Goal: Complete application form: Complete application form

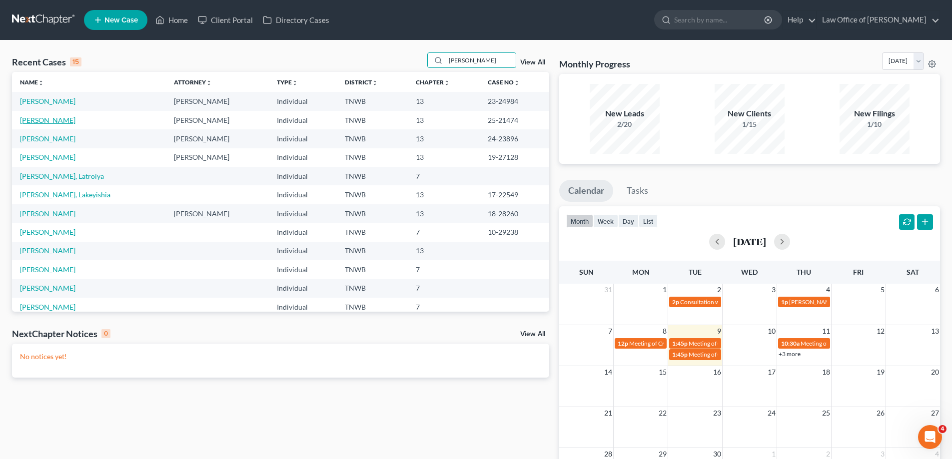
type input "[PERSON_NAME]"
click at [54, 124] on link "[PERSON_NAME]" at bounding box center [47, 120] width 55 height 8
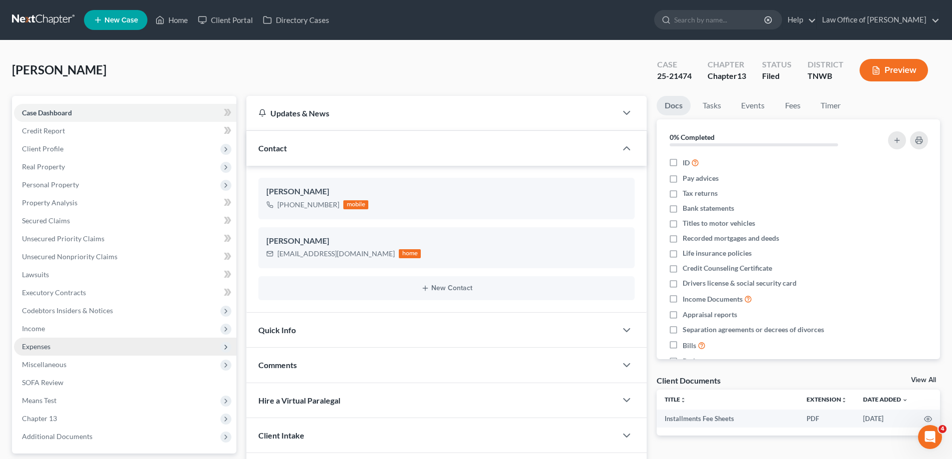
click at [46, 349] on span "Expenses" at bounding box center [36, 346] width 28 height 8
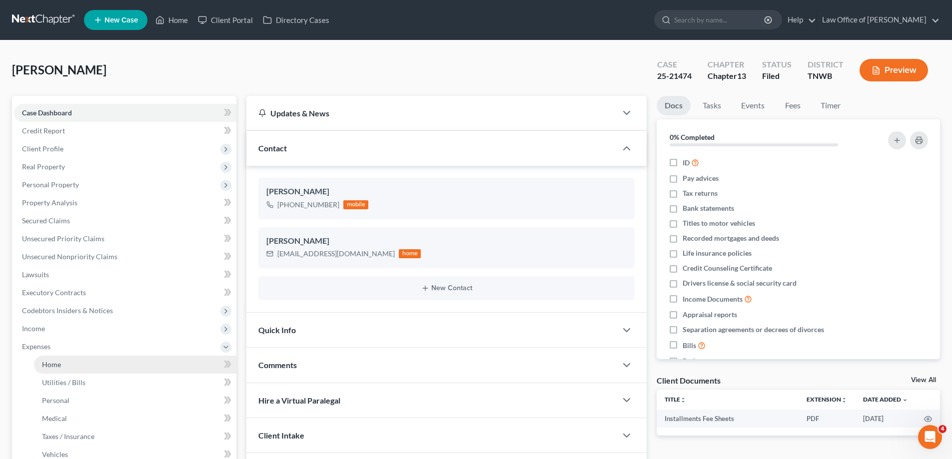
click at [78, 364] on link "Home" at bounding box center [135, 365] width 202 height 18
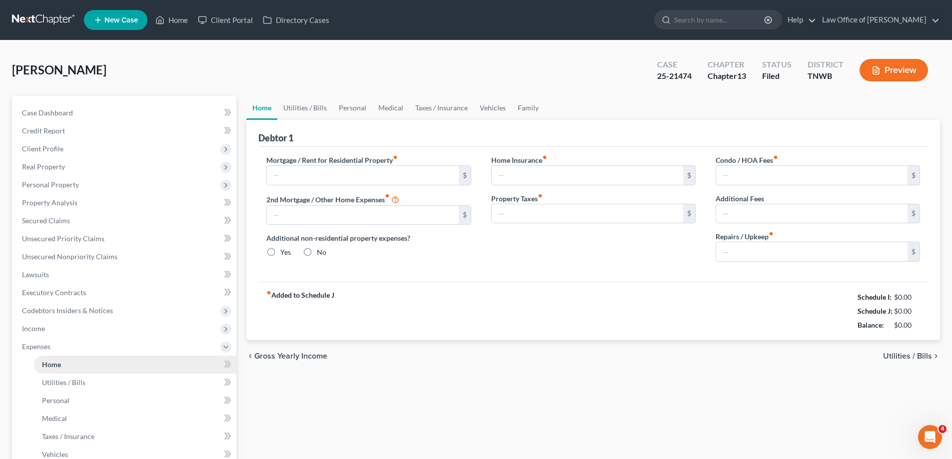
type input "450.00"
type input "0.00"
radio input "true"
type input "0.00"
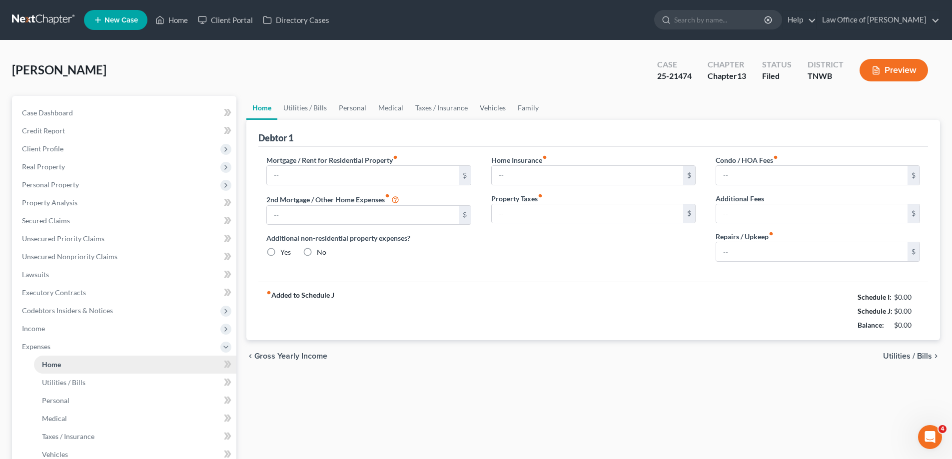
type input "0.00"
click at [307, 175] on input "450.00" at bounding box center [362, 175] width 191 height 19
type input "650.00"
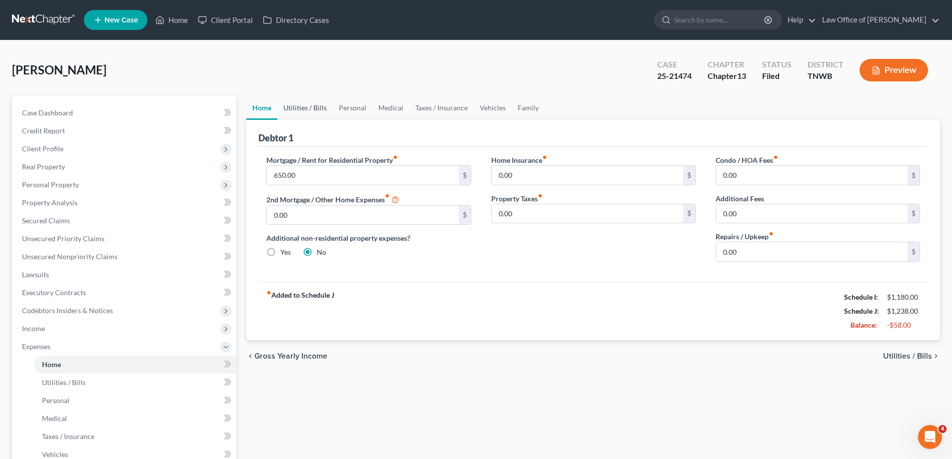
click at [313, 100] on link "Utilities / Bills" at bounding box center [304, 108] width 55 height 24
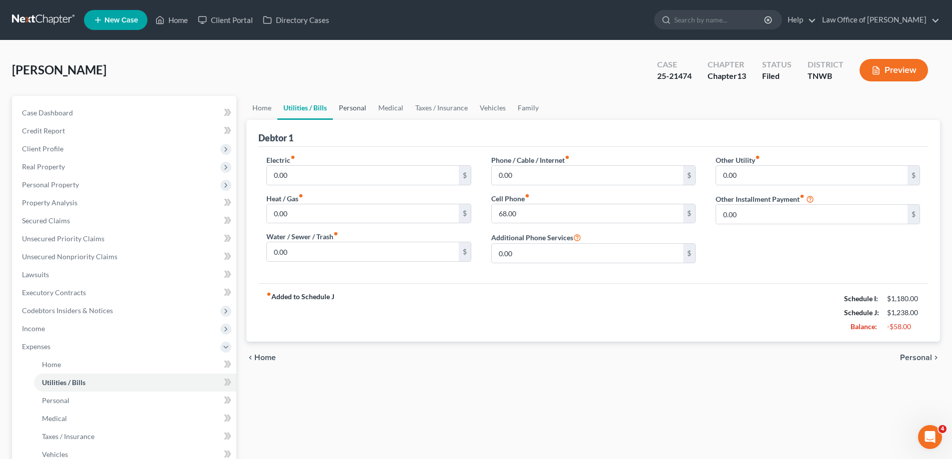
click at [359, 107] on link "Personal" at bounding box center [352, 108] width 39 height 24
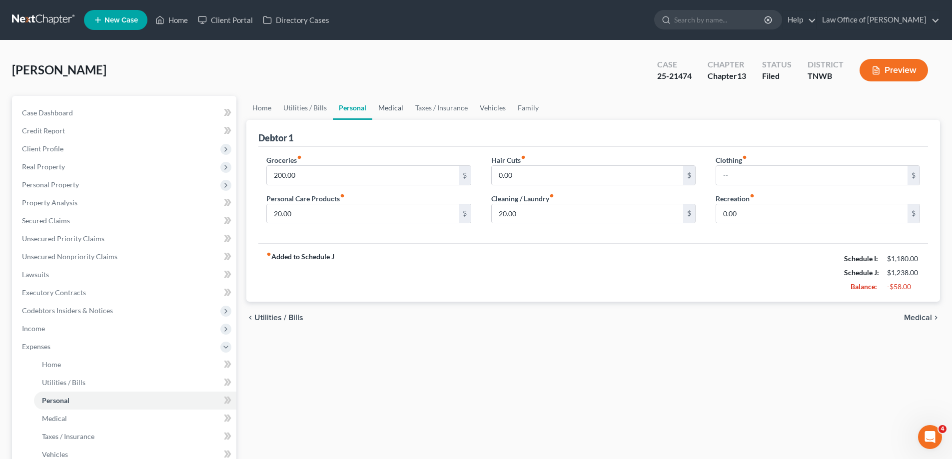
click at [386, 110] on link "Medical" at bounding box center [390, 108] width 37 height 24
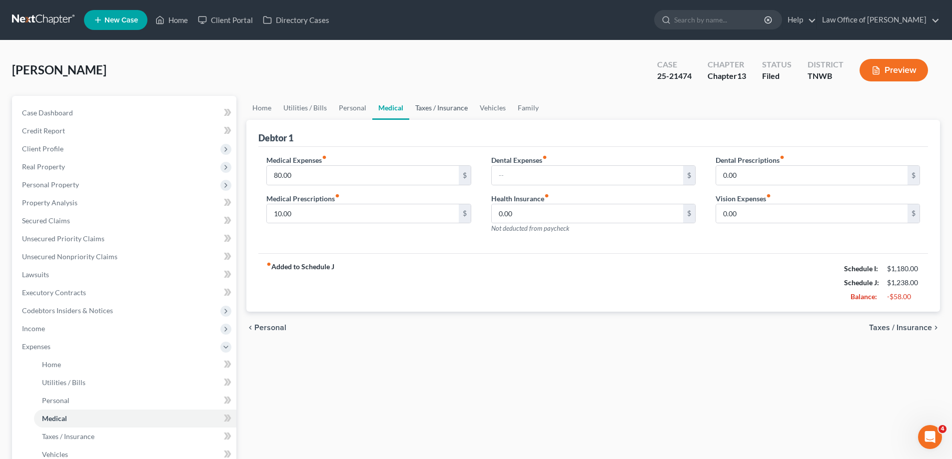
click at [433, 110] on link "Taxes / Insurance" at bounding box center [441, 108] width 64 height 24
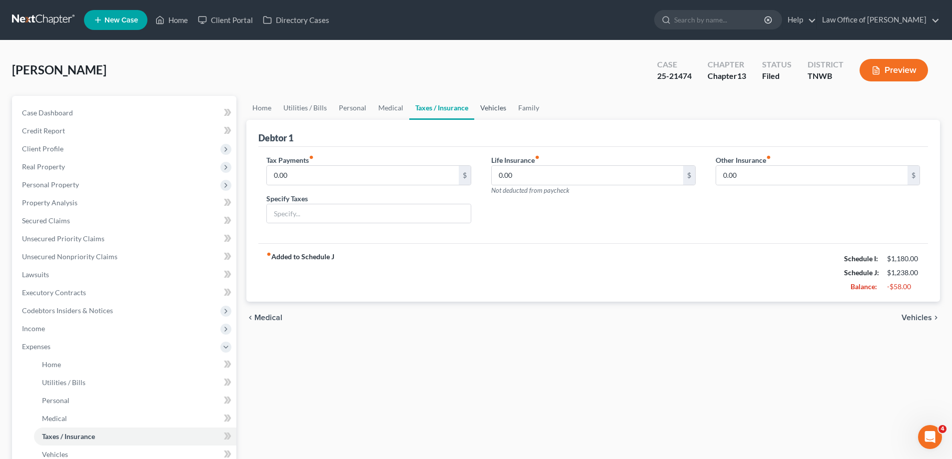
click at [485, 106] on link "Vehicles" at bounding box center [493, 108] width 38 height 24
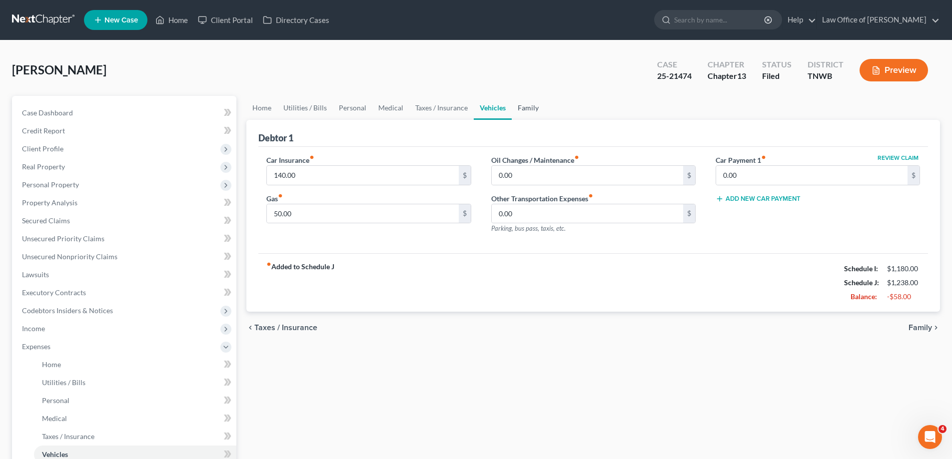
click at [524, 105] on link "Family" at bounding box center [528, 108] width 33 height 24
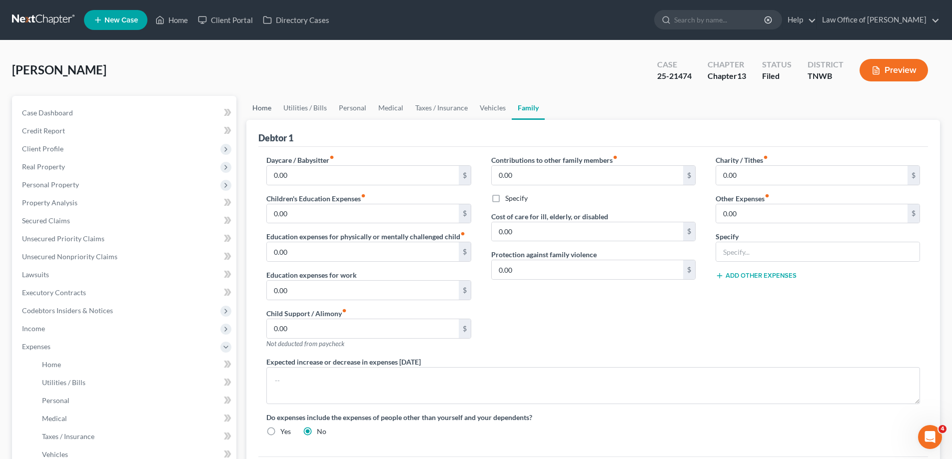
click at [261, 108] on link "Home" at bounding box center [261, 108] width 31 height 24
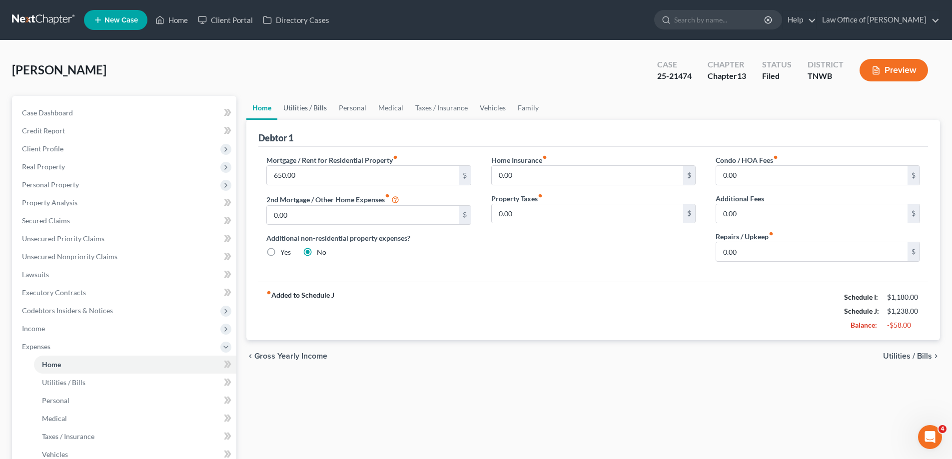
click at [311, 108] on link "Utilities / Bills" at bounding box center [304, 108] width 55 height 24
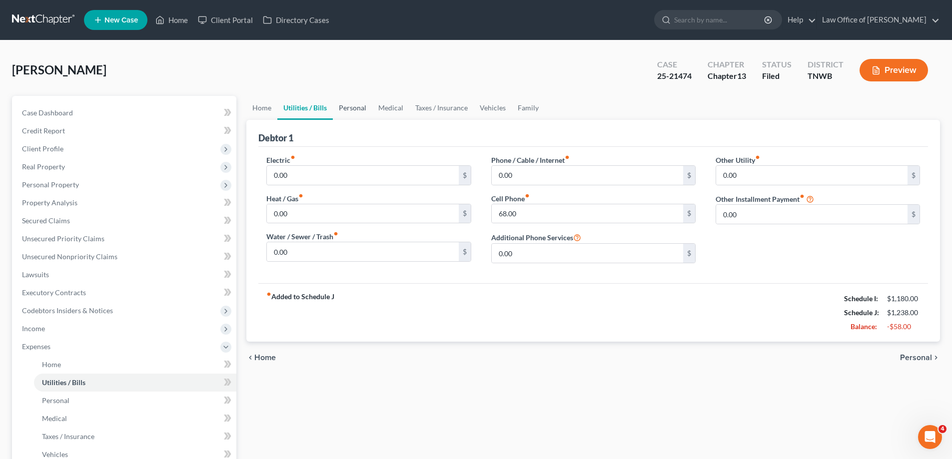
click at [351, 107] on link "Personal" at bounding box center [352, 108] width 39 height 24
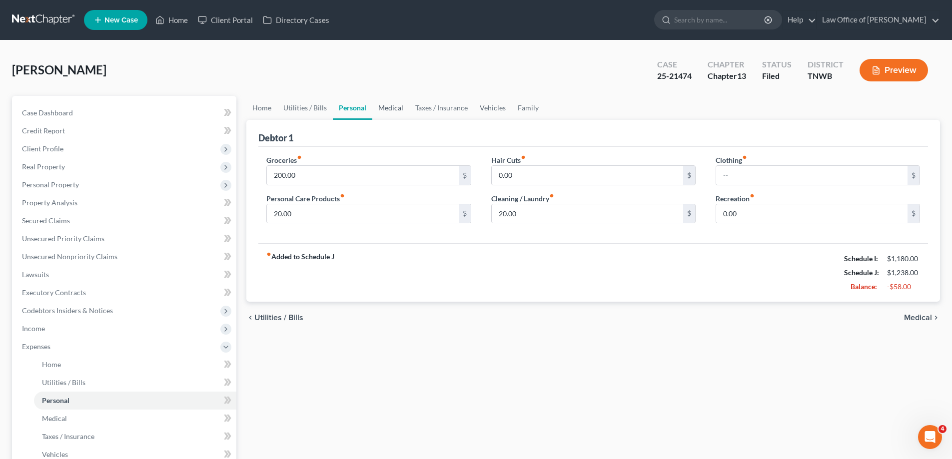
click at [392, 106] on link "Medical" at bounding box center [390, 108] width 37 height 24
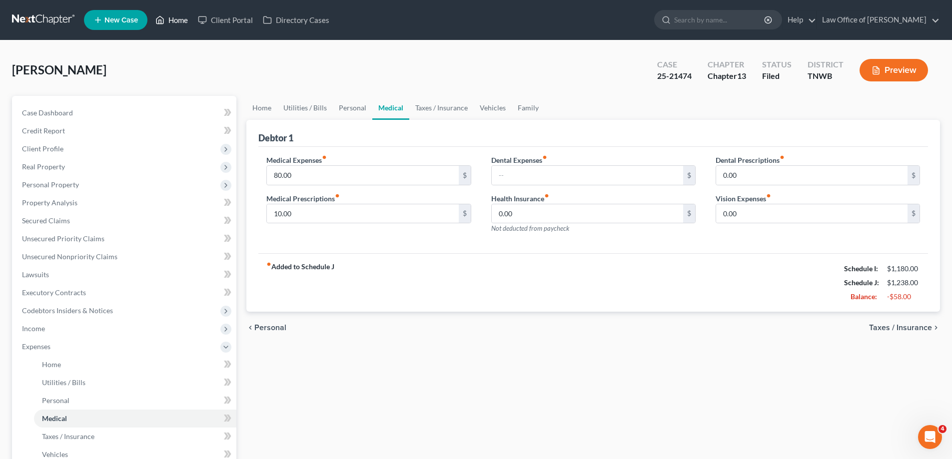
click at [174, 21] on link "Home" at bounding box center [171, 20] width 42 height 18
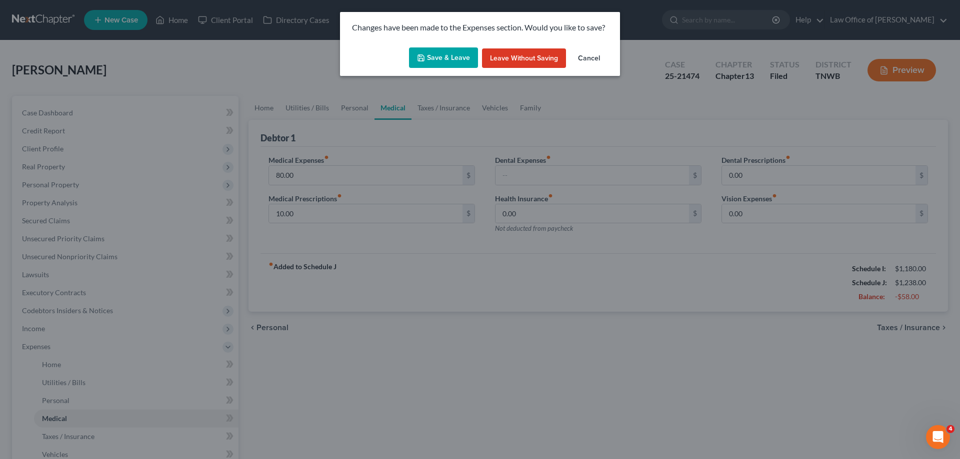
click at [463, 58] on button "Save & Leave" at bounding box center [443, 57] width 69 height 21
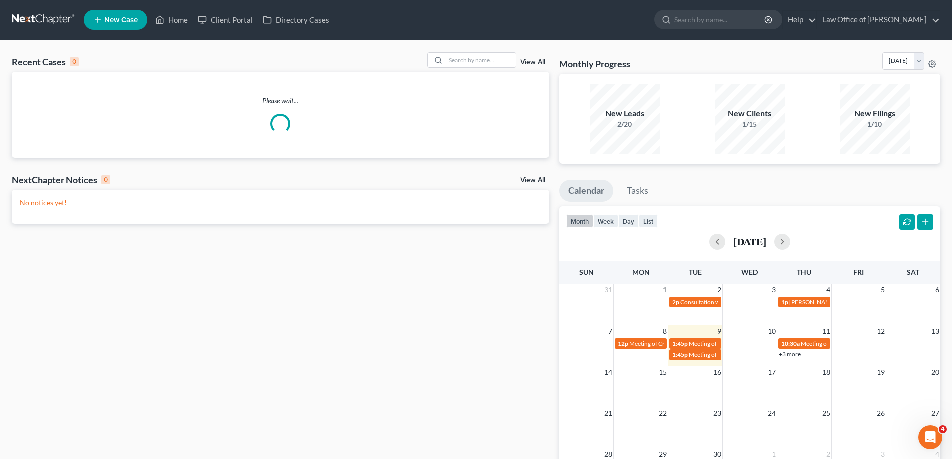
click at [470, 52] on div "Recent Cases 0 View All Please wait... NextChapter Notices 0 View All No notice…" at bounding box center [476, 299] width 952 height 519
click at [471, 59] on input "search" at bounding box center [481, 60] width 70 height 14
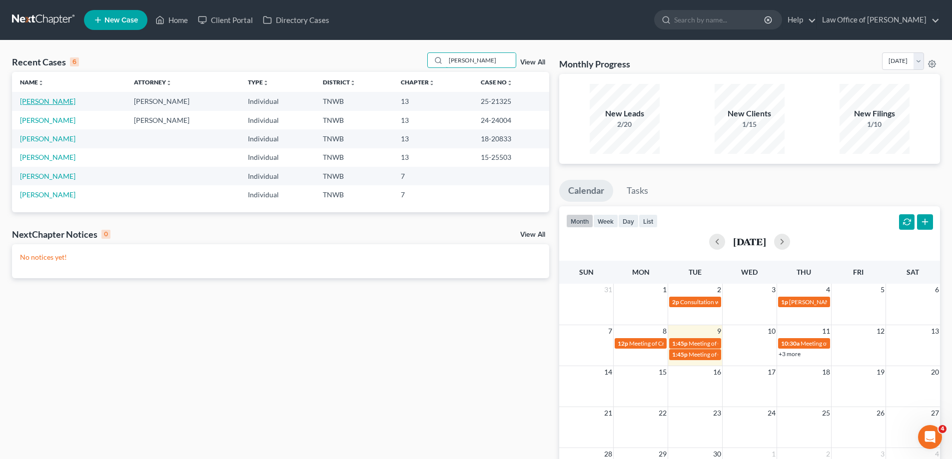
type input "[PERSON_NAME]"
click at [57, 102] on link "[PERSON_NAME]" at bounding box center [47, 101] width 55 height 8
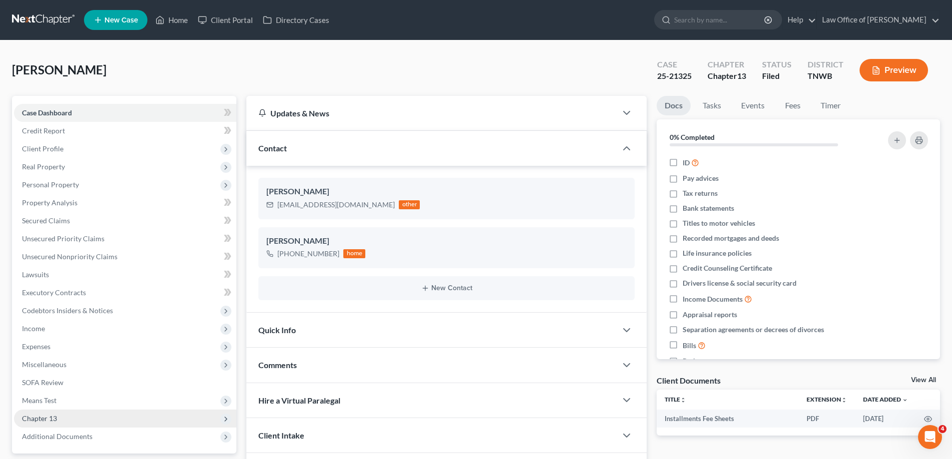
click at [63, 420] on span "Chapter 13" at bounding box center [125, 419] width 222 height 18
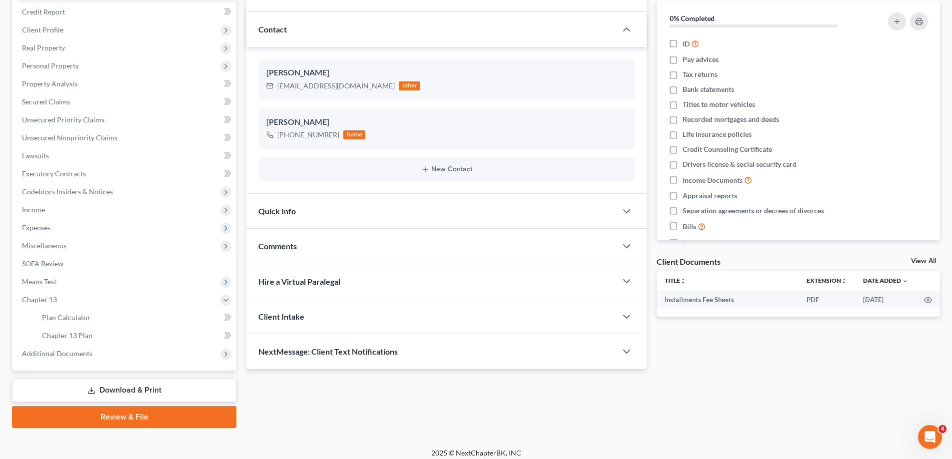
scroll to position [126, 0]
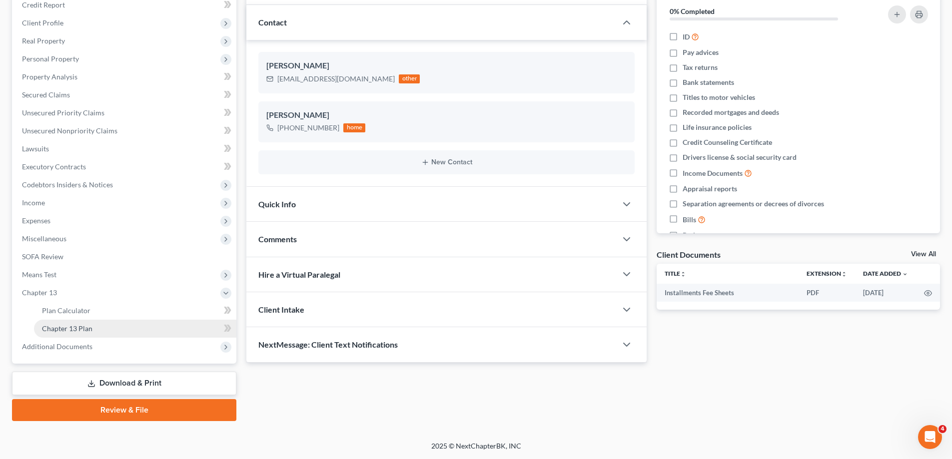
click at [78, 326] on span "Chapter 13 Plan" at bounding box center [67, 328] width 50 height 8
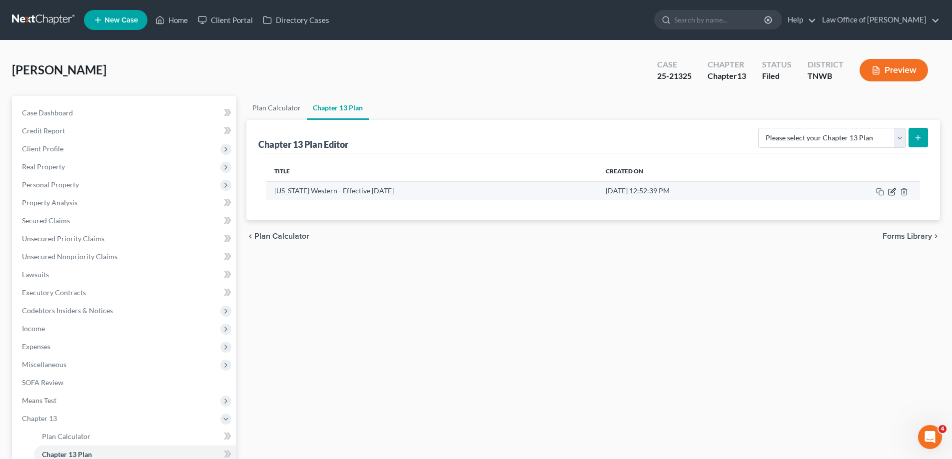
click at [893, 191] on icon "button" at bounding box center [893, 190] width 4 height 4
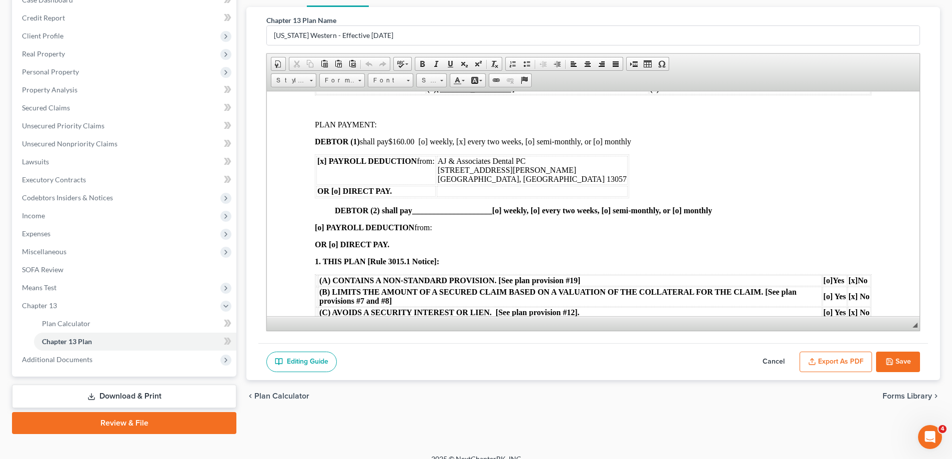
scroll to position [126, 0]
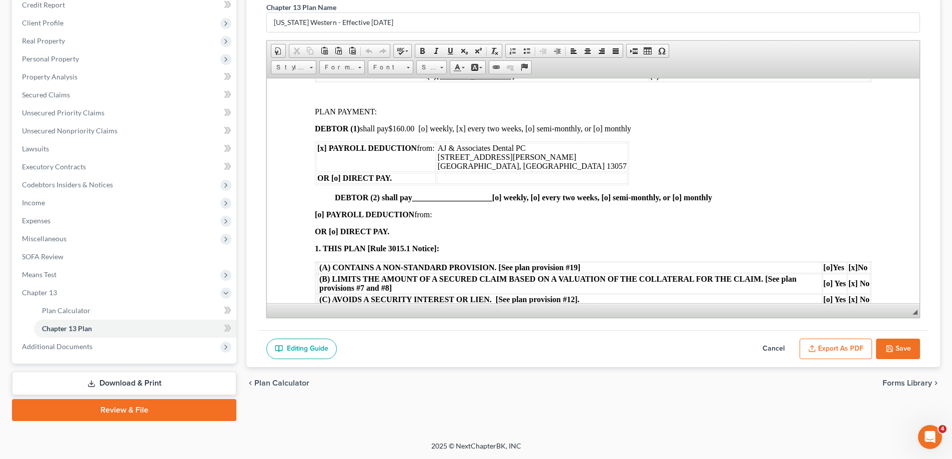
click at [912, 344] on button "Save" at bounding box center [898, 349] width 44 height 21
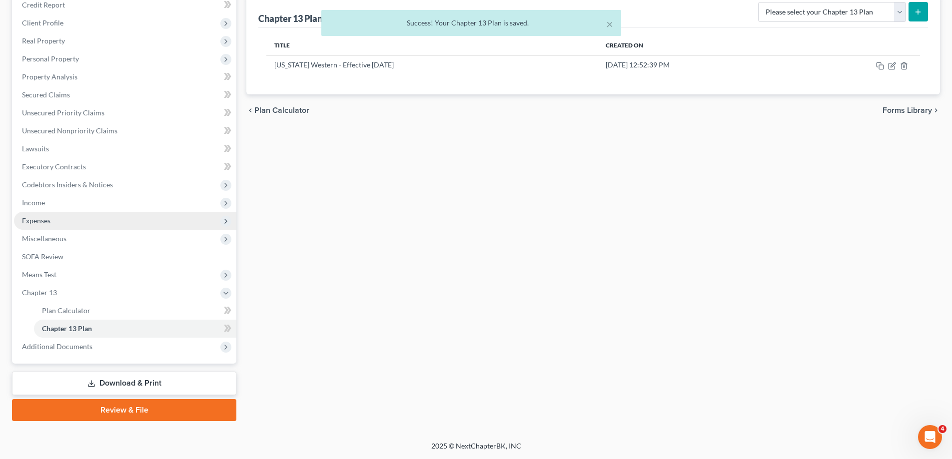
click at [43, 220] on span "Expenses" at bounding box center [36, 220] width 28 height 8
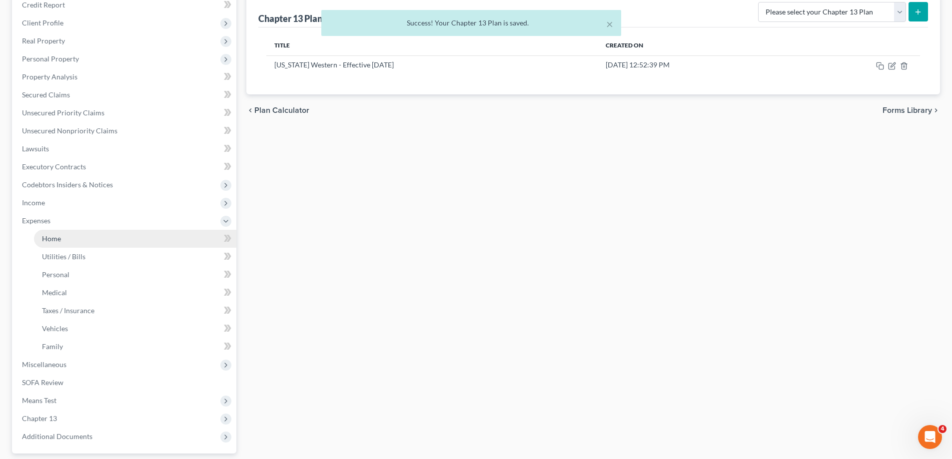
click at [51, 238] on span "Home" at bounding box center [51, 238] width 19 height 8
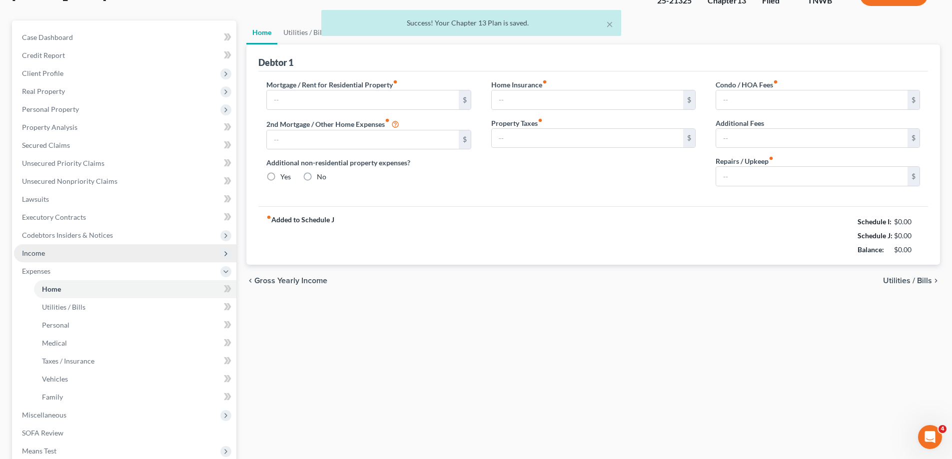
type input "769.00"
type input "0.00"
radio input "true"
type input "0.00"
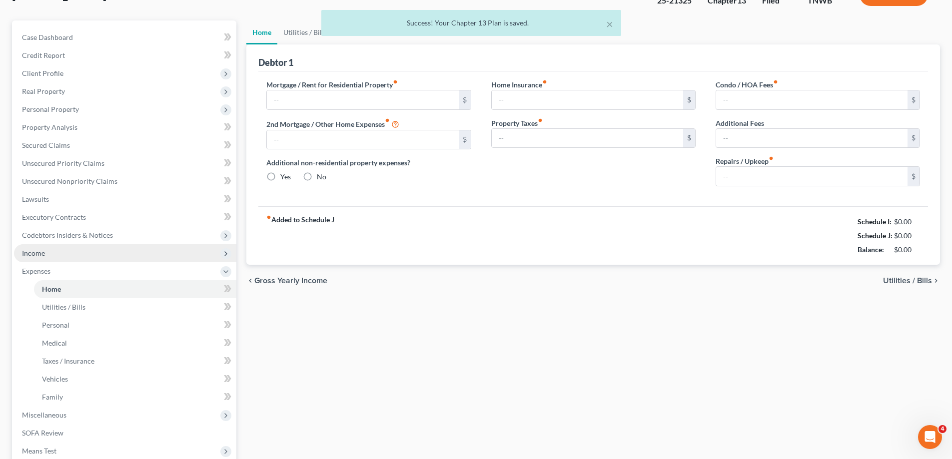
type input "0.00"
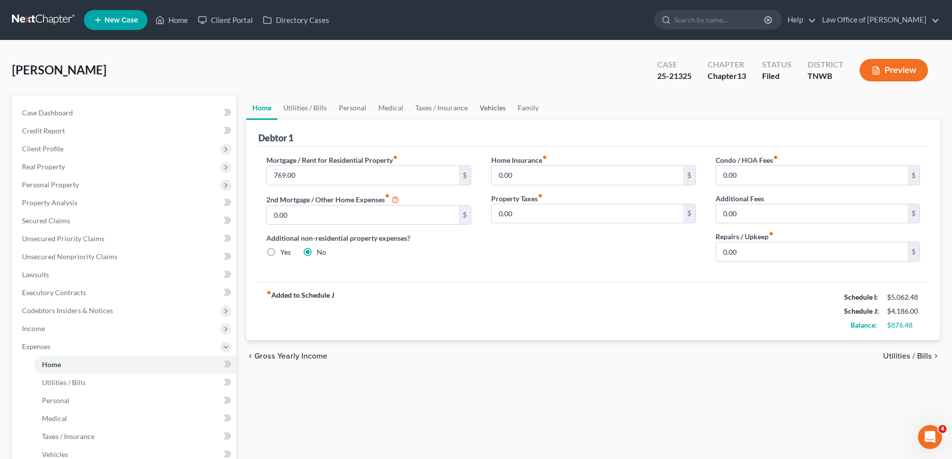
click at [490, 108] on link "Vehicles" at bounding box center [493, 108] width 38 height 24
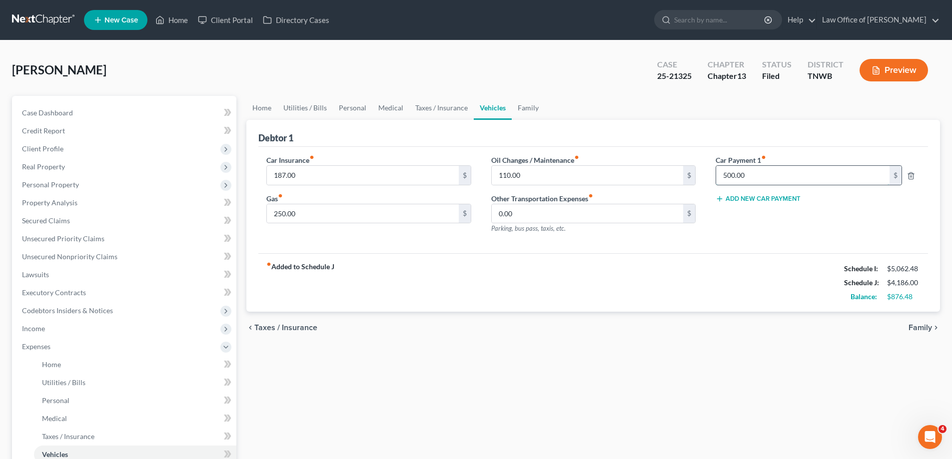
click at [773, 175] on input "500.00" at bounding box center [802, 175] width 173 height 19
type input "326.98"
click at [304, 176] on input "187.00" at bounding box center [362, 175] width 191 height 19
type input "300.00"
click at [313, 216] on input "250.00" at bounding box center [362, 213] width 191 height 19
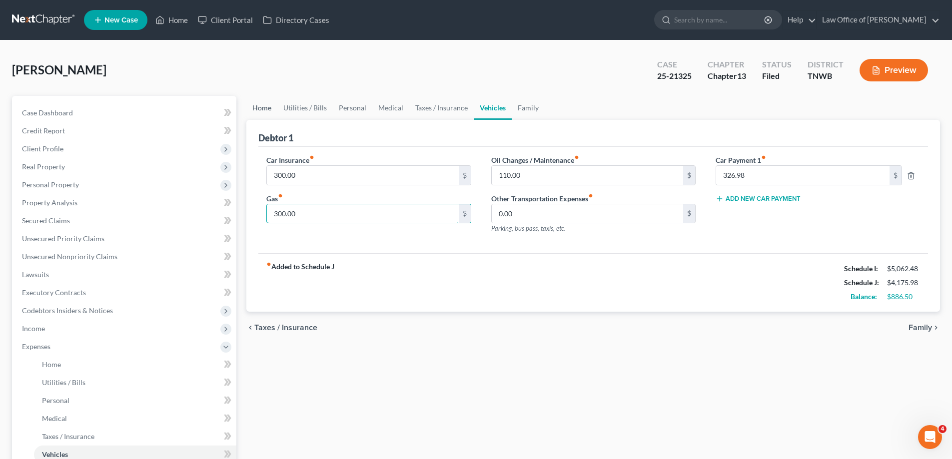
type input "300.00"
click at [261, 109] on link "Home" at bounding box center [261, 108] width 31 height 24
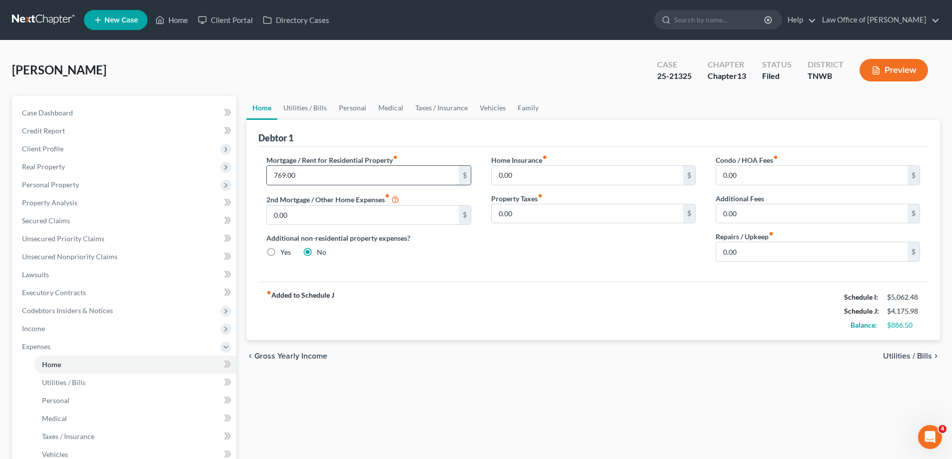
click at [308, 179] on input "769.00" at bounding box center [362, 175] width 191 height 19
type input "850.00"
click at [314, 104] on link "Utilities / Bills" at bounding box center [304, 108] width 55 height 24
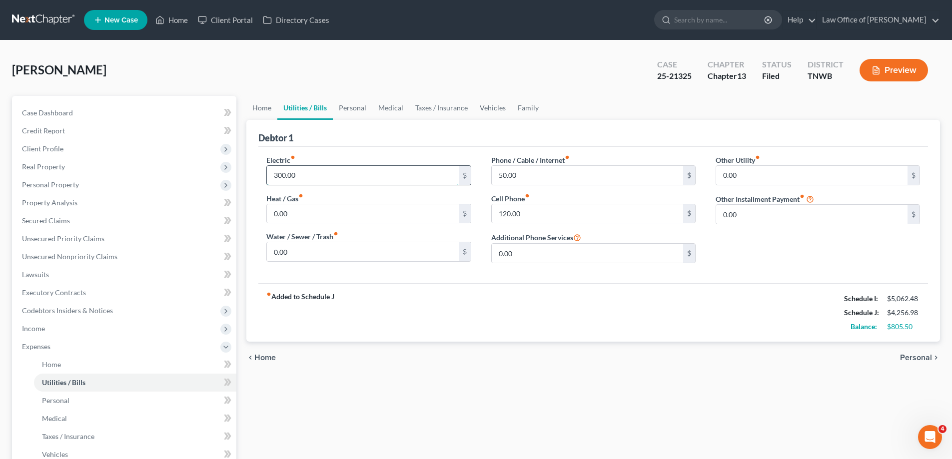
click at [311, 174] on input "300.00" at bounding box center [362, 175] width 191 height 19
type input "450.00"
click at [351, 107] on link "Personal" at bounding box center [352, 108] width 39 height 24
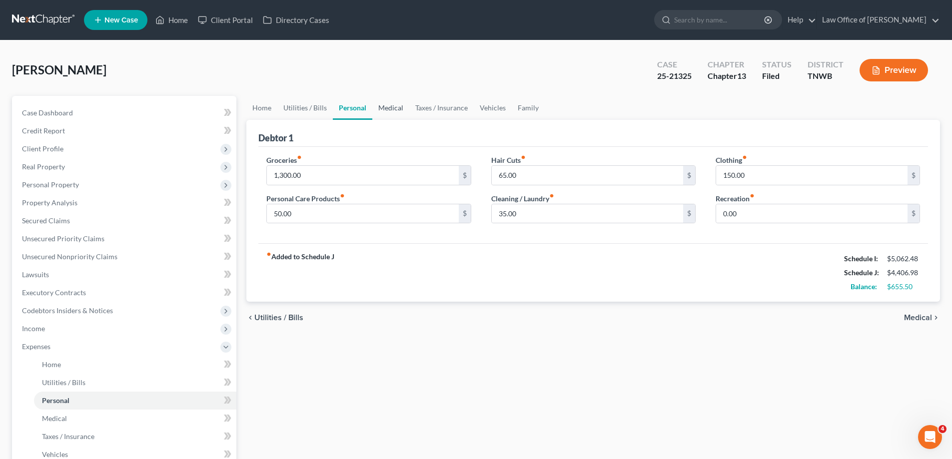
click at [394, 108] on link "Medical" at bounding box center [390, 108] width 37 height 24
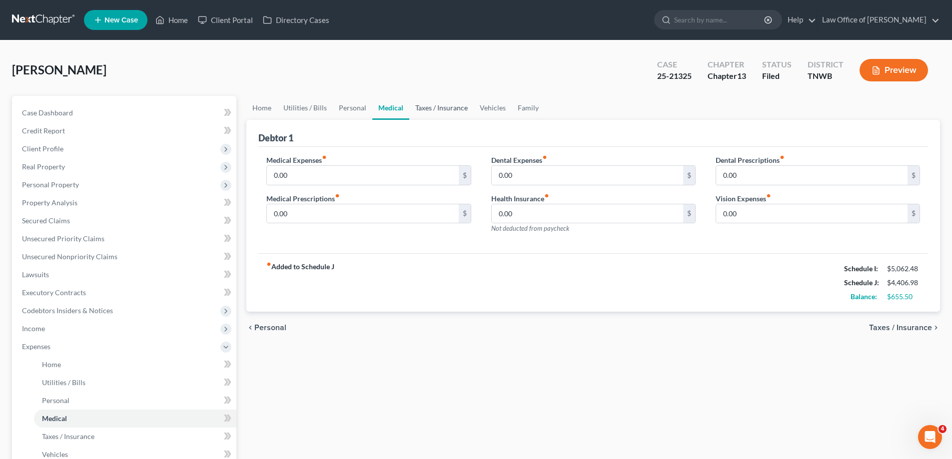
click at [424, 108] on link "Taxes / Insurance" at bounding box center [441, 108] width 64 height 24
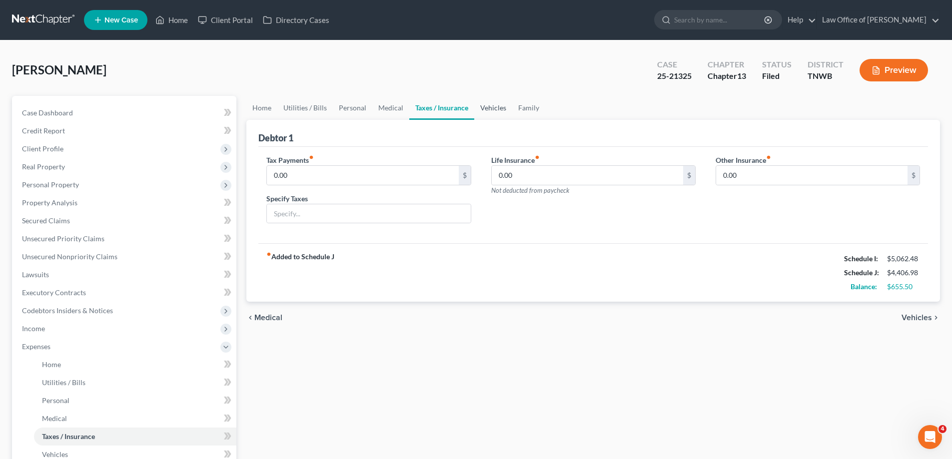
click at [494, 107] on link "Vehicles" at bounding box center [493, 108] width 38 height 24
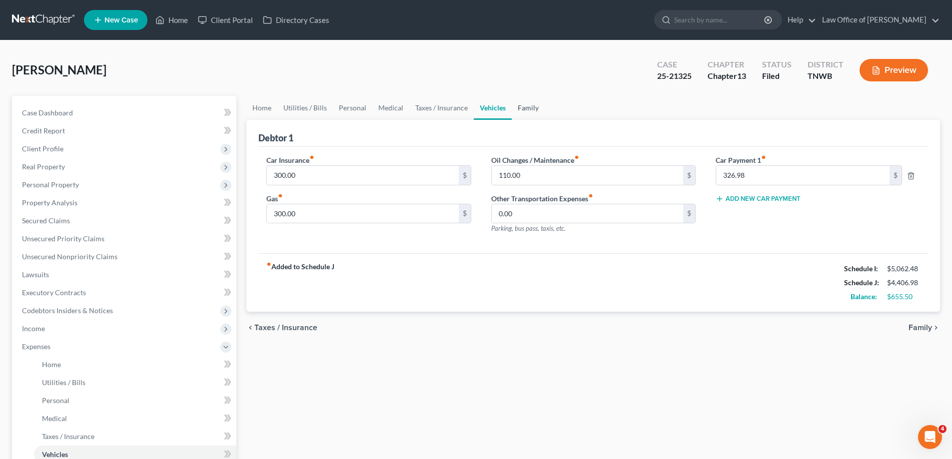
click at [523, 108] on link "Family" at bounding box center [528, 108] width 33 height 24
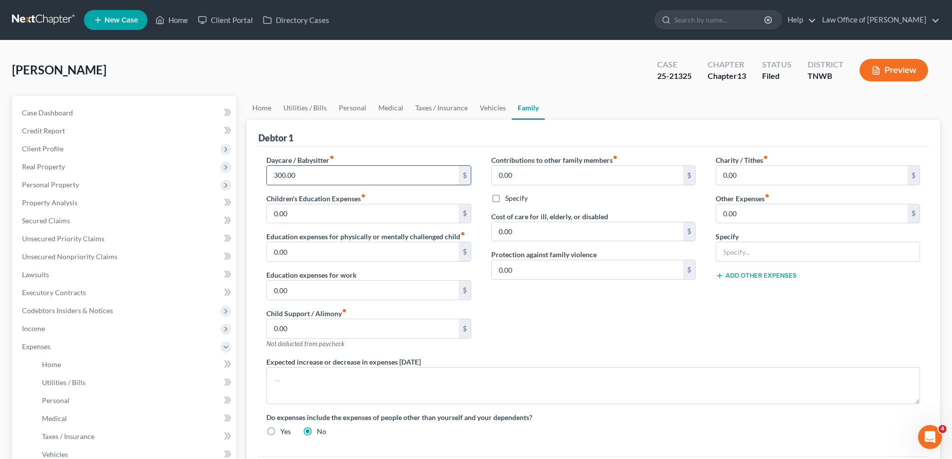
click at [312, 175] on input "300.00" at bounding box center [362, 175] width 191 height 19
type input "450.00"
click at [265, 108] on link "Home" at bounding box center [261, 108] width 31 height 24
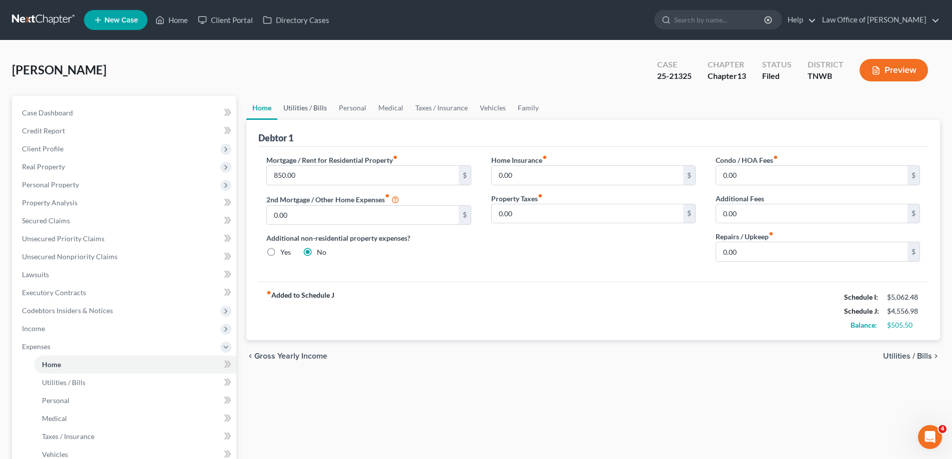
click at [313, 108] on link "Utilities / Bills" at bounding box center [304, 108] width 55 height 24
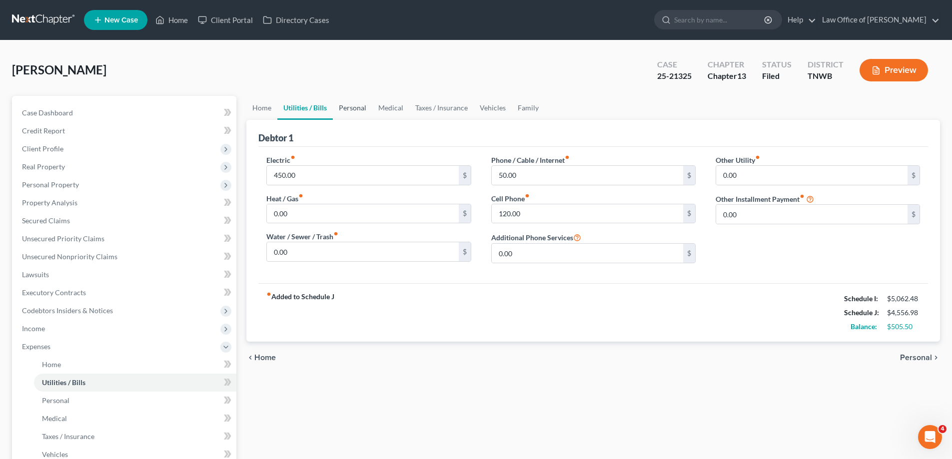
click at [356, 108] on link "Personal" at bounding box center [352, 108] width 39 height 24
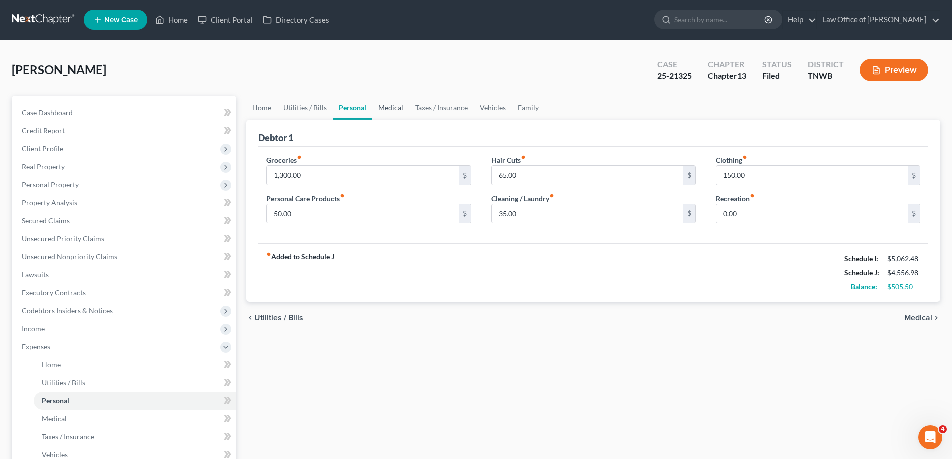
click at [388, 106] on link "Medical" at bounding box center [390, 108] width 37 height 24
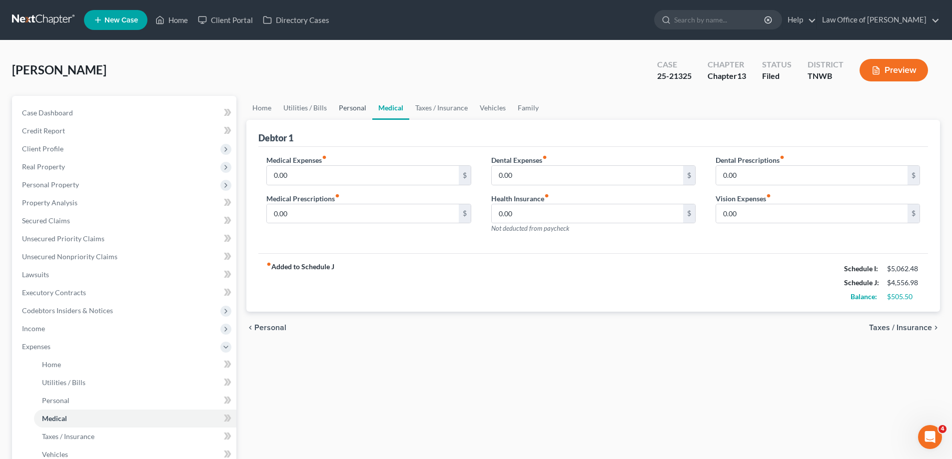
click at [355, 108] on link "Personal" at bounding box center [352, 108] width 39 height 24
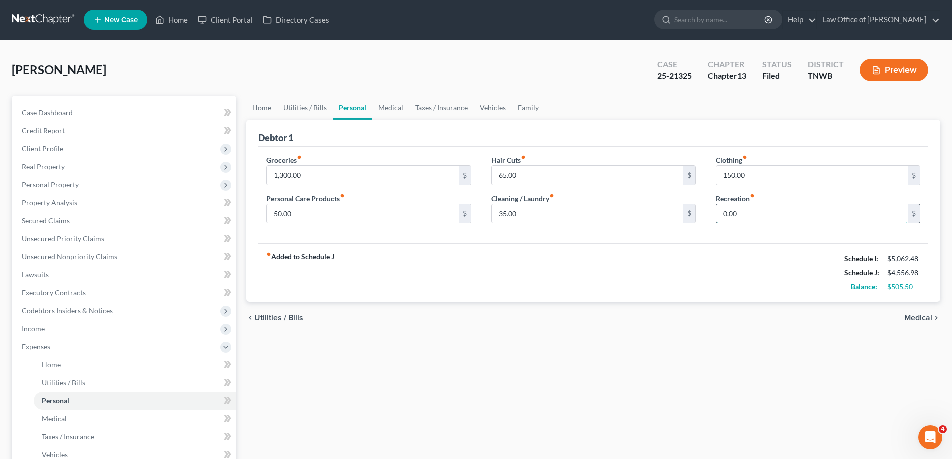
click at [764, 211] on input "0.00" at bounding box center [811, 213] width 191 height 19
type input "80.00"
click at [389, 105] on link "Medical" at bounding box center [390, 108] width 37 height 24
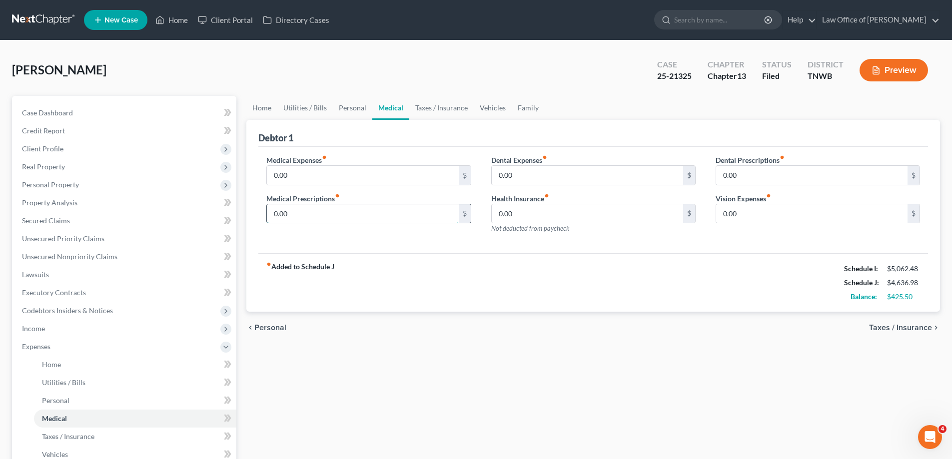
click at [338, 215] on input "0.00" at bounding box center [362, 213] width 191 height 19
type input "50.00"
click at [319, 178] on input "0.00" at bounding box center [362, 175] width 191 height 19
type input "100.00"
click at [488, 108] on link "Vehicles" at bounding box center [493, 108] width 38 height 24
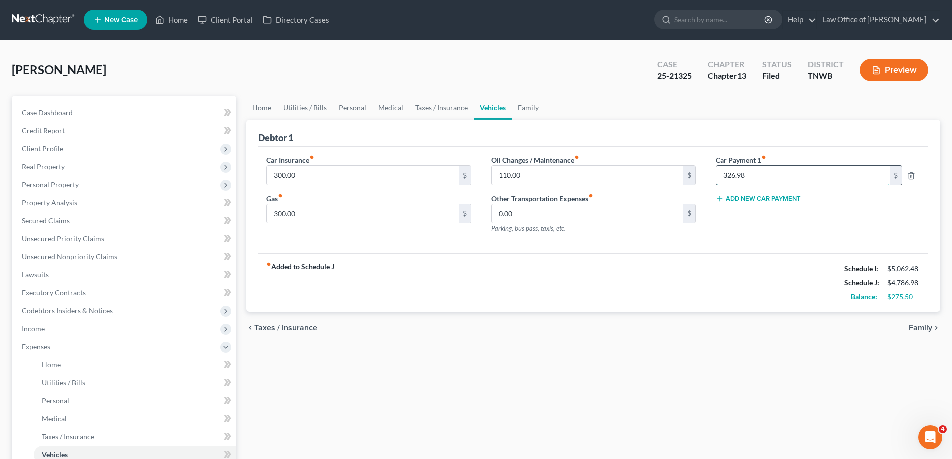
click at [754, 177] on input "326.98" at bounding box center [802, 175] width 173 height 19
type input "2"
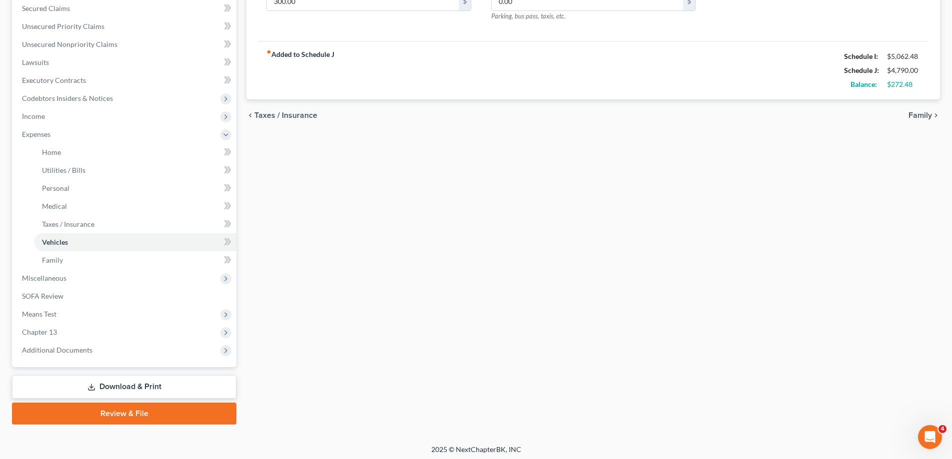
scroll to position [216, 0]
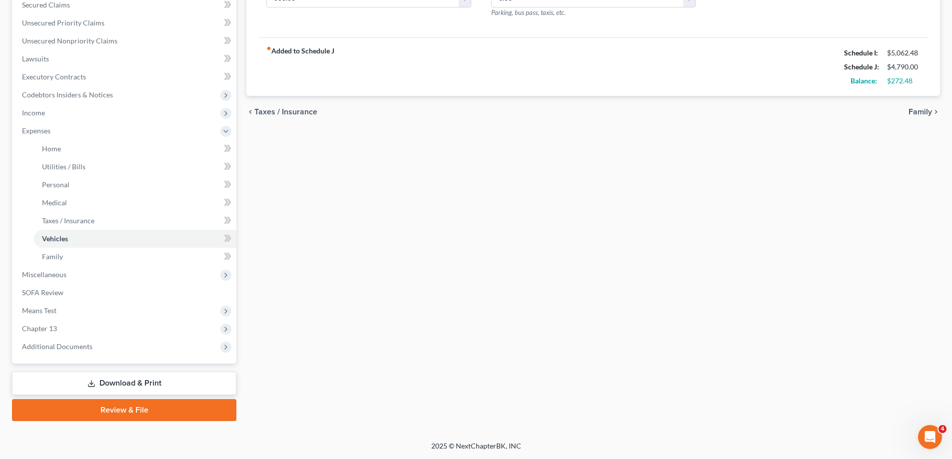
type input "330.00"
click at [120, 382] on link "Download & Print" at bounding box center [124, 383] width 224 height 23
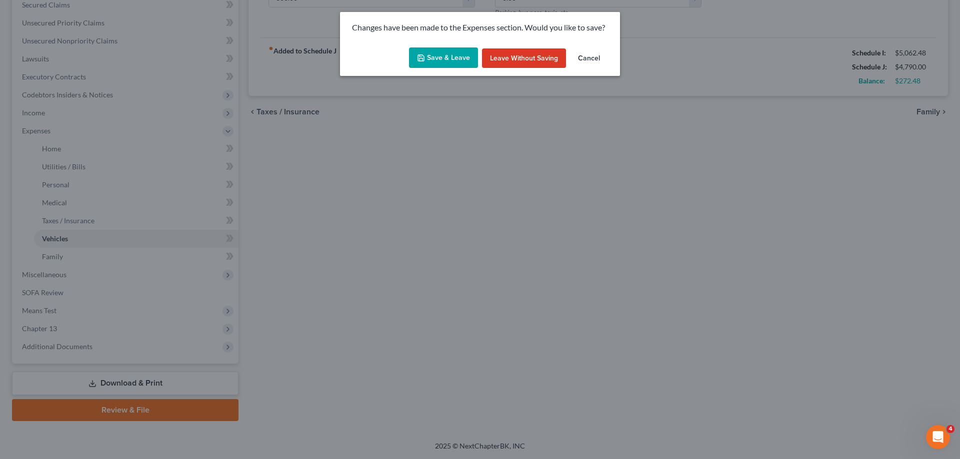
click at [454, 57] on button "Save & Leave" at bounding box center [443, 57] width 69 height 21
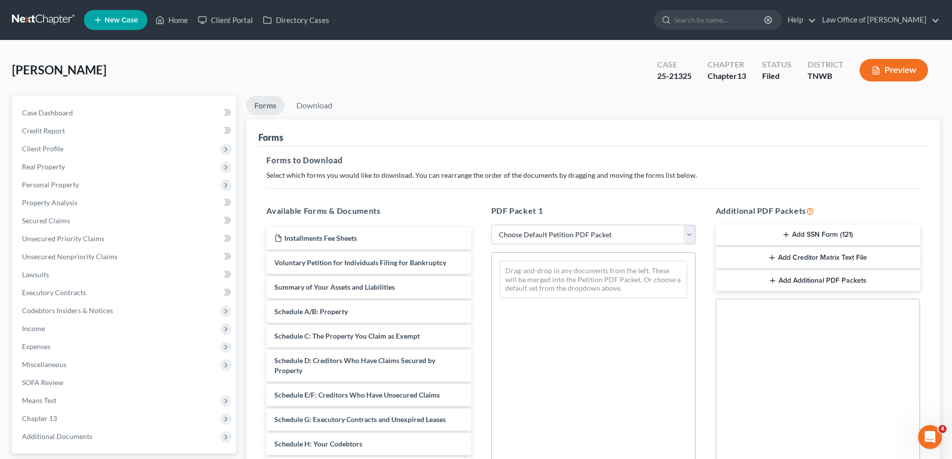
click at [690, 233] on select "Choose Default Petition PDF Packet Complete Bankruptcy Petition (all forms and …" at bounding box center [593, 235] width 204 height 20
select select "2"
click at [491, 225] on select "Choose Default Petition PDF Packet Complete Bankruptcy Petition (all forms and …" at bounding box center [593, 235] width 204 height 20
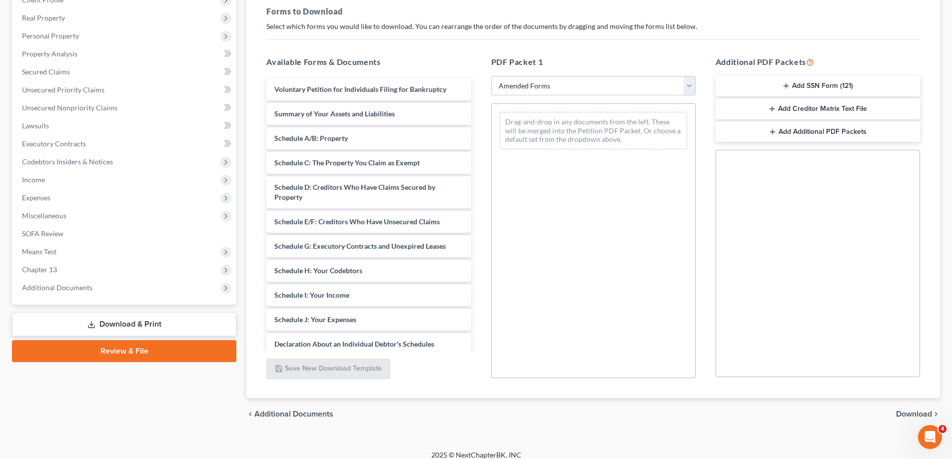
scroll to position [150, 0]
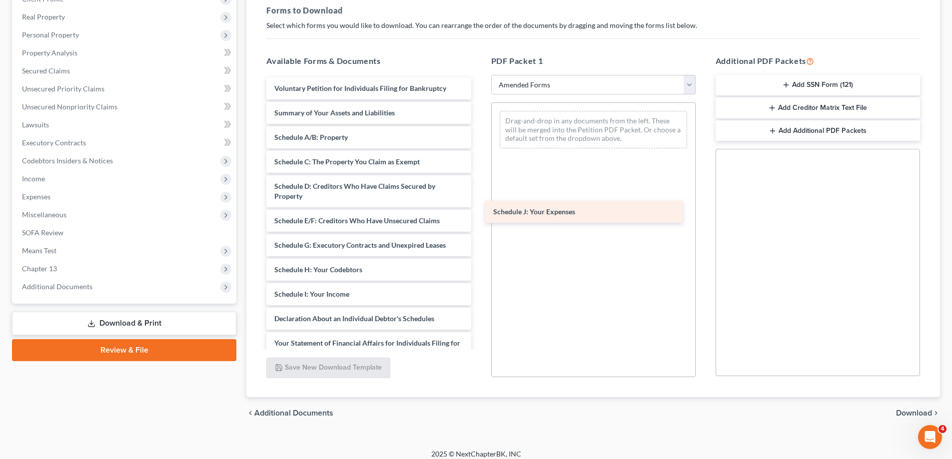
drag, startPoint x: 360, startPoint y: 318, endPoint x: 579, endPoint y: 210, distance: 244.2
click at [479, 210] on div "Schedule J: Your Expenses Voluntary Petition for Individuals Filing for Bankrup…" at bounding box center [368, 286] width 220 height 419
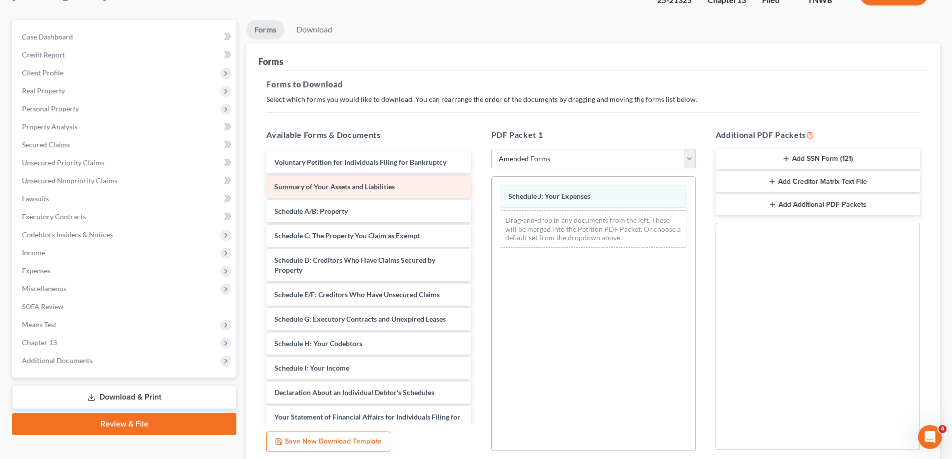
scroll to position [0, 0]
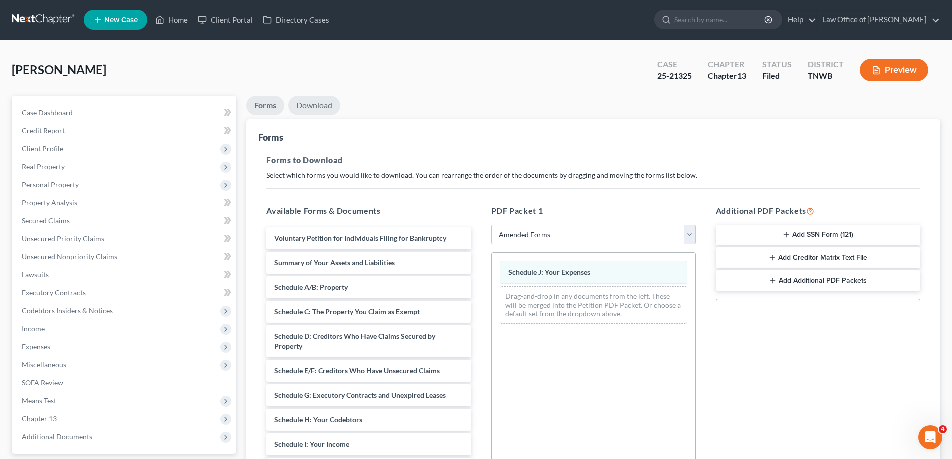
click at [305, 104] on link "Download" at bounding box center [314, 105] width 52 height 19
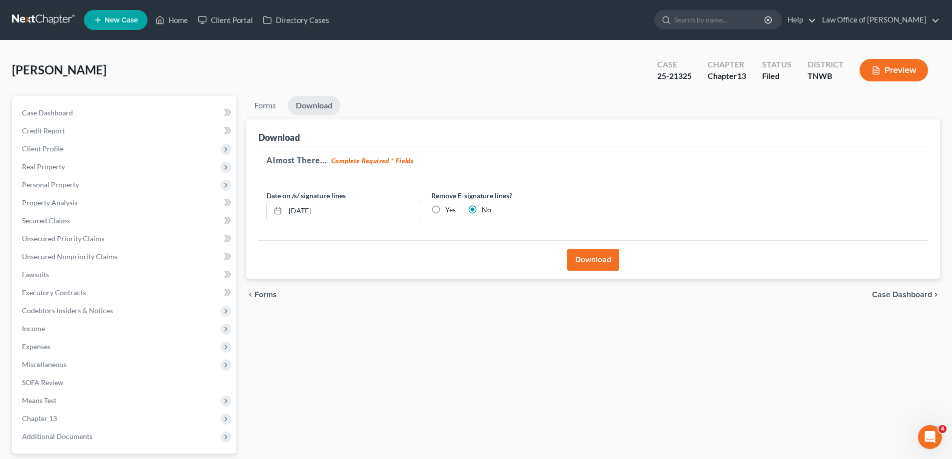
click at [600, 260] on button "Download" at bounding box center [593, 260] width 52 height 22
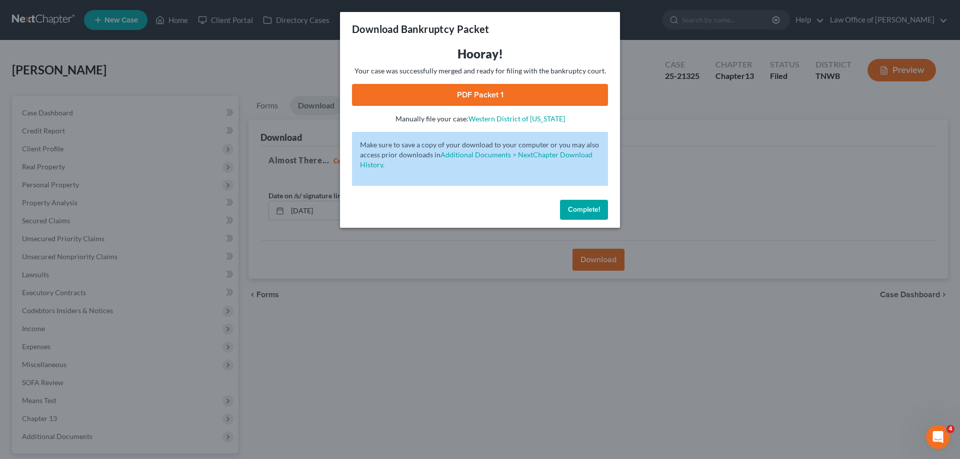
click at [494, 89] on link "PDF Packet 1" at bounding box center [480, 95] width 256 height 22
click at [489, 94] on link "PDF Packet 1" at bounding box center [480, 95] width 256 height 22
click at [580, 212] on span "Complete!" at bounding box center [584, 209] width 32 height 8
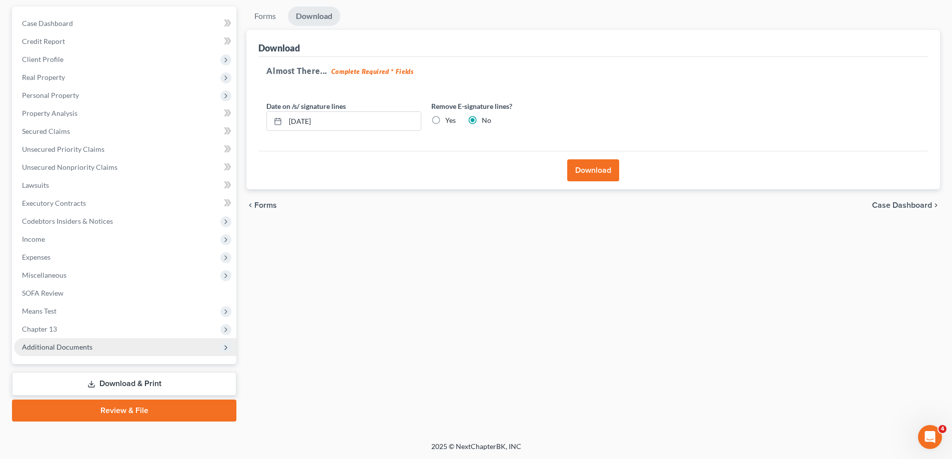
scroll to position [90, 0]
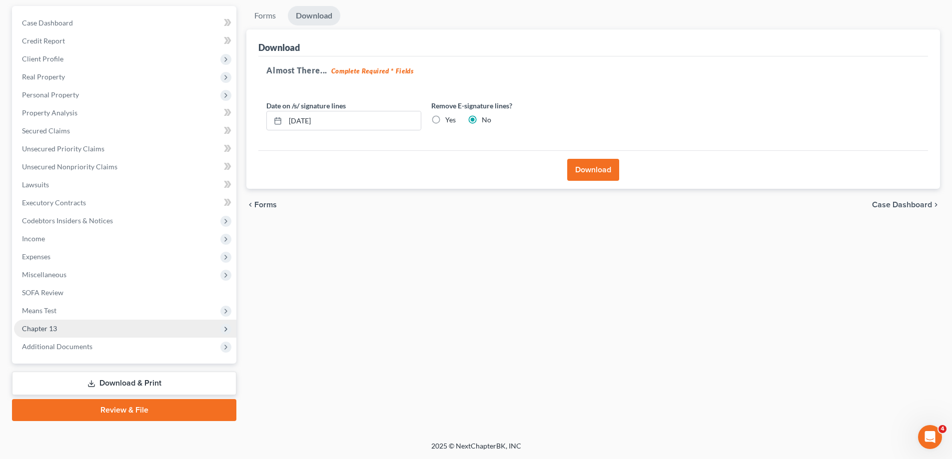
click at [57, 328] on span "Chapter 13" at bounding box center [125, 329] width 222 height 18
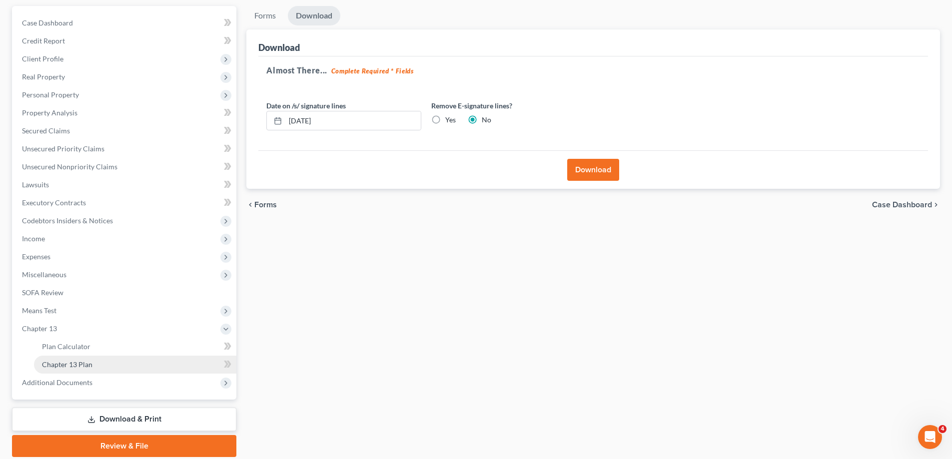
click at [85, 368] on span "Chapter 13 Plan" at bounding box center [67, 364] width 50 height 8
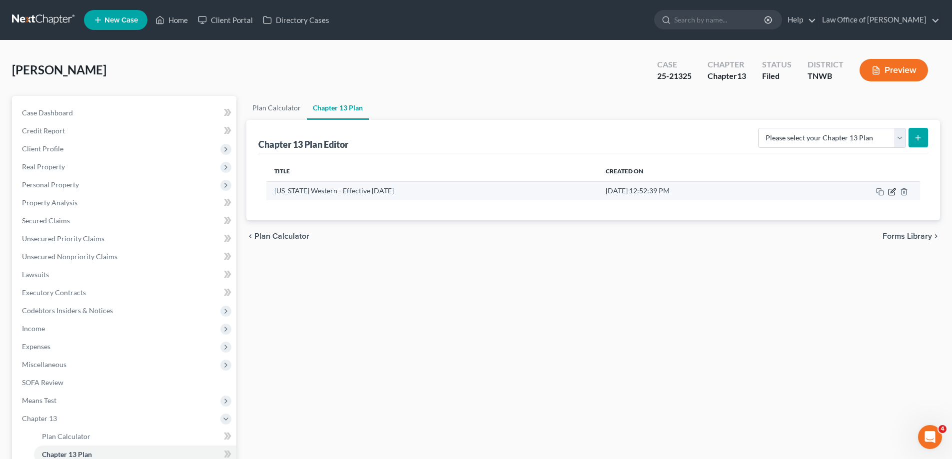
click at [891, 195] on icon "button" at bounding box center [892, 192] width 6 height 6
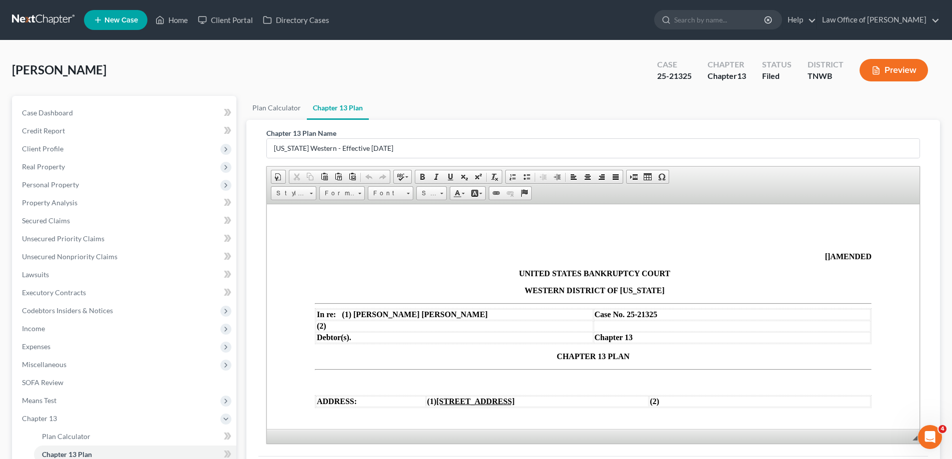
click at [825, 255] on span "[]" at bounding box center [827, 256] width 5 height 8
click at [557, 355] on span "CHAPTER 13 PLAN" at bounding box center [593, 356] width 73 height 8
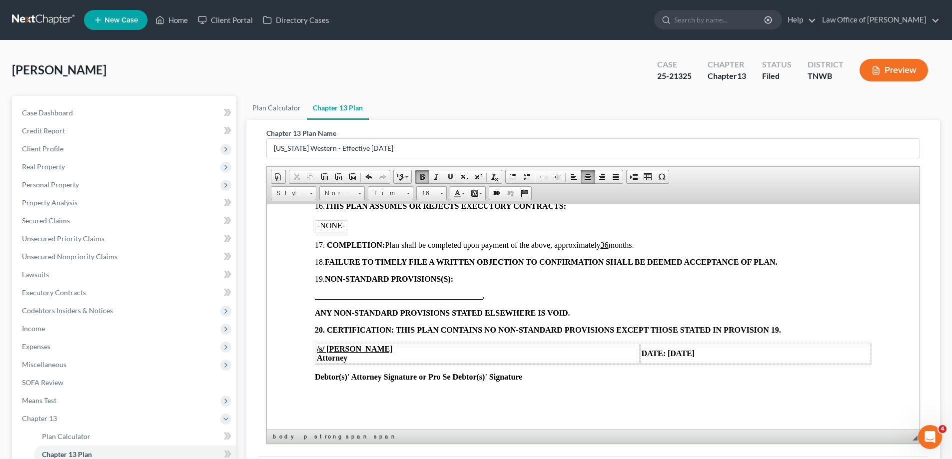
scroll to position [1034, 0]
click at [641, 352] on span "DATE: [DATE]" at bounding box center [667, 352] width 53 height 8
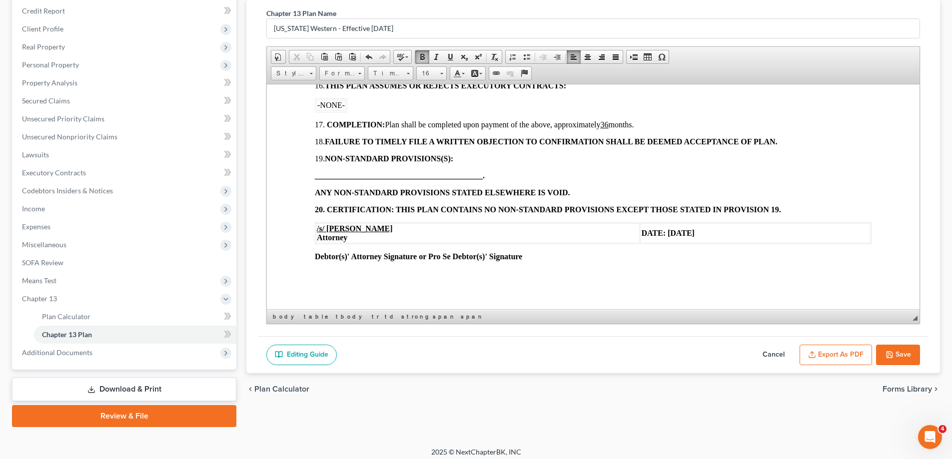
scroll to position [126, 0]
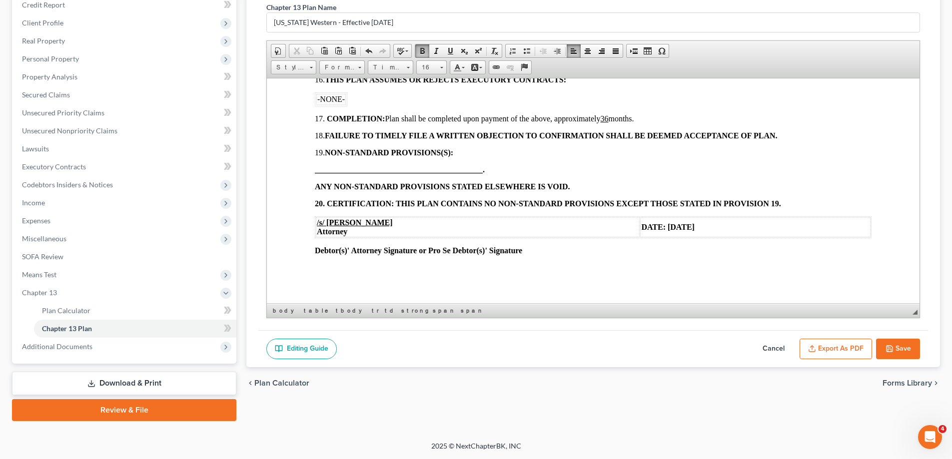
click at [901, 348] on button "Save" at bounding box center [898, 349] width 44 height 21
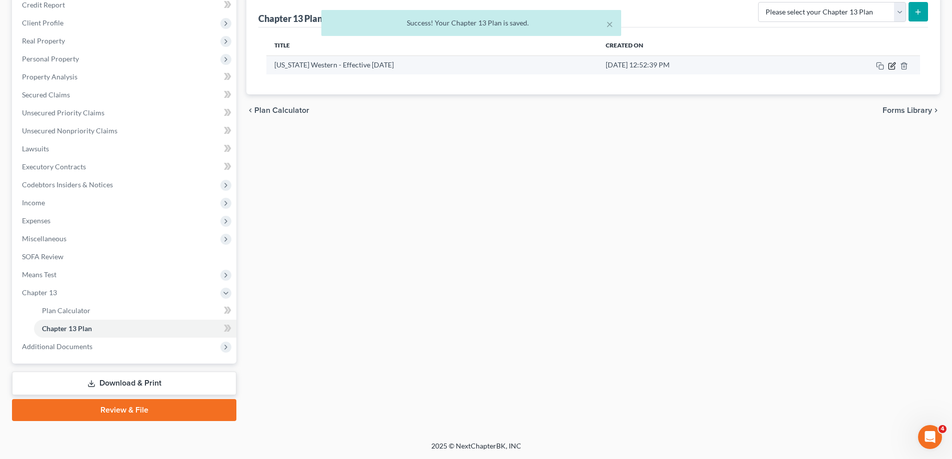
click at [892, 66] on icon "button" at bounding box center [892, 66] width 8 height 8
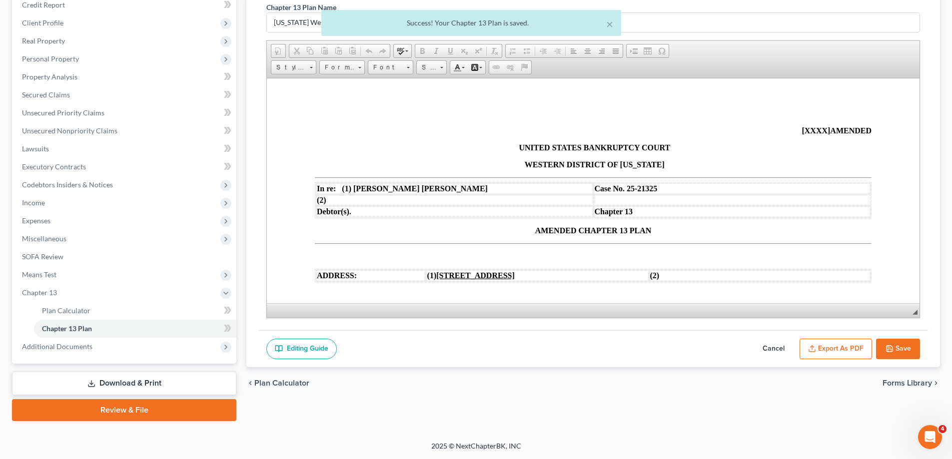
scroll to position [0, 0]
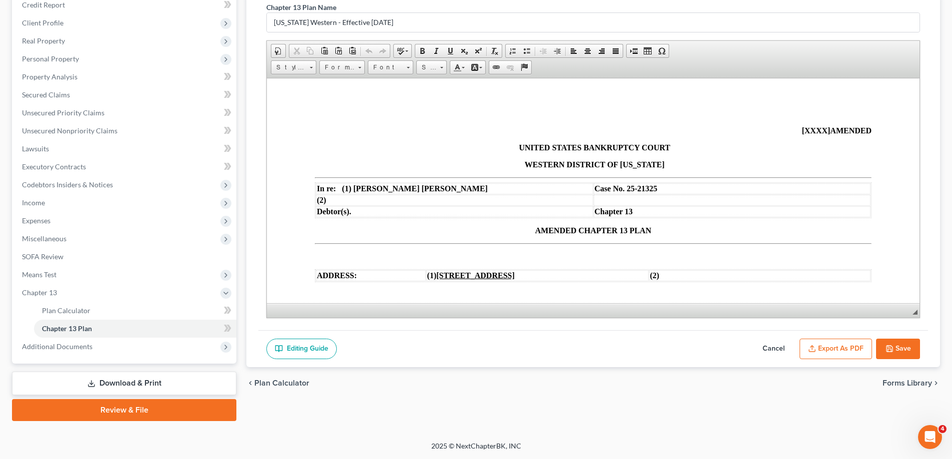
click at [838, 339] on button "Export as PDF" at bounding box center [836, 349] width 72 height 21
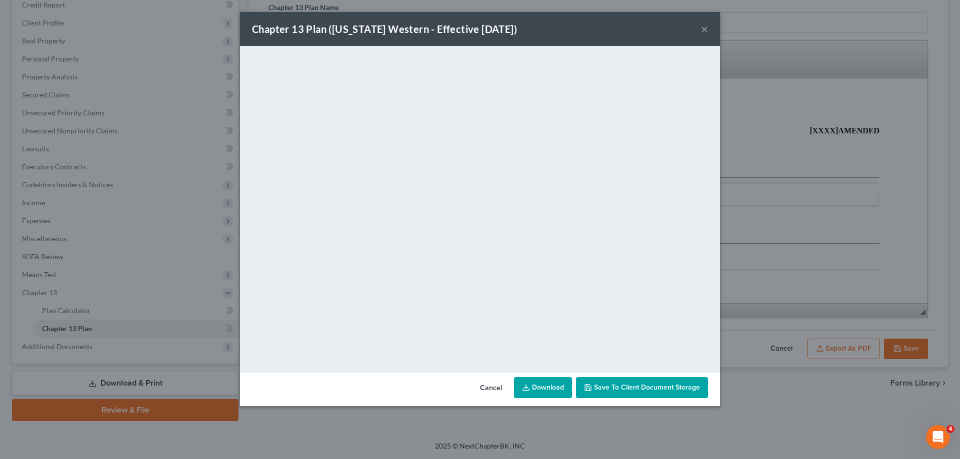
click at [703, 25] on button "×" at bounding box center [704, 29] width 7 height 12
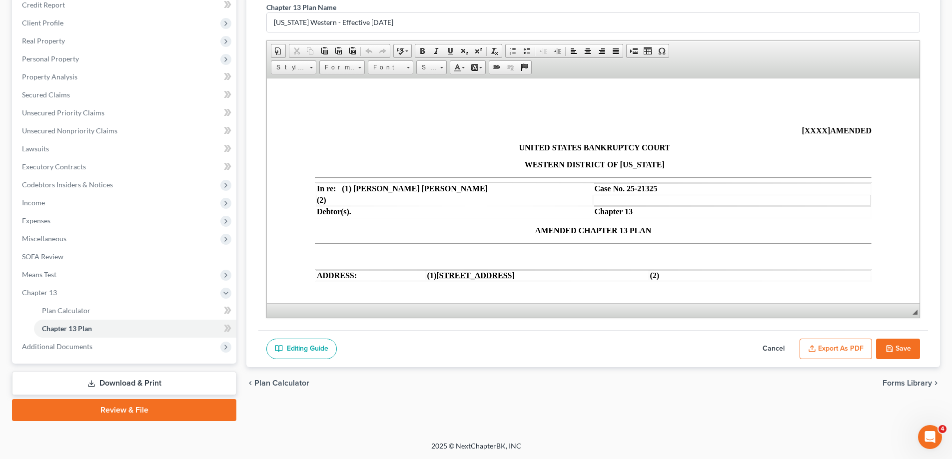
click at [896, 344] on button "Save" at bounding box center [898, 349] width 44 height 21
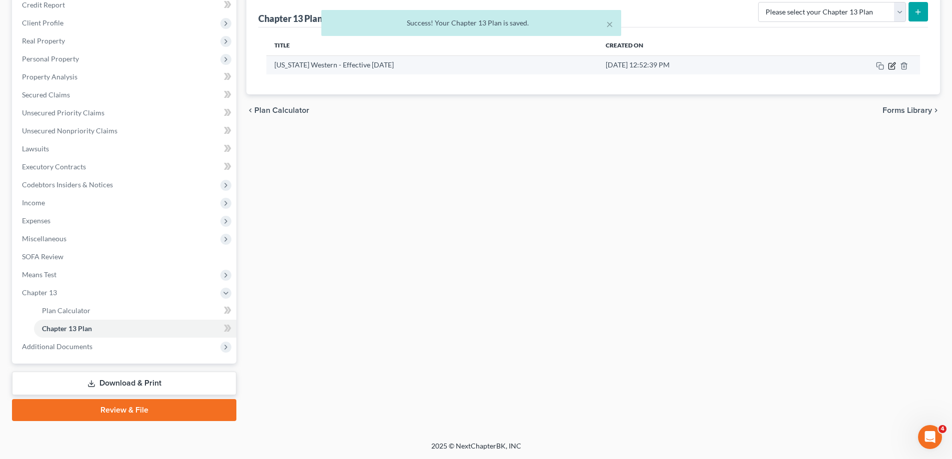
click at [890, 66] on icon "button" at bounding box center [892, 66] width 8 height 8
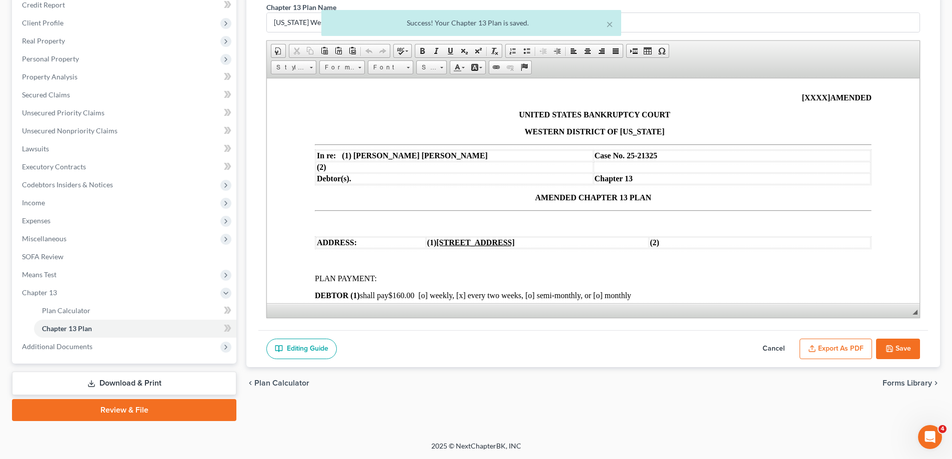
scroll to position [150, 0]
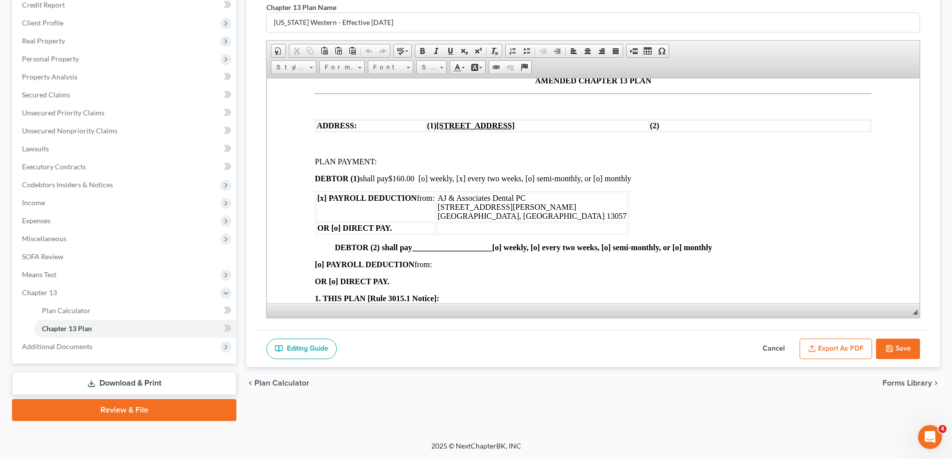
click at [829, 342] on button "Export as PDF" at bounding box center [836, 349] width 72 height 21
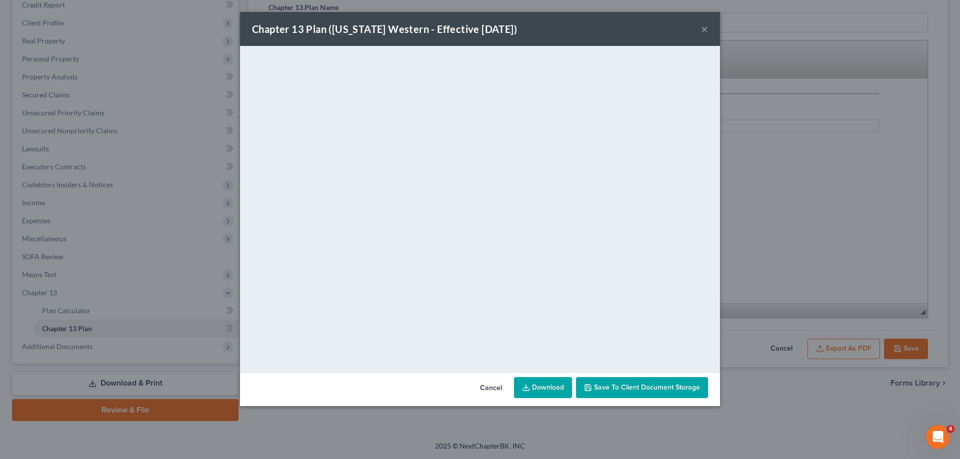
click at [703, 29] on button "×" at bounding box center [704, 29] width 7 height 12
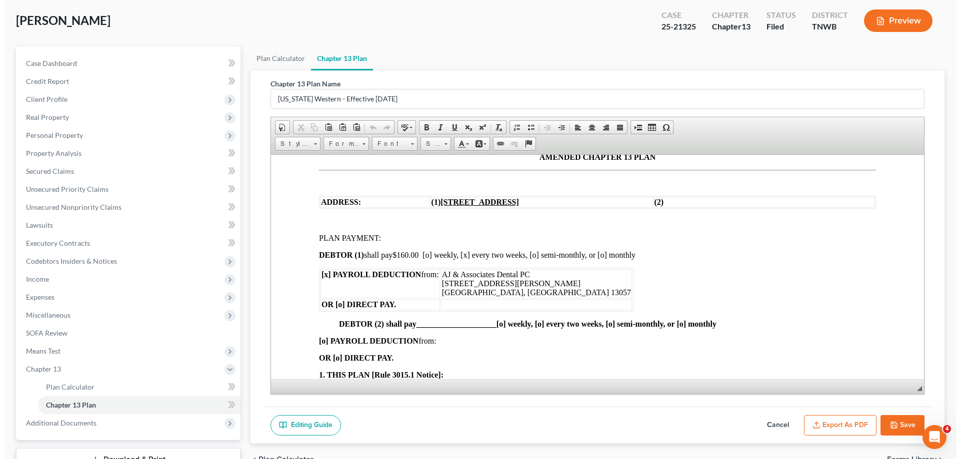
scroll to position [0, 0]
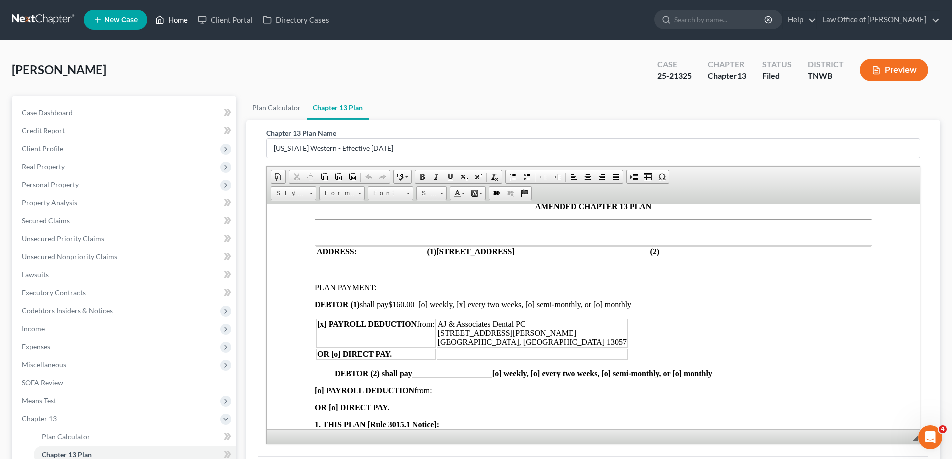
click at [176, 18] on link "Home" at bounding box center [171, 20] width 42 height 18
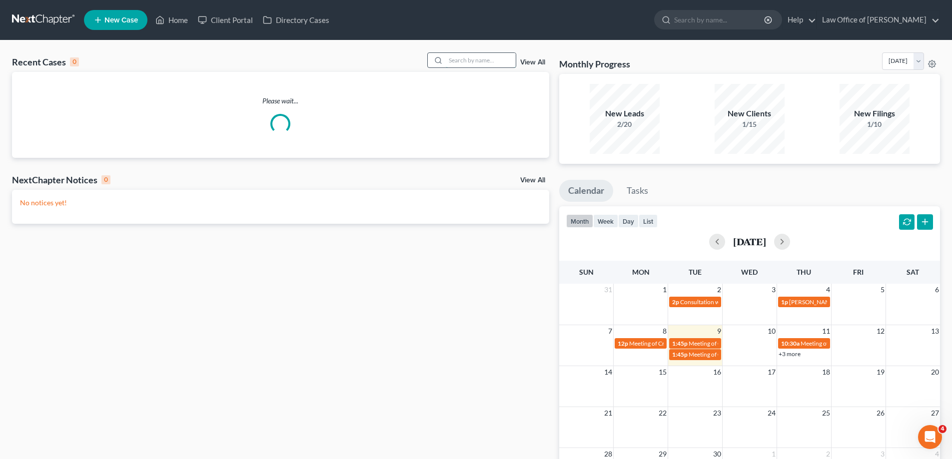
click at [477, 62] on input "search" at bounding box center [481, 60] width 70 height 14
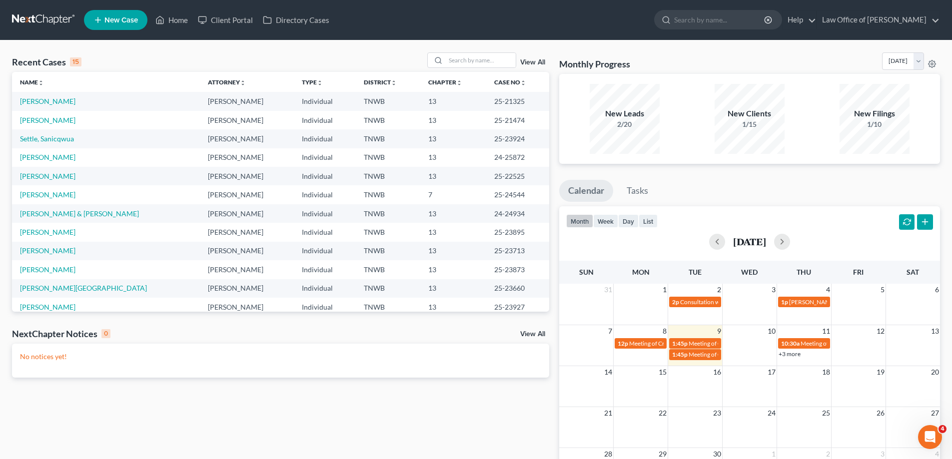
drag, startPoint x: 468, startPoint y: 61, endPoint x: 119, endPoint y: 13, distance: 351.7
click at [119, 13] on link "New Case" at bounding box center [115, 20] width 63 height 20
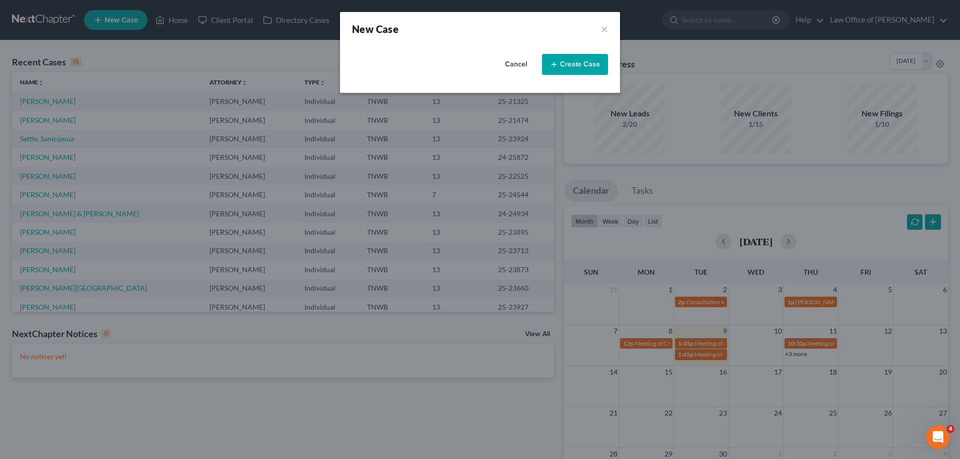
select select "76"
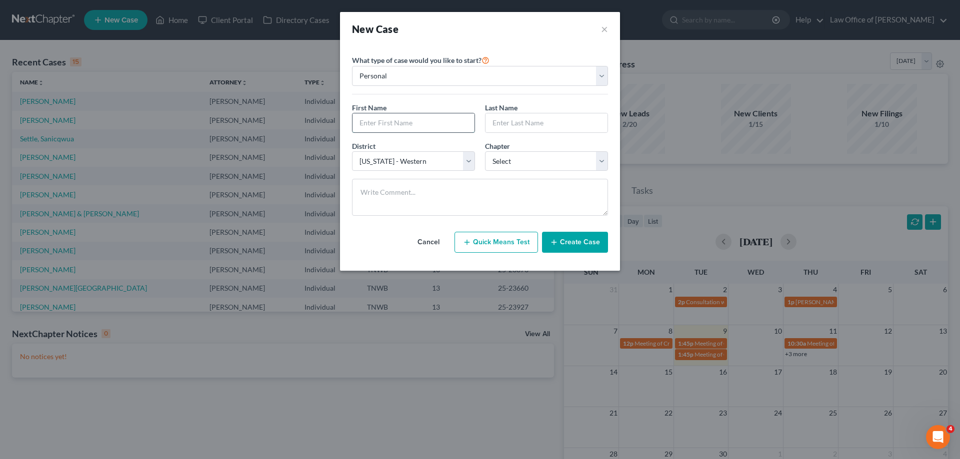
click at [412, 118] on input "text" at bounding box center [413, 122] width 122 height 19
click at [389, 122] on input "aMIR" at bounding box center [413, 122] width 122 height 19
type input "a"
type input "[PERSON_NAME]"
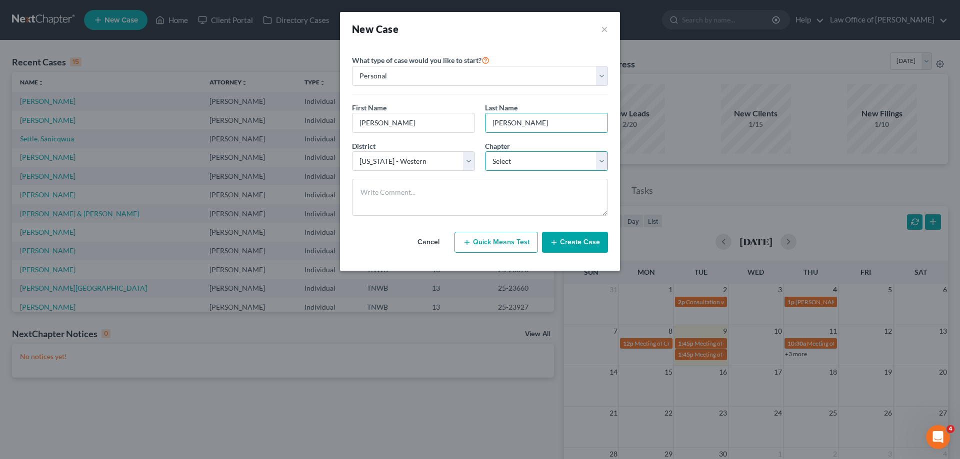
click at [601, 164] on select "Select 7 11 12 13" at bounding box center [546, 161] width 123 height 20
select select "3"
click at [485, 151] on select "Select 7 11 12 13" at bounding box center [546, 161] width 123 height 20
click at [573, 241] on button "Create Case" at bounding box center [575, 242] width 66 height 21
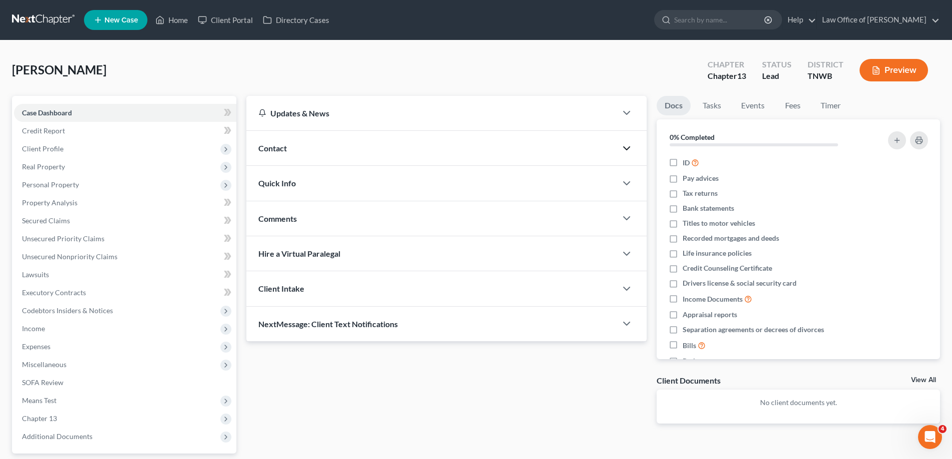
click at [627, 149] on polyline "button" at bounding box center [627, 148] width 6 height 3
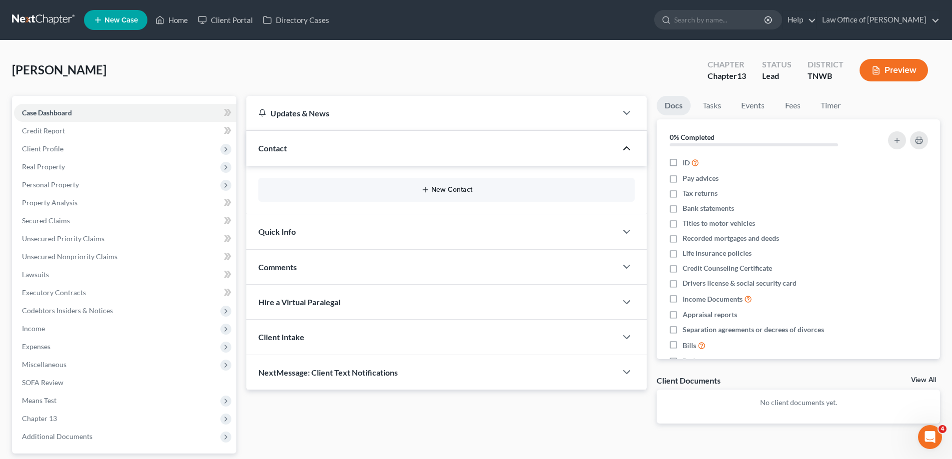
click at [468, 188] on button "New Contact" at bounding box center [446, 190] width 360 height 8
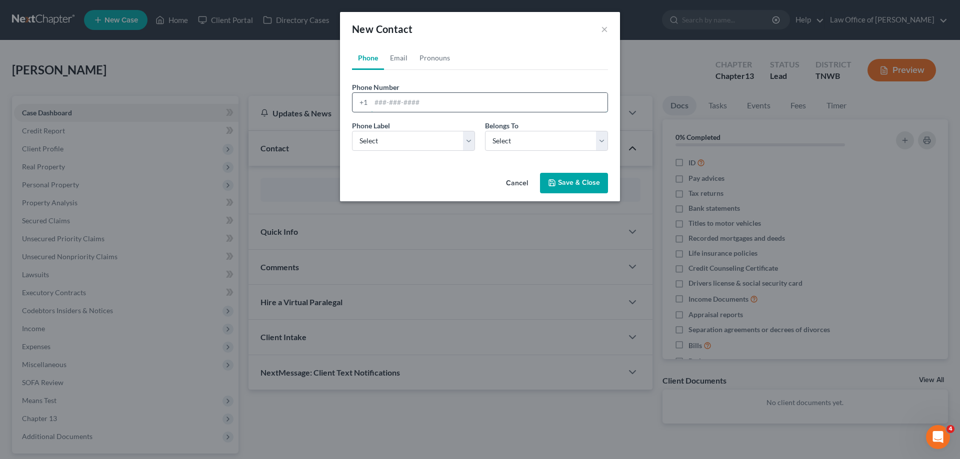
click at [431, 99] on input "tel" at bounding box center [489, 102] width 236 height 19
type input "[PHONE_NUMBER]"
drag, startPoint x: 466, startPoint y: 142, endPoint x: 457, endPoint y: 149, distance: 12.1
click at [466, 142] on select "Select Mobile Home Work Other" at bounding box center [413, 141] width 123 height 20
select select "0"
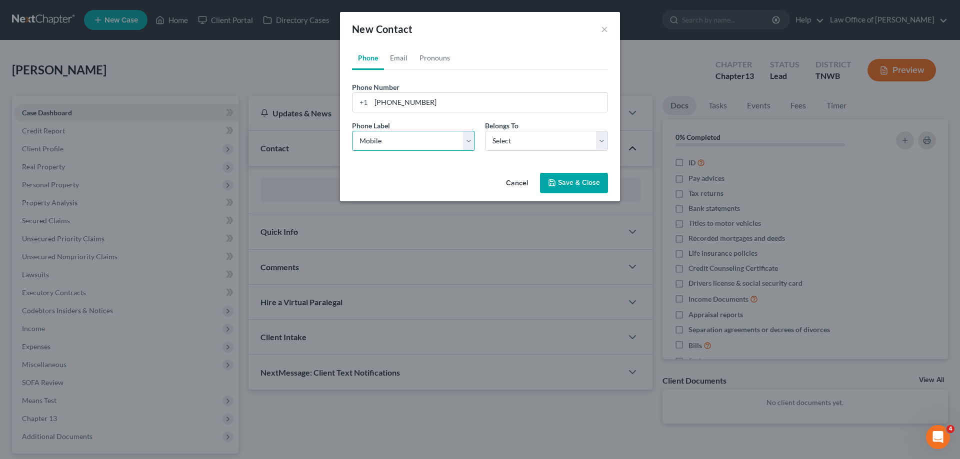
click at [352, 131] on select "Select Mobile Home Work Other" at bounding box center [413, 141] width 123 height 20
click at [605, 142] on select "Select Client Other" at bounding box center [546, 141] width 123 height 20
select select "0"
click at [485, 131] on select "Select Client Other" at bounding box center [546, 141] width 123 height 20
click at [569, 180] on button "Save & Close" at bounding box center [574, 183] width 68 height 21
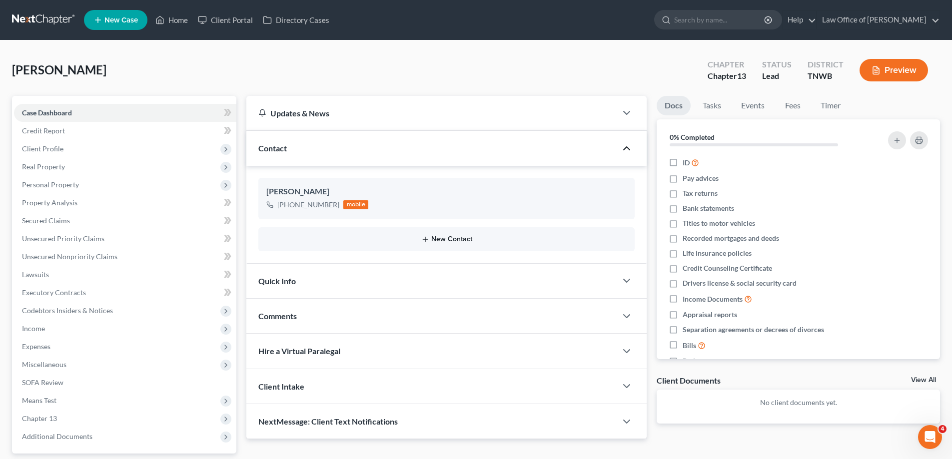
click at [456, 239] on button "New Contact" at bounding box center [446, 239] width 360 height 8
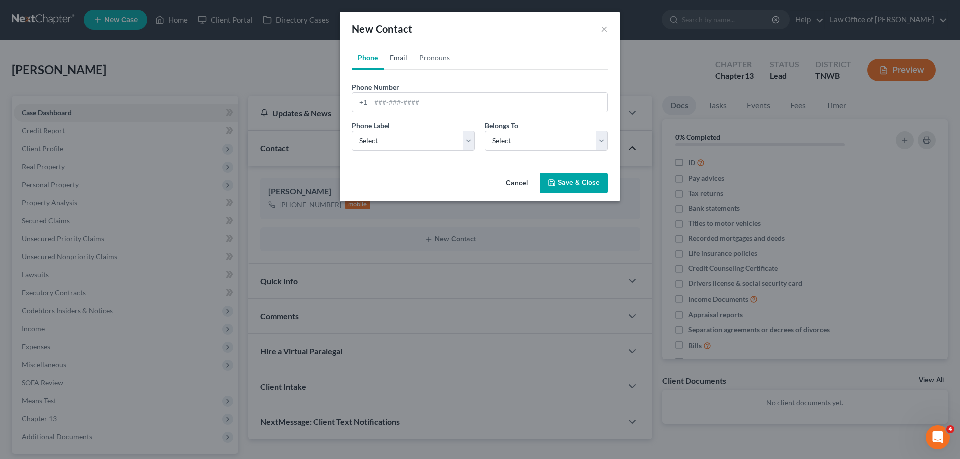
click at [401, 58] on link "Email" at bounding box center [398, 58] width 29 height 24
click at [445, 114] on form "Email Address Email Label Select Home Work Other Belongs To * Select Client Oth…" at bounding box center [480, 120] width 256 height 77
click at [440, 105] on input "email" at bounding box center [489, 102] width 236 height 19
type input "[EMAIL_ADDRESS][DOMAIN_NAME]"
click at [471, 142] on select "Select Home Work Other" at bounding box center [413, 141] width 123 height 20
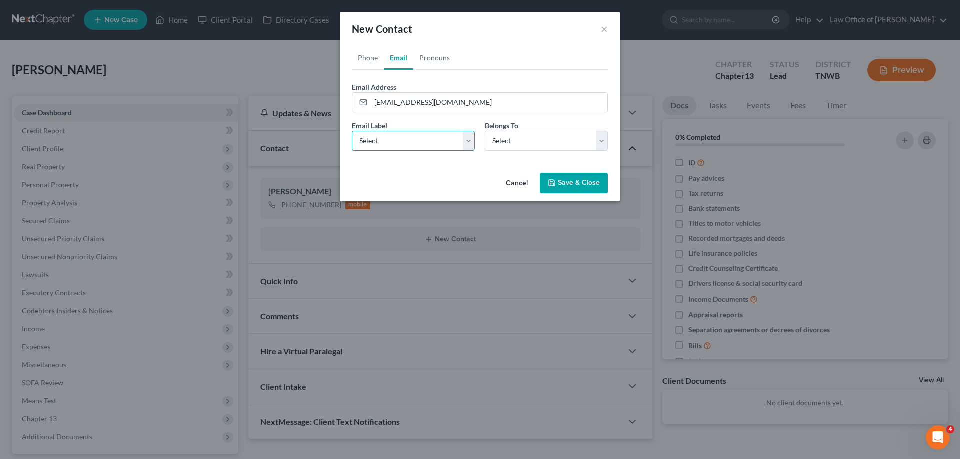
select select "0"
click at [352, 131] on select "Select Home Work Other" at bounding box center [413, 141] width 123 height 20
drag, startPoint x: 601, startPoint y: 140, endPoint x: 588, endPoint y: 150, distance: 16.4
click at [601, 140] on select "Select Client Other" at bounding box center [546, 141] width 123 height 20
select select "0"
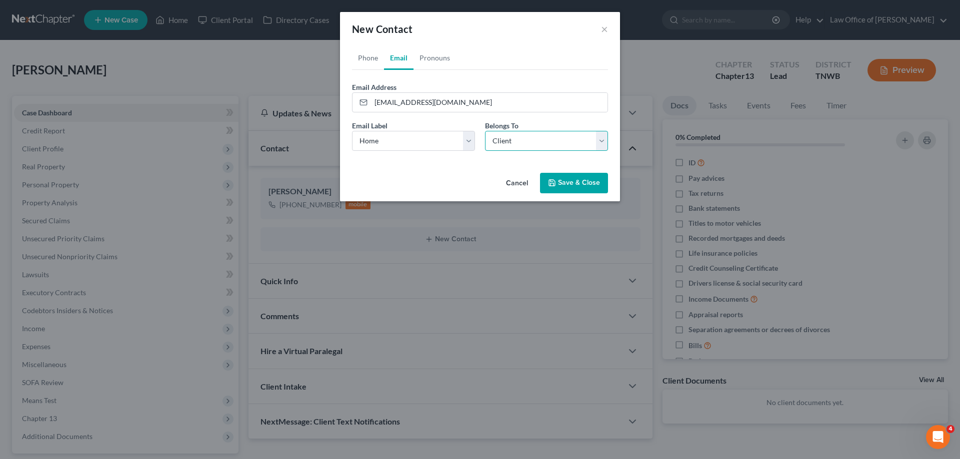
click at [485, 131] on select "Select Client Other" at bounding box center [546, 141] width 123 height 20
click at [573, 180] on button "Save & Close" at bounding box center [574, 183] width 68 height 21
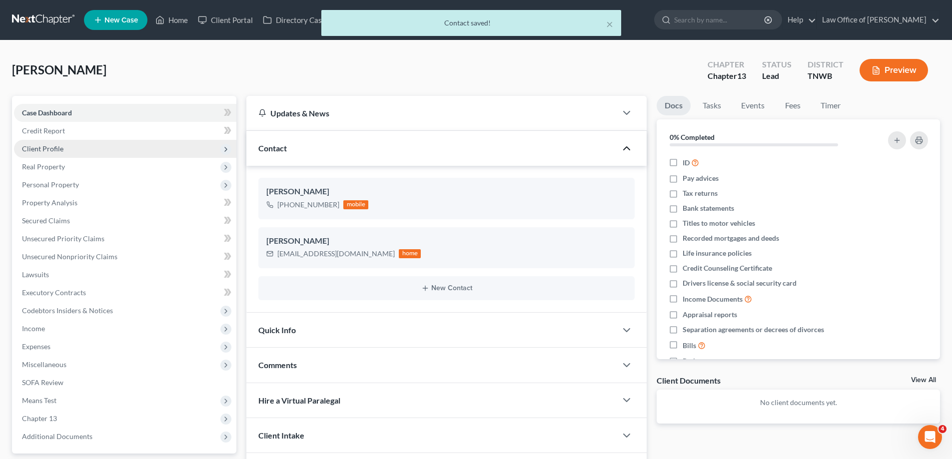
click at [46, 149] on span "Client Profile" at bounding box center [42, 148] width 41 height 8
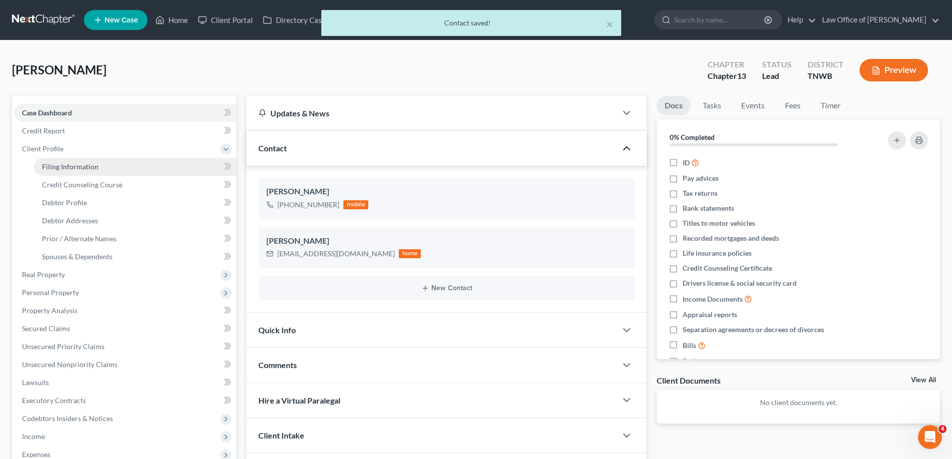
click at [65, 170] on span "Filing Information" at bounding box center [70, 166] width 56 height 8
select select "1"
select select "0"
select select "3"
select select "76"
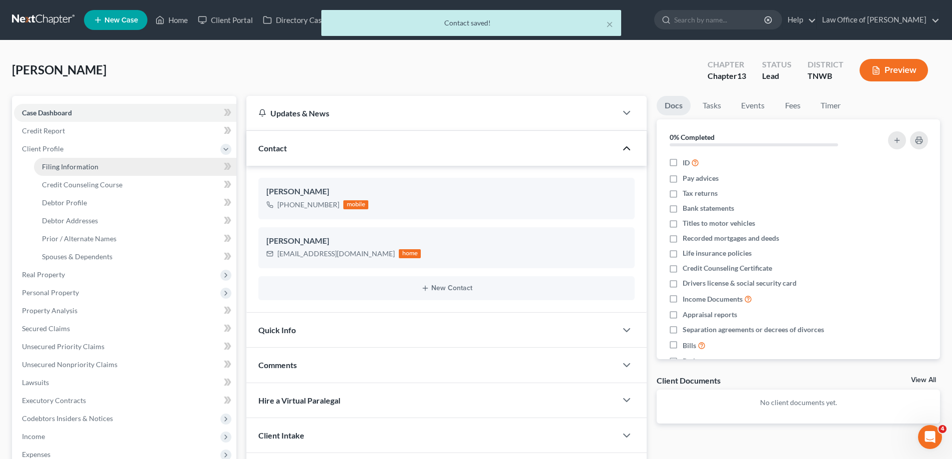
select select "0"
select select "44"
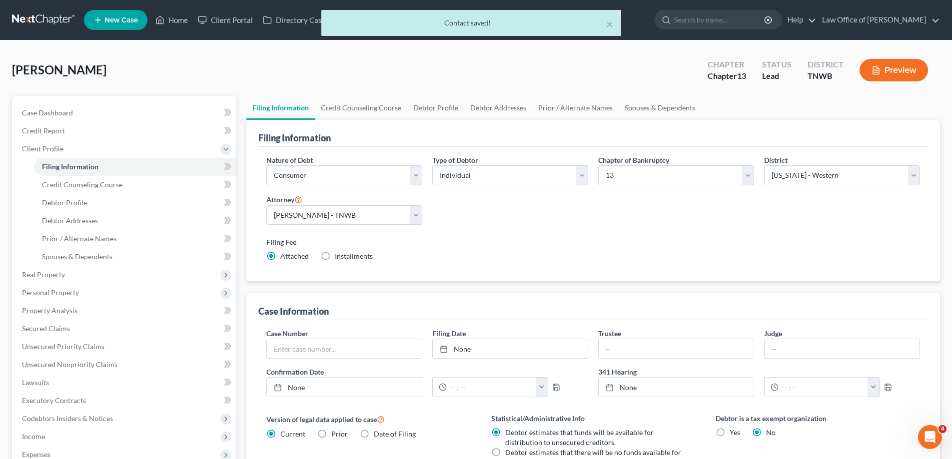
click at [335, 255] on label "Installments Installments" at bounding box center [354, 256] width 38 height 10
click at [339, 255] on input "Installments Installments" at bounding box center [342, 254] width 6 height 6
radio input "true"
radio input "false"
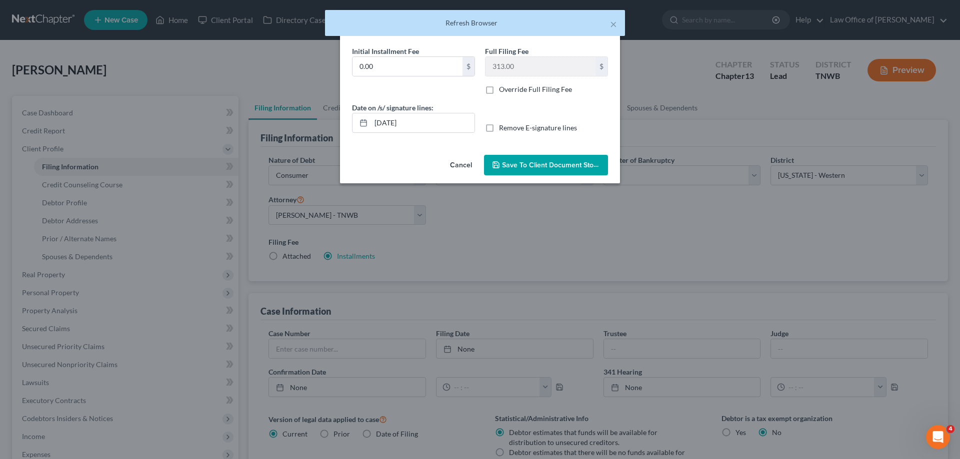
click at [543, 165] on span "Save to Client Document Storage" at bounding box center [555, 165] width 106 height 8
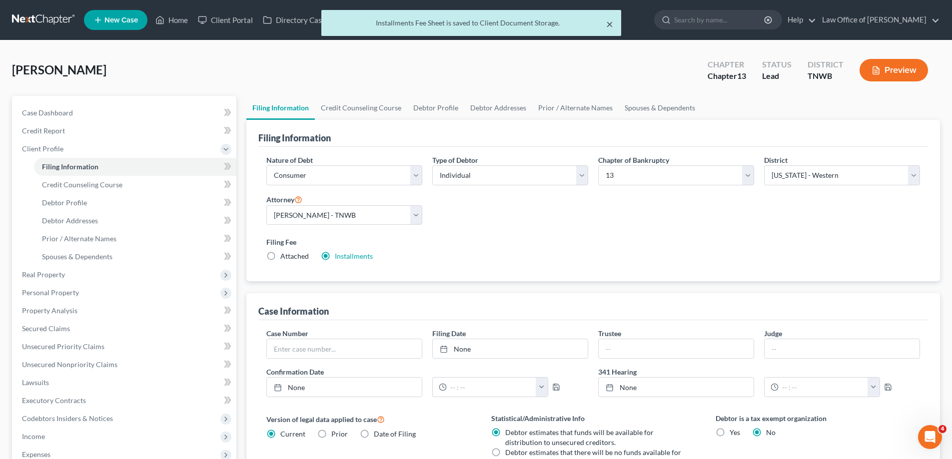
click at [612, 23] on button "×" at bounding box center [609, 24] width 7 height 12
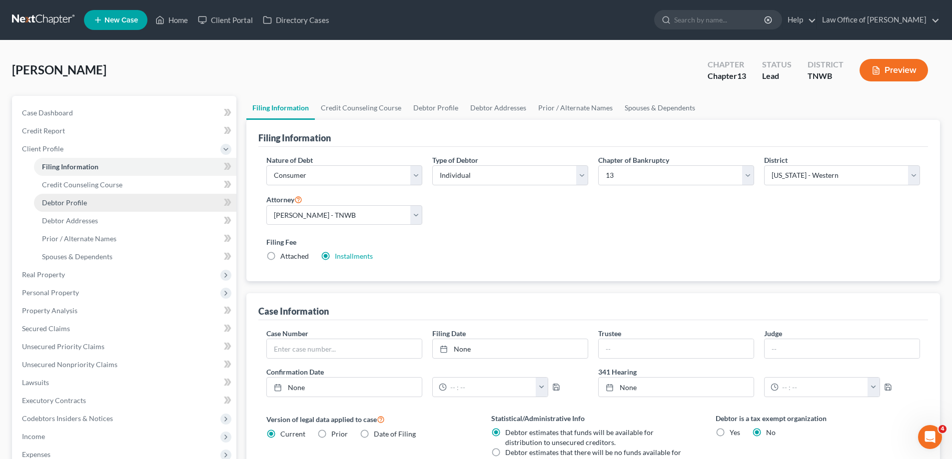
click at [62, 205] on span "Debtor Profile" at bounding box center [64, 202] width 45 height 8
select select "0"
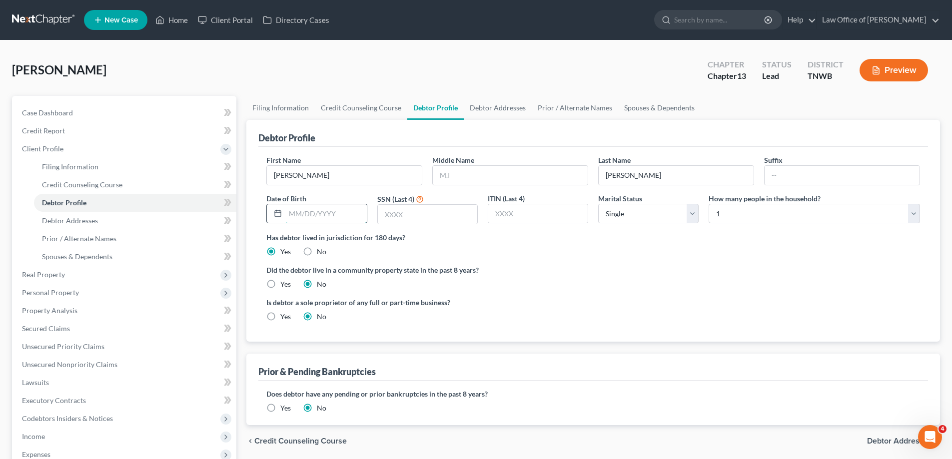
click at [361, 214] on input "text" at bounding box center [325, 213] width 81 height 19
drag, startPoint x: 550, startPoint y: 174, endPoint x: 544, endPoint y: 175, distance: 5.6
click at [550, 174] on input "text" at bounding box center [510, 175] width 155 height 19
type input "Rashad"
click at [296, 214] on input "03121996" at bounding box center [325, 213] width 81 height 19
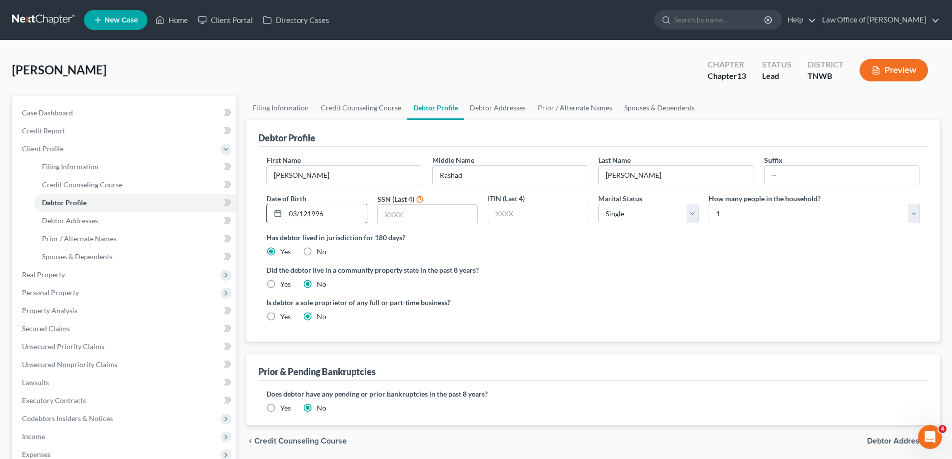
click at [307, 215] on input "03/121996" at bounding box center [325, 213] width 81 height 19
type input "[DATE]"
click at [423, 215] on input "text" at bounding box center [427, 214] width 99 height 19
type input "3043"
click at [76, 223] on span "Debtor Addresses" at bounding box center [70, 220] width 56 height 8
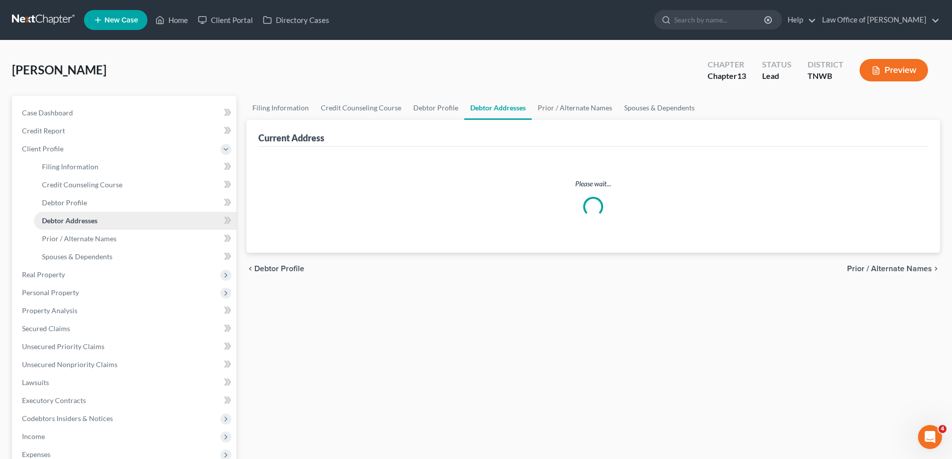
select select "0"
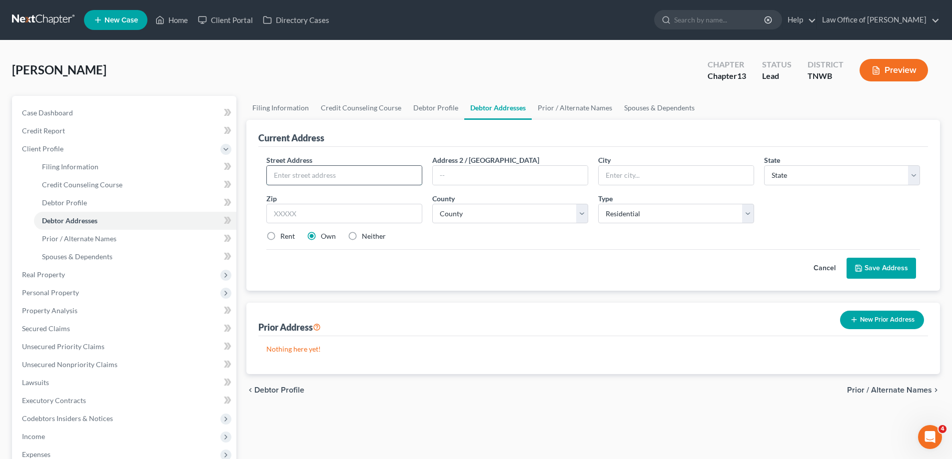
click at [326, 177] on input "text" at bounding box center [344, 175] width 155 height 19
type input "[STREET_ADDRESS]"
type input "Apt 5"
type input "38107"
type input "[GEOGRAPHIC_DATA]"
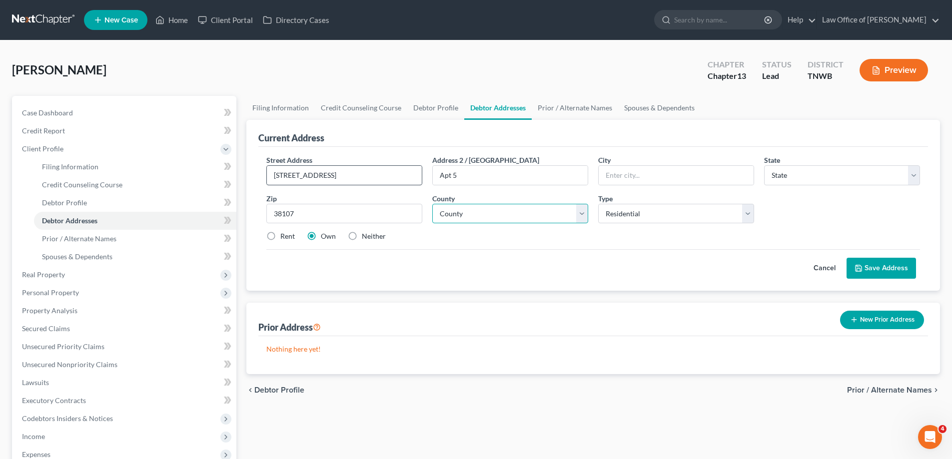
select select "44"
click at [585, 215] on select "County [GEOGRAPHIC_DATA] [GEOGRAPHIC_DATA] [GEOGRAPHIC_DATA] [GEOGRAPHIC_DATA] …" at bounding box center [510, 214] width 156 height 20
select select "78"
click at [432, 204] on select "County [GEOGRAPHIC_DATA] [GEOGRAPHIC_DATA] [GEOGRAPHIC_DATA] [GEOGRAPHIC_DATA] …" at bounding box center [510, 214] width 156 height 20
click at [280, 237] on label "Rent" at bounding box center [287, 236] width 14 height 10
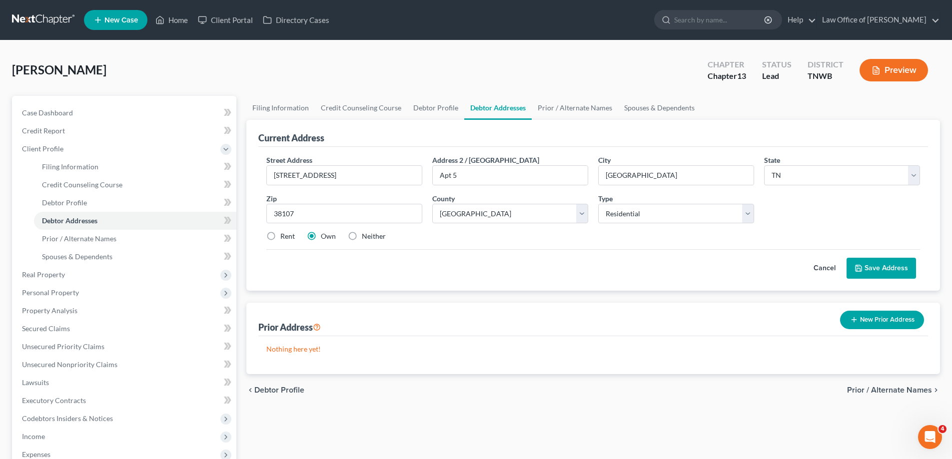
click at [284, 237] on input "Rent" at bounding box center [287, 234] width 6 height 6
radio input "true"
click at [881, 265] on button "Save Address" at bounding box center [881, 268] width 69 height 21
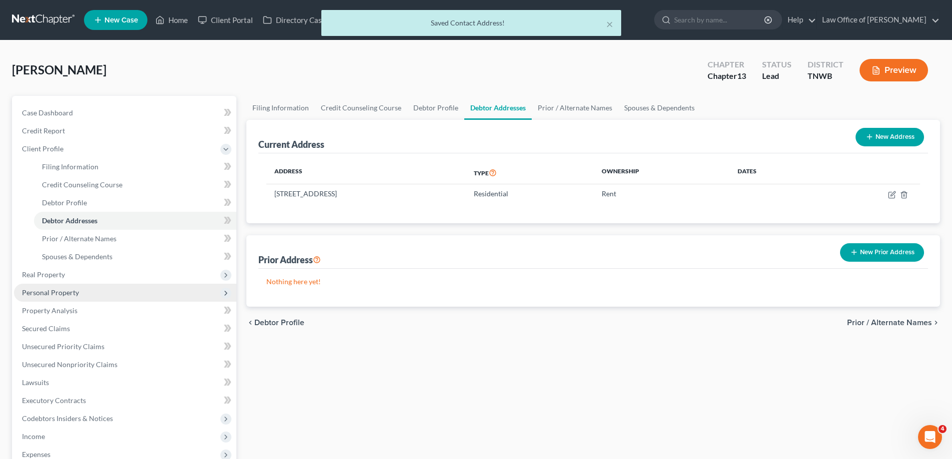
click at [57, 290] on span "Personal Property" at bounding box center [50, 292] width 57 height 8
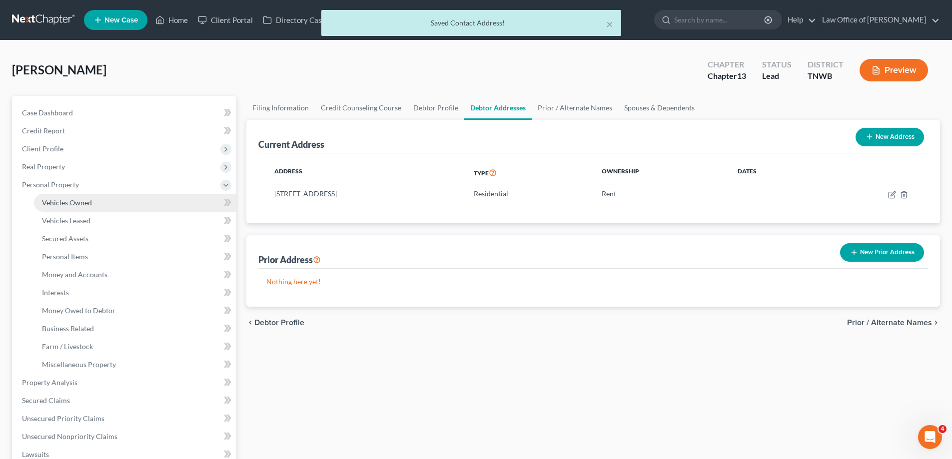
click at [79, 202] on span "Vehicles Owned" at bounding box center [67, 202] width 50 height 8
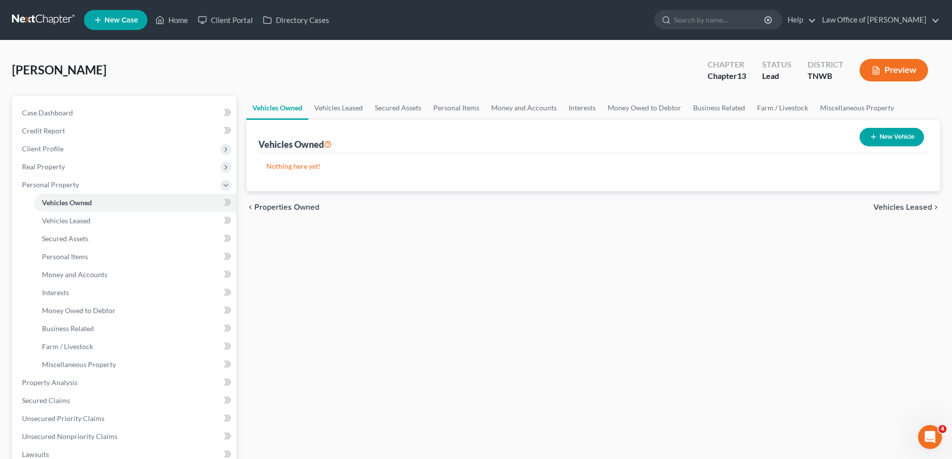
click at [901, 133] on button "New Vehicle" at bounding box center [892, 137] width 64 height 18
select select "0"
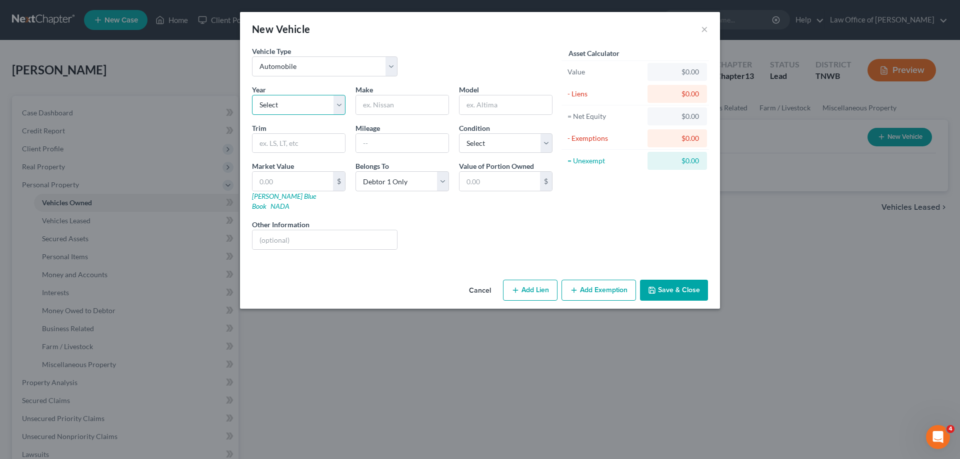
click at [293, 104] on select "Select 2026 2025 2024 2023 2022 2021 2020 2019 2018 2017 2016 2015 2014 2013 20…" at bounding box center [298, 105] width 93 height 20
select select "13"
click at [252, 95] on select "Select 2026 2025 2024 2023 2022 2021 2020 2019 2018 2017 2016 2015 2014 2013 20…" at bounding box center [298, 105] width 93 height 20
click at [416, 107] on input "text" at bounding box center [402, 104] width 92 height 19
type input "Hyundai"
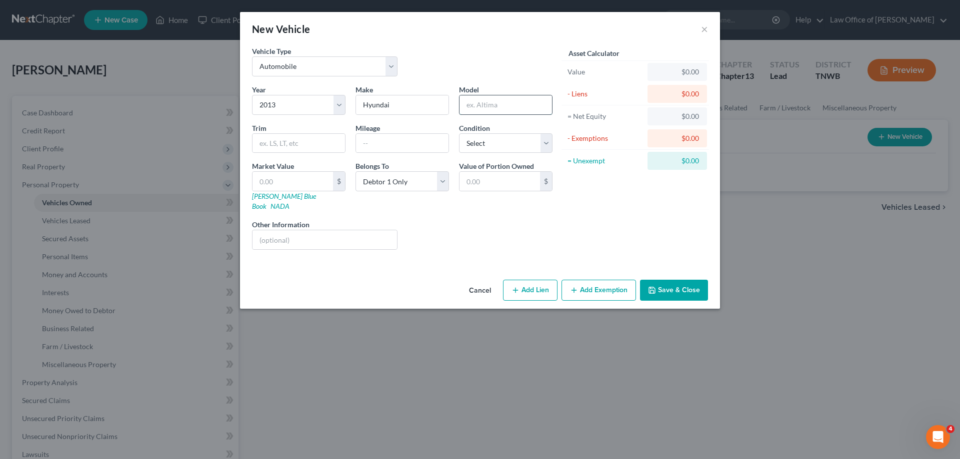
click at [515, 107] on input "text" at bounding box center [505, 104] width 92 height 19
type input "[MEDICAL_DATA]"
click at [398, 139] on input "text" at bounding box center [402, 143] width 92 height 19
type input "140000"
click at [548, 142] on select "Select Excellent Very Good Good Fair Poor" at bounding box center [505, 143] width 93 height 20
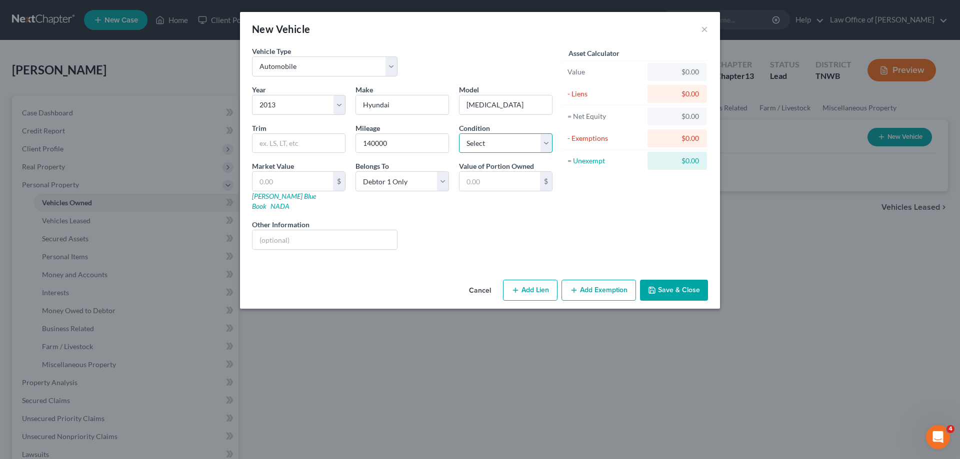
select select "2"
click at [459, 133] on select "Select Excellent Very Good Good Fair Poor" at bounding box center [505, 143] width 93 height 20
click at [525, 283] on button "Add Lien" at bounding box center [530, 290] width 54 height 21
select select "0"
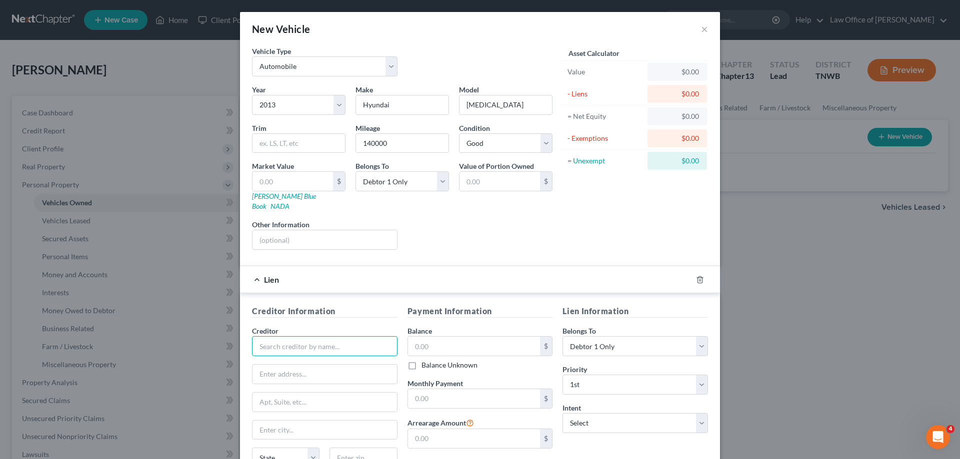
click at [320, 340] on input "text" at bounding box center [324, 346] width 145 height 20
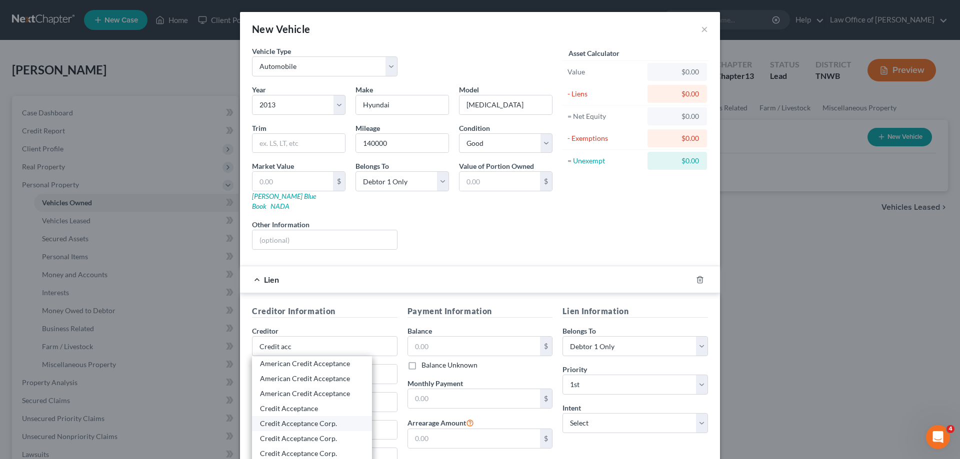
click at [312, 419] on div "Credit Acceptance Corp." at bounding box center [312, 424] width 104 height 10
type input "Credit Acceptance Corp."
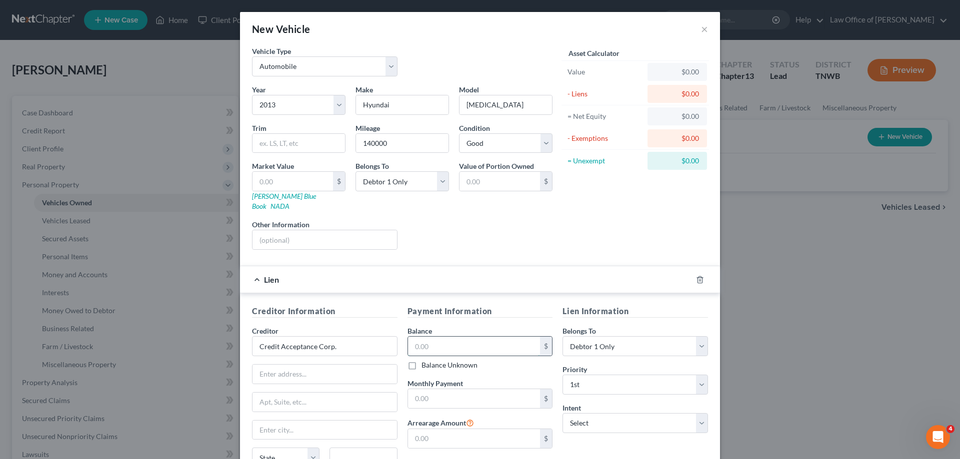
click at [456, 337] on input "text" at bounding box center [474, 346] width 132 height 19
click at [351, 338] on input "Credit Acceptance Corp." at bounding box center [324, 346] width 145 height 20
drag, startPoint x: 349, startPoint y: 337, endPoint x: 226, endPoint y: 336, distance: 123.5
click at [226, 336] on div "New Vehicle × Vehicle Type Select Automobile Truck Trailer Watercraft Aircraft …" at bounding box center [480, 229] width 960 height 459
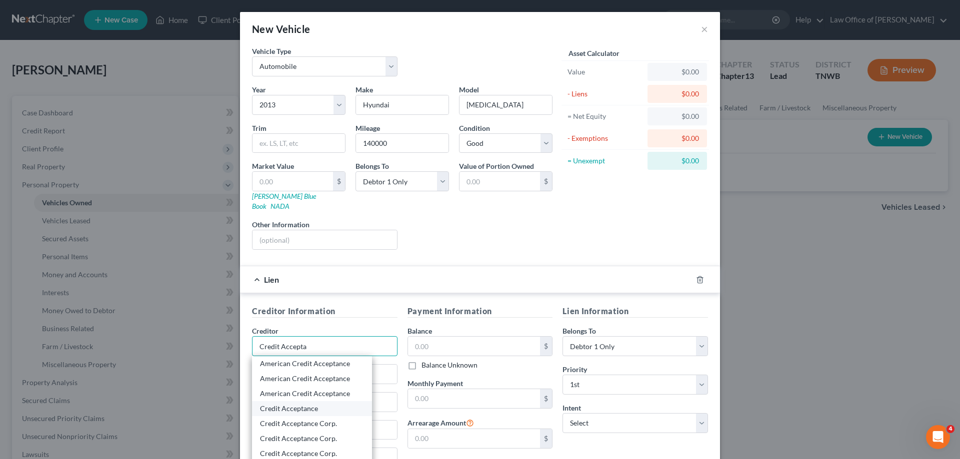
scroll to position [45, 0]
click at [319, 419] on div "Credit Acceptance Corporation" at bounding box center [312, 424] width 104 height 10
type input "Credit Acceptance Corporation"
type input "PO Box 513"
type input "Southfield"
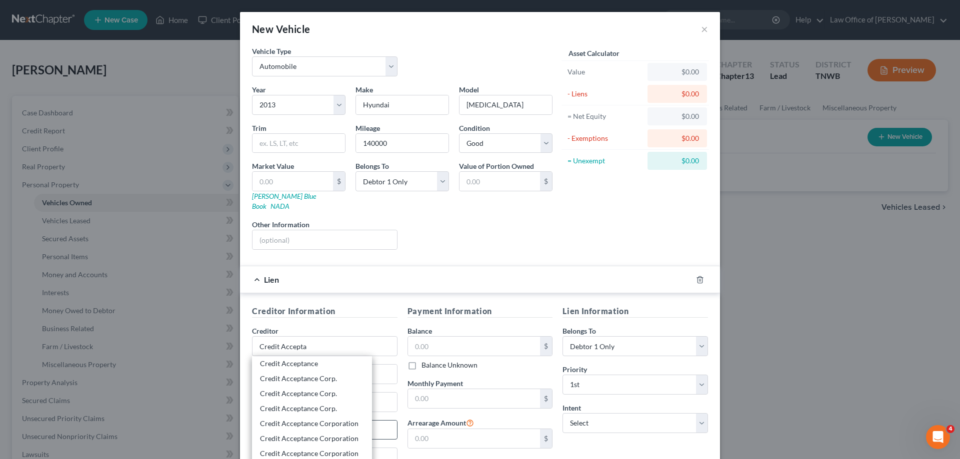
select select "23"
type input "48037-0000"
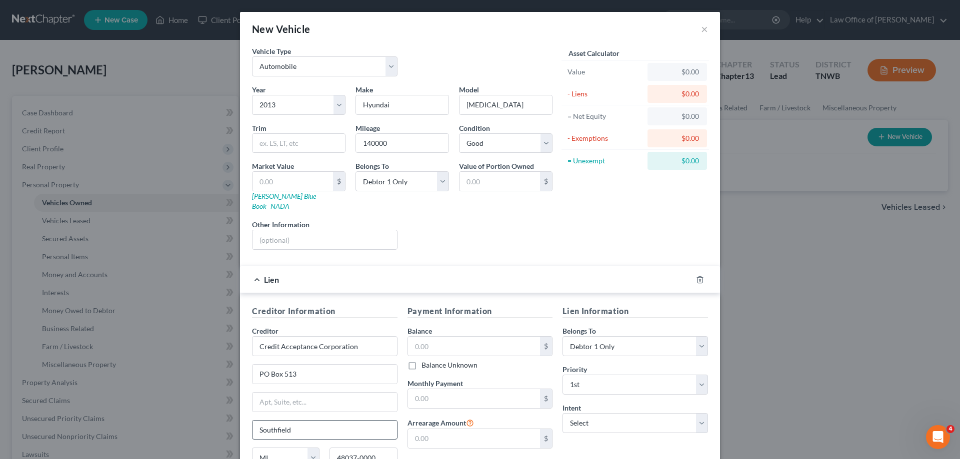
scroll to position [0, 0]
click at [464, 341] on input "text" at bounding box center [474, 346] width 132 height 19
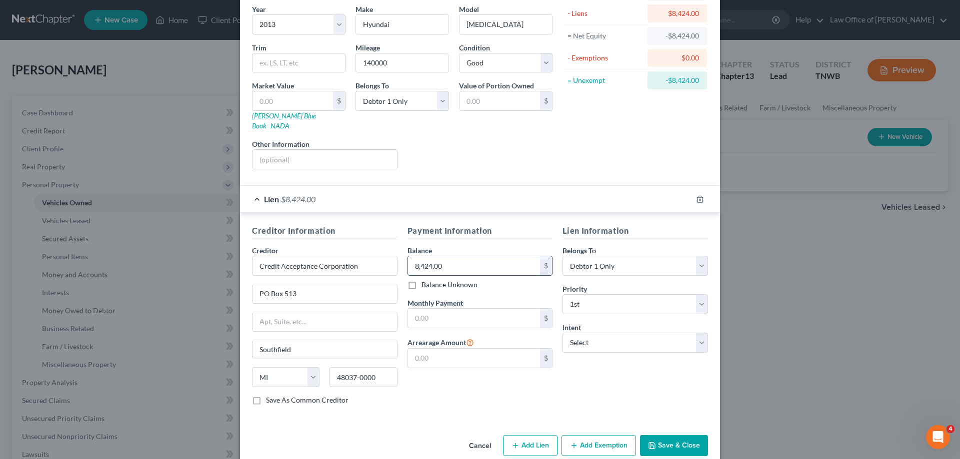
scroll to position [87, 0]
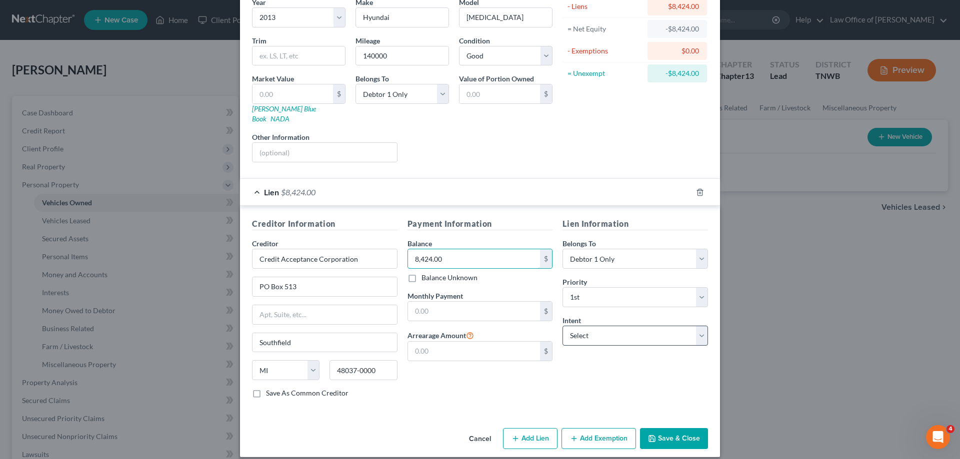
type input "8,424.00"
click at [699, 330] on select "Select Surrender Redeem Reaffirm Avoid Other" at bounding box center [634, 336] width 145 height 20
select select "2"
click at [562, 326] on select "Select Surrender Redeem Reaffirm Avoid Other" at bounding box center [634, 336] width 145 height 20
click at [591, 428] on button "Add Exemption" at bounding box center [598, 438] width 74 height 21
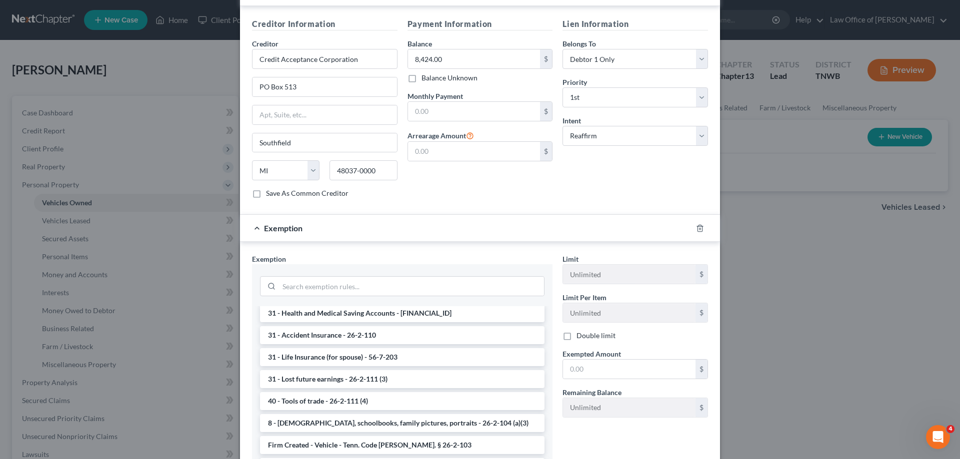
scroll to position [850, 0]
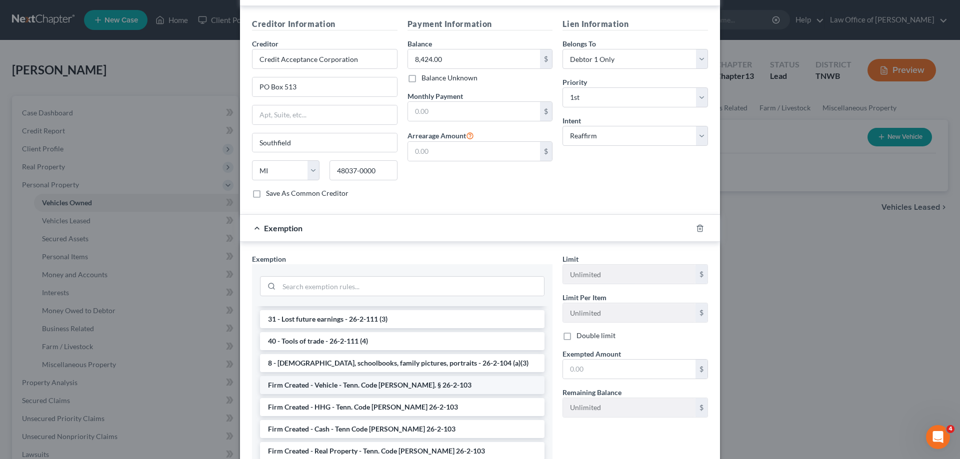
click at [382, 379] on li "Firm Created - Vehicle - Tenn. Code [PERSON_NAME]. § 26-2-103" at bounding box center [402, 385] width 284 height 18
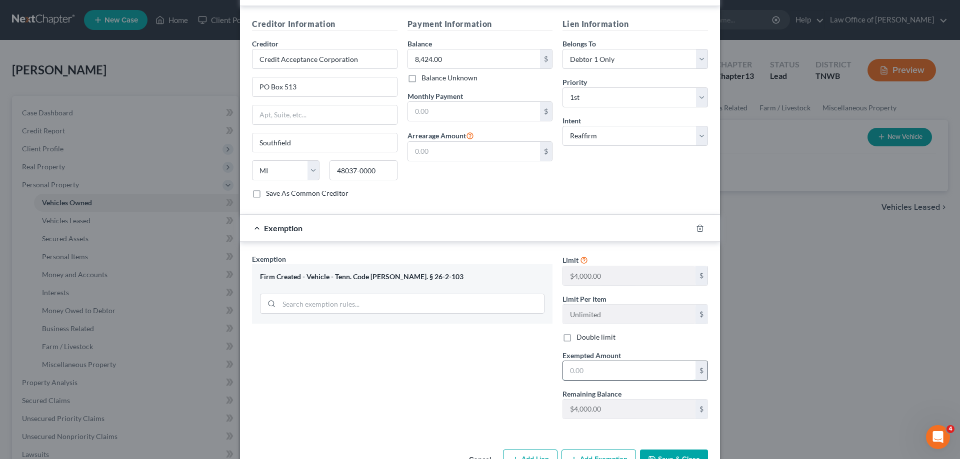
click at [581, 366] on input "text" at bounding box center [629, 370] width 132 height 19
type input "4,000.00"
click at [666, 450] on button "Save & Close" at bounding box center [674, 460] width 68 height 21
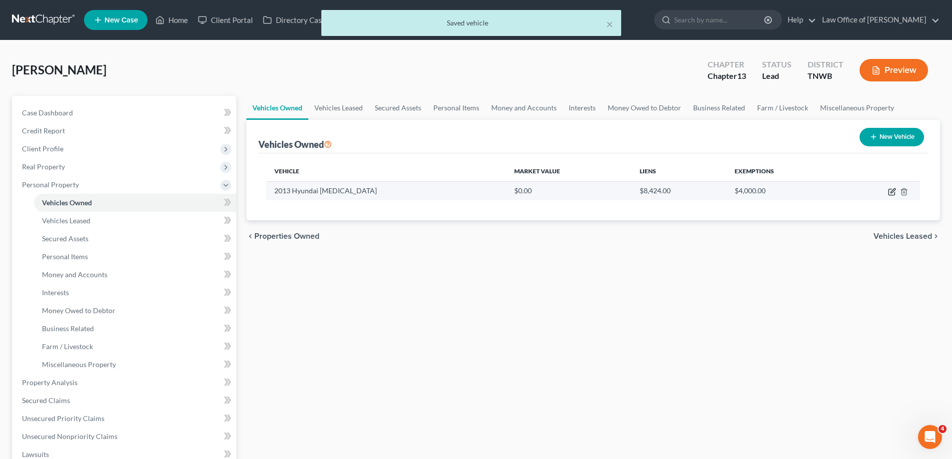
click at [890, 193] on icon "button" at bounding box center [892, 192] width 8 height 8
select select "0"
select select "13"
select select "2"
select select "0"
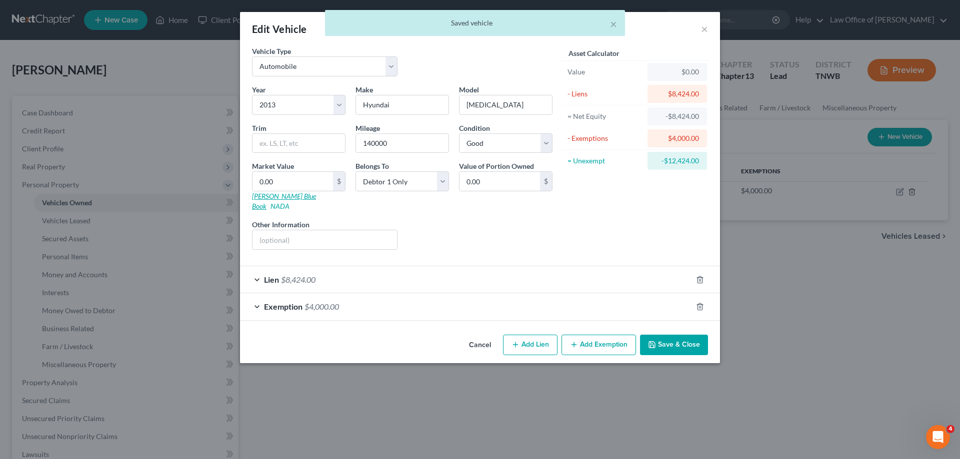
click at [280, 198] on link "[PERSON_NAME] Blue Book" at bounding box center [284, 201] width 64 height 18
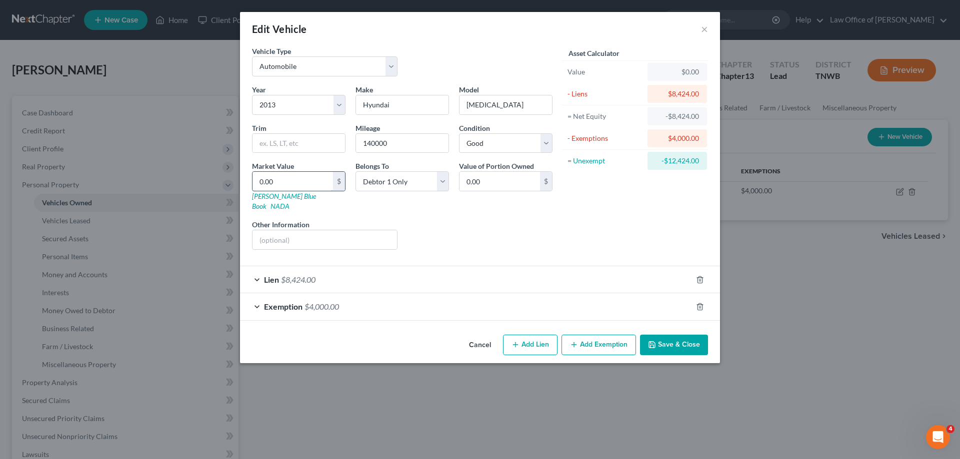
click at [289, 182] on input "0.00" at bounding box center [292, 181] width 80 height 19
type input "2"
type input "2.00"
type input "25"
type input "25.00"
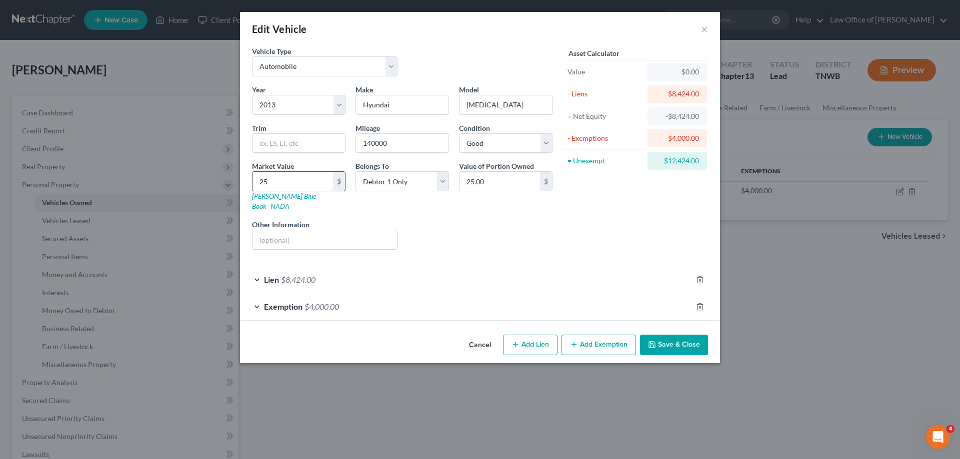
type input "250"
type input "250.00"
type input "2500"
type input "2,500.00"
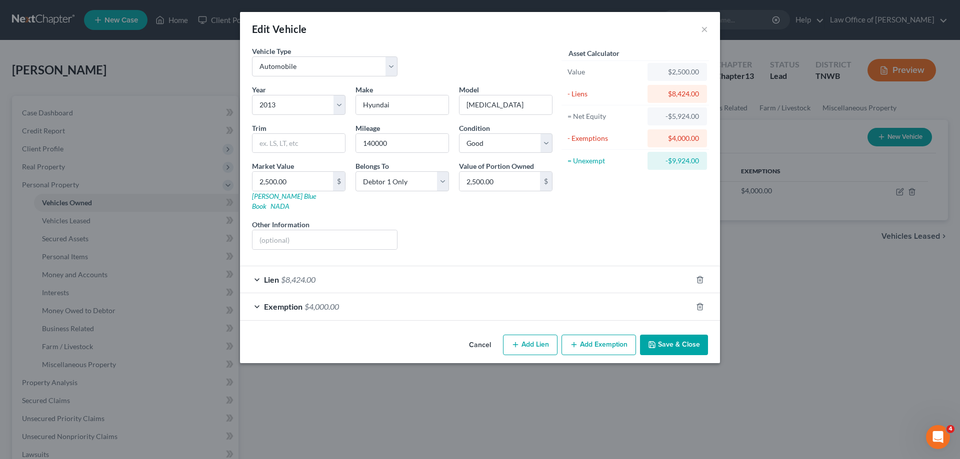
click at [681, 335] on button "Save & Close" at bounding box center [674, 345] width 68 height 21
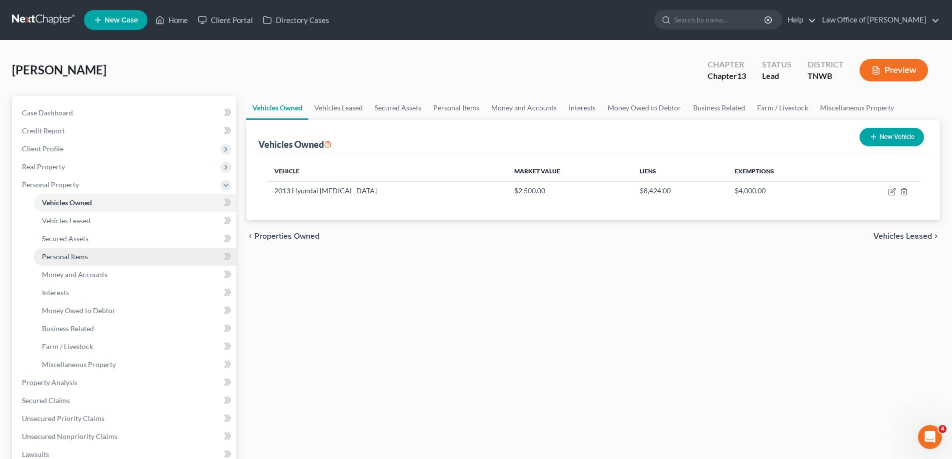
click at [78, 254] on span "Personal Items" at bounding box center [65, 256] width 46 height 8
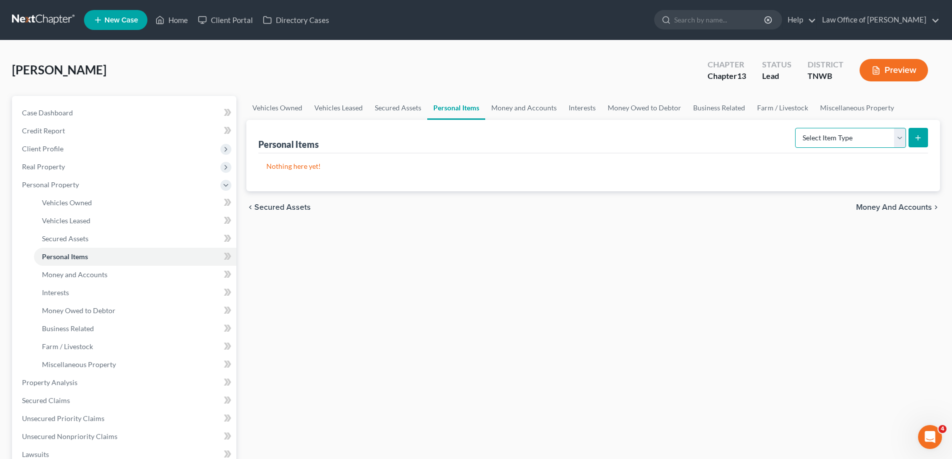
click at [899, 137] on select "Select Item Type Clothing Collectibles Of Value Electronics Firearms Household …" at bounding box center [850, 138] width 111 height 20
select select "clothing"
click at [796, 128] on select "Select Item Type Clothing Collectibles Of Value Electronics Firearms Household …" at bounding box center [850, 138] width 111 height 20
click at [913, 137] on button "submit" at bounding box center [918, 137] width 19 height 19
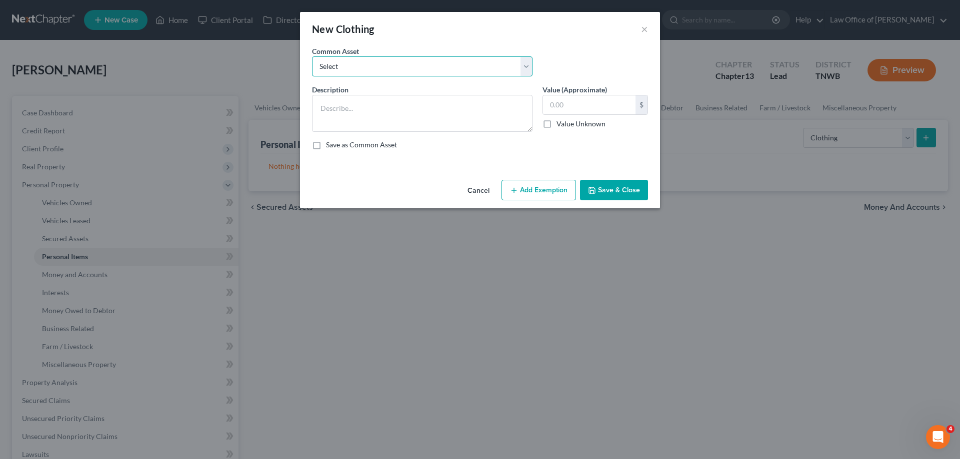
click at [522, 70] on select "Select Clothes" at bounding box center [422, 66] width 220 height 20
select select "0"
click at [312, 56] on select "Select Clothes" at bounding box center [422, 66] width 220 height 20
type textarea "Clothes"
click at [584, 105] on input "350.00" at bounding box center [589, 104] width 92 height 19
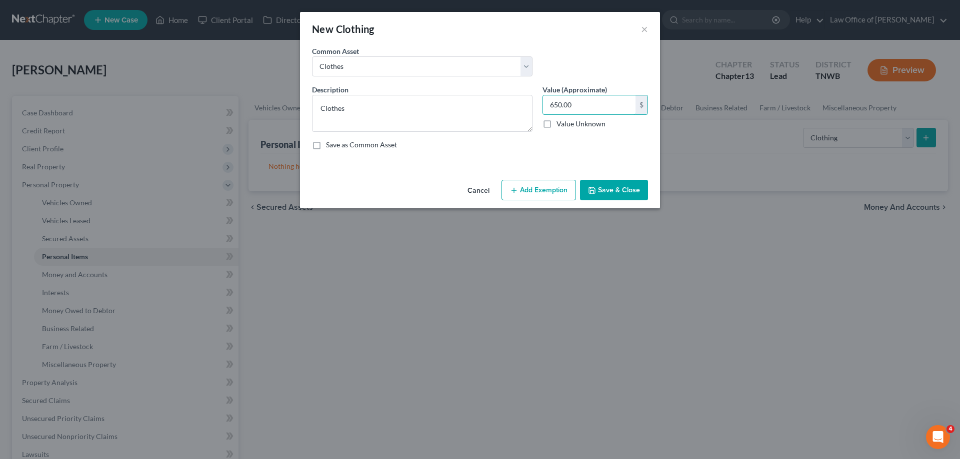
type input "650.00"
click at [550, 187] on button "Add Exemption" at bounding box center [538, 190] width 74 height 21
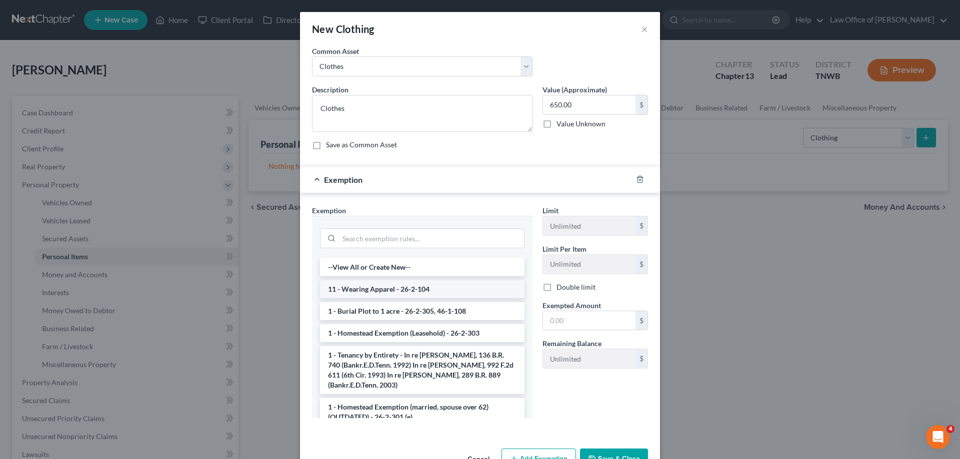
click at [400, 290] on li "11 - Wearing Apparel - 26-2-104" at bounding box center [422, 289] width 204 height 18
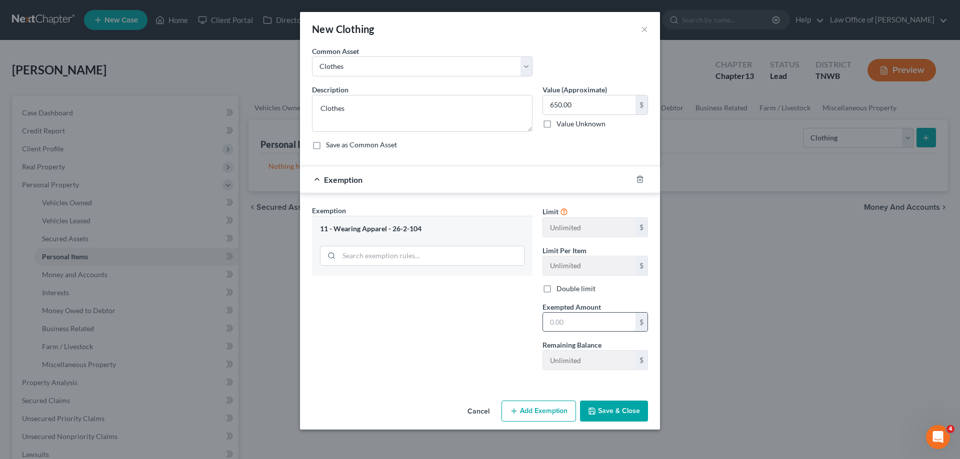
click at [589, 322] on input "text" at bounding box center [589, 322] width 92 height 19
type input "650.00"
click at [614, 413] on button "Save & Close" at bounding box center [614, 411] width 68 height 21
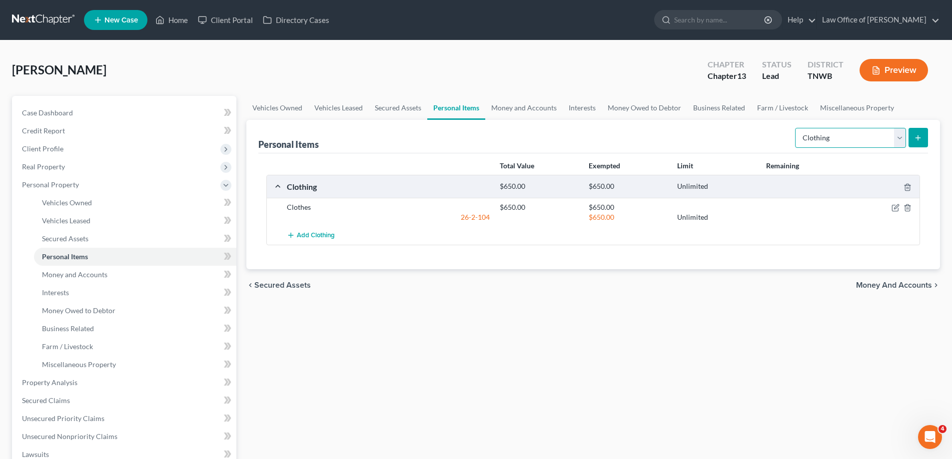
drag, startPoint x: 900, startPoint y: 138, endPoint x: 893, endPoint y: 138, distance: 7.0
click at [900, 138] on select "Select Item Type Clothing Collectibles Of Value Electronics Firearms Household …" at bounding box center [850, 138] width 111 height 20
select select "household_goods"
click at [796, 128] on select "Select Item Type Clothing Collectibles Of Value Electronics Firearms Household …" at bounding box center [850, 138] width 111 height 20
click at [918, 138] on icon "submit" at bounding box center [918, 138] width 8 height 8
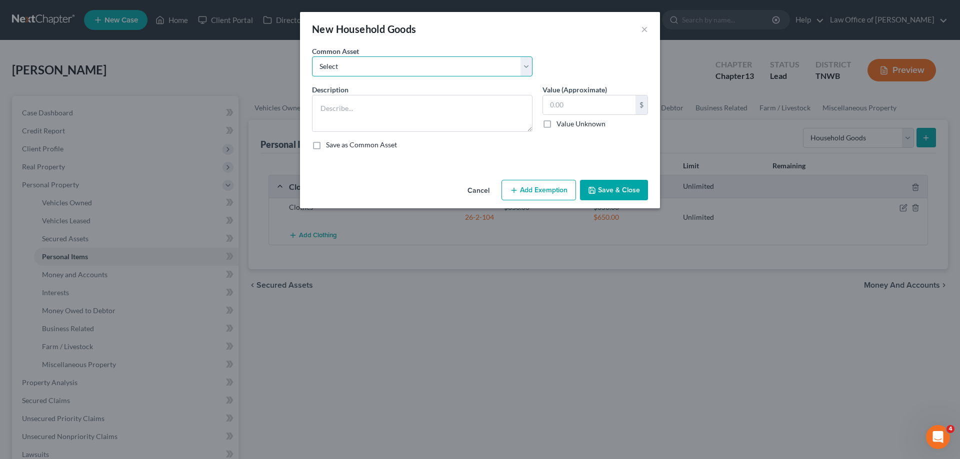
click at [523, 67] on select "Select HHG" at bounding box center [422, 66] width 220 height 20
select select "0"
click at [312, 56] on select "Select HHG" at bounding box center [422, 66] width 220 height 20
type textarea "HHG"
click at [578, 104] on input "650.00" at bounding box center [589, 104] width 92 height 19
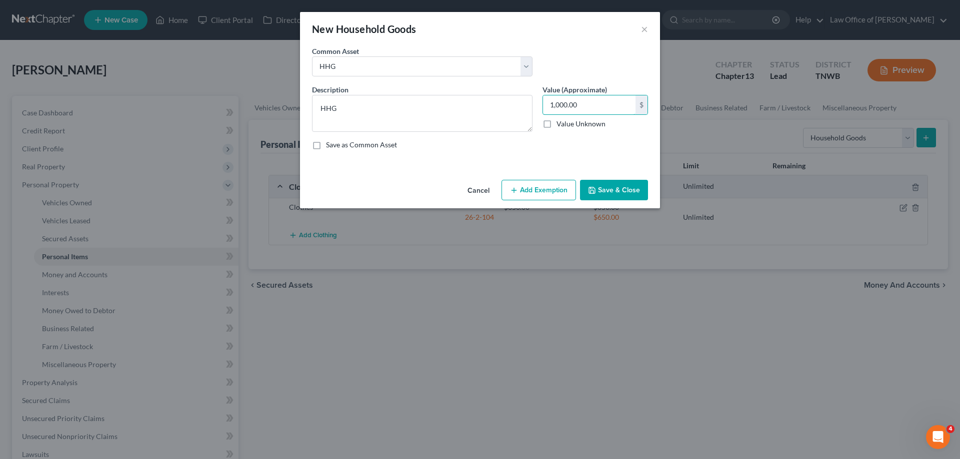
type input "1,000.00"
click at [544, 191] on button "Add Exemption" at bounding box center [538, 190] width 74 height 21
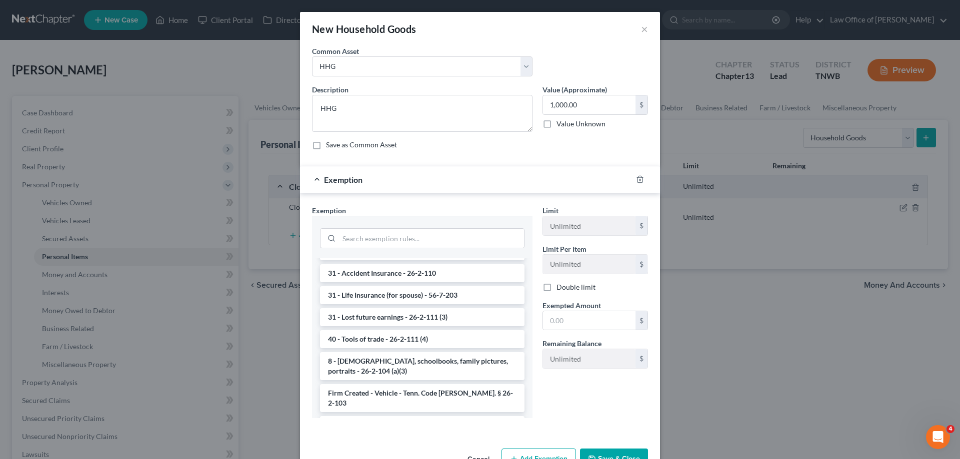
scroll to position [950, 0]
click at [414, 414] on li "Firm Created - HHG - Tenn. Code [PERSON_NAME] 26-2-103" at bounding box center [422, 428] width 204 height 28
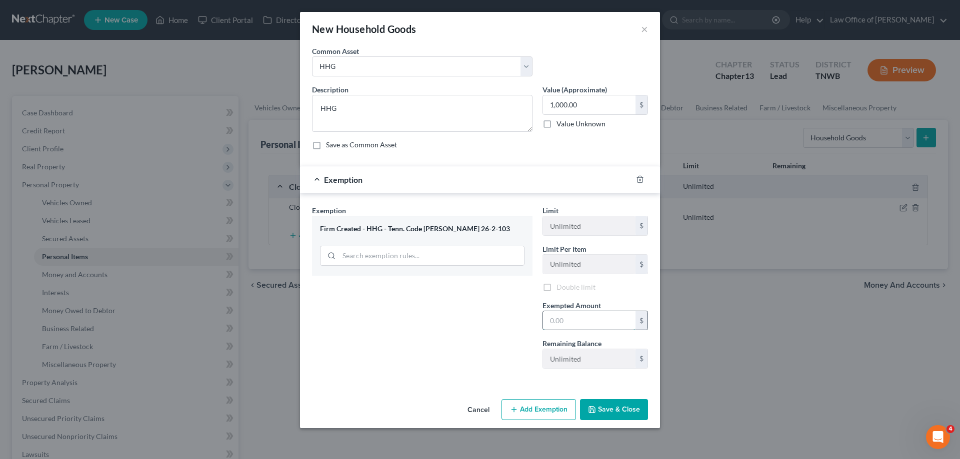
click at [576, 320] on input "text" at bounding box center [589, 320] width 92 height 19
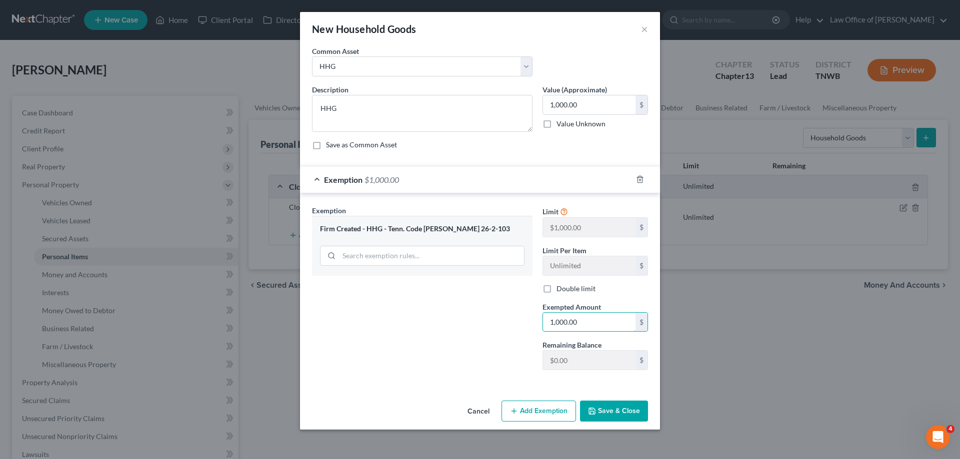
type input "1,000.00"
click at [618, 411] on button "Save & Close" at bounding box center [614, 411] width 68 height 21
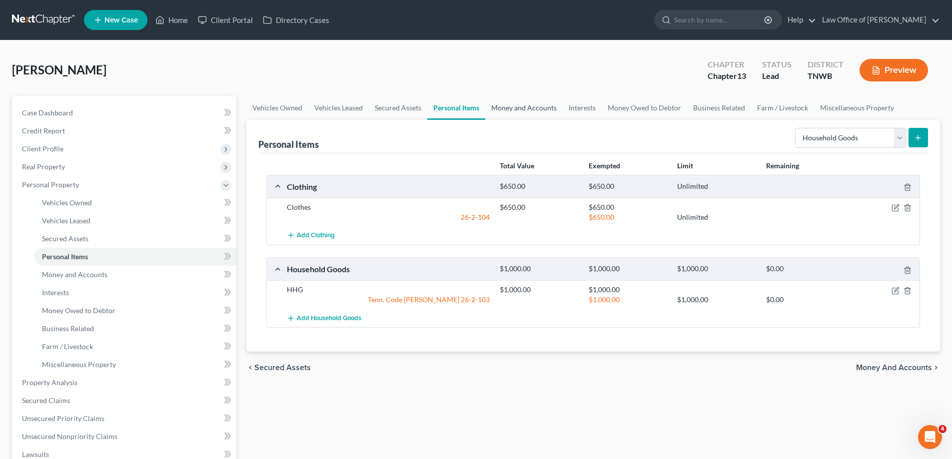
click at [534, 108] on link "Money and Accounts" at bounding box center [523, 108] width 77 height 24
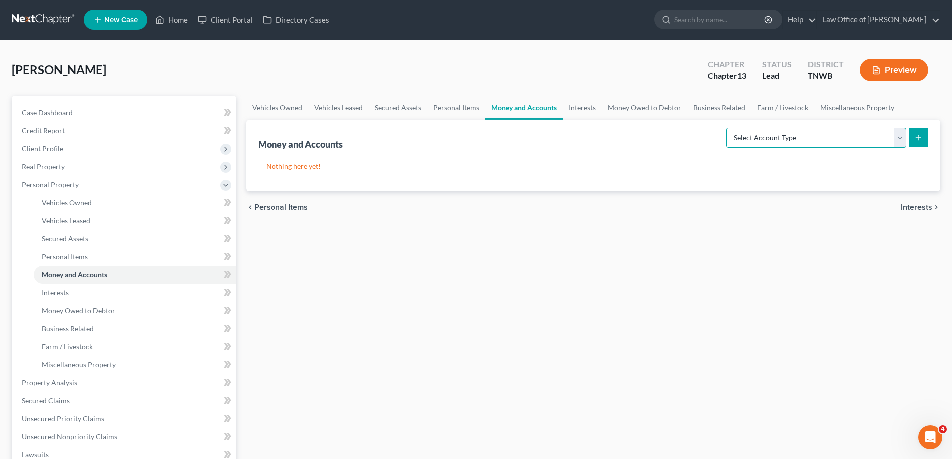
click at [901, 138] on select "Select Account Type Brokerage Cash on Hand Certificates of Deposit Checking Acc…" at bounding box center [816, 138] width 180 height 20
select select "checking"
click at [728, 128] on select "Select Account Type Brokerage Cash on Hand Certificates of Deposit Checking Acc…" at bounding box center [816, 138] width 180 height 20
click at [920, 134] on icon "submit" at bounding box center [918, 138] width 8 height 8
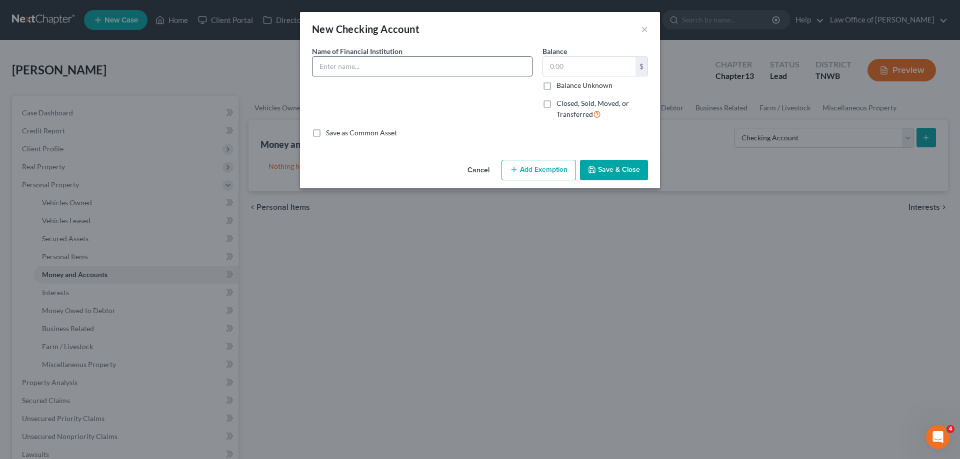
click at [396, 71] on input "text" at bounding box center [421, 66] width 219 height 19
type input "Captial One"
click at [585, 66] on input "text" at bounding box center [589, 66] width 92 height 19
type input "60.00"
click at [555, 166] on button "Add Exemption" at bounding box center [538, 170] width 74 height 21
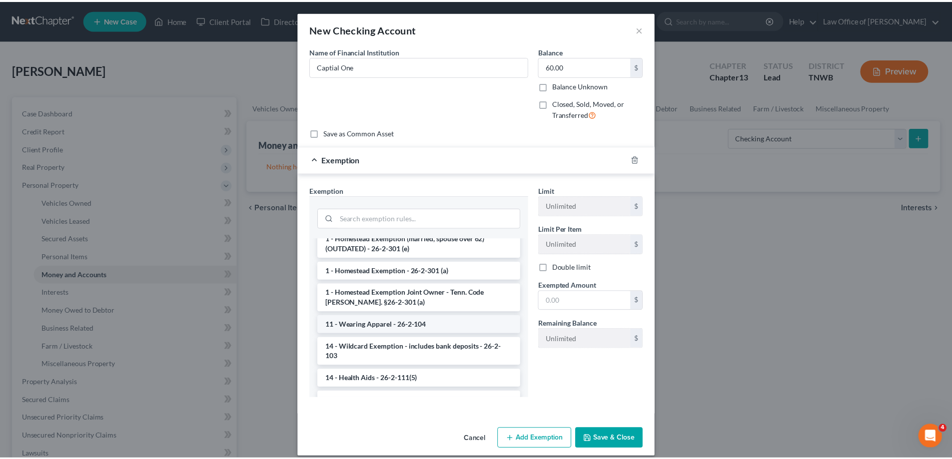
scroll to position [150, 0]
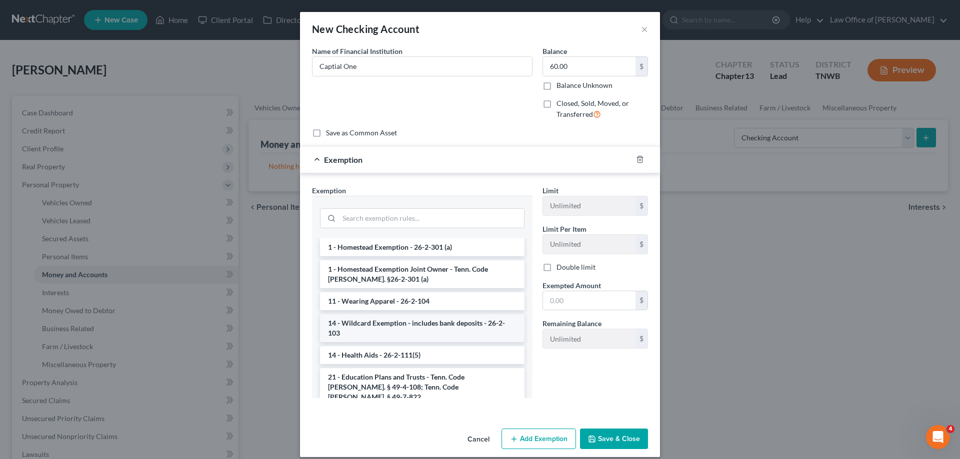
click at [430, 318] on li "14 - Wildcard Exemption - includes bank deposits - 26-2-103" at bounding box center [422, 328] width 204 height 28
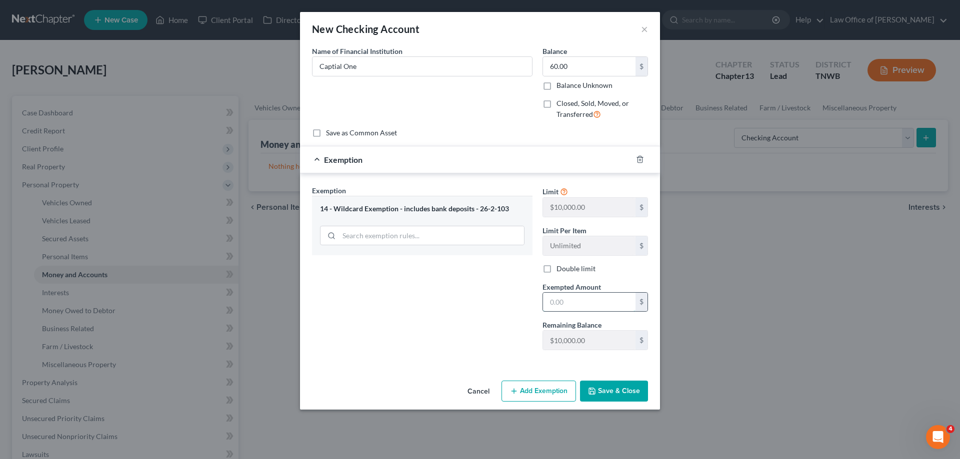
click at [574, 304] on input "text" at bounding box center [589, 302] width 92 height 19
type input "60.00"
click at [603, 388] on button "Save & Close" at bounding box center [614, 391] width 68 height 21
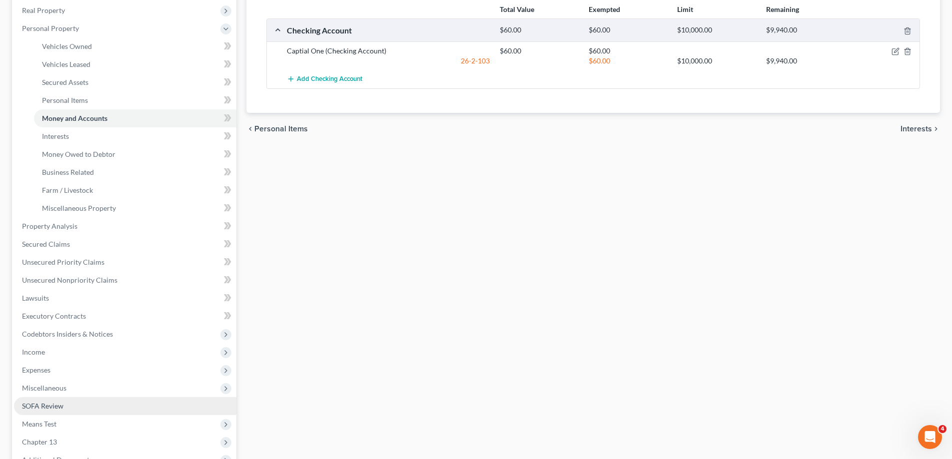
scroll to position [200, 0]
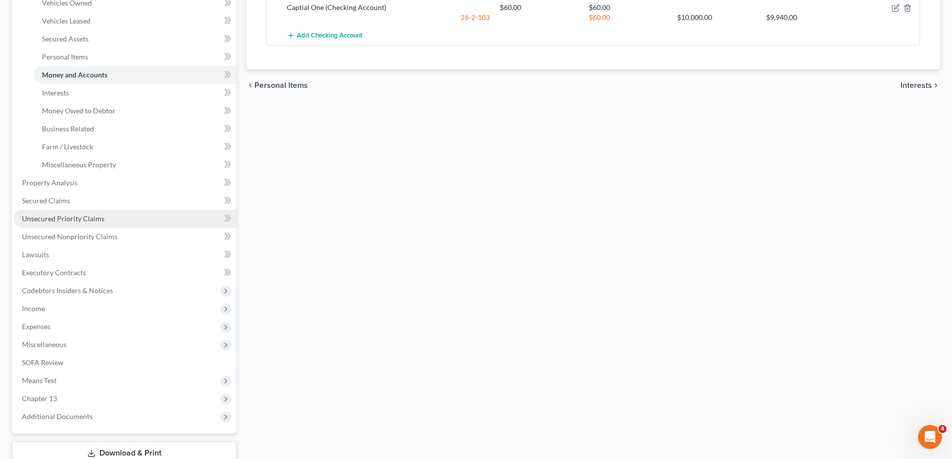
click at [63, 219] on span "Unsecured Priority Claims" at bounding box center [63, 218] width 82 height 8
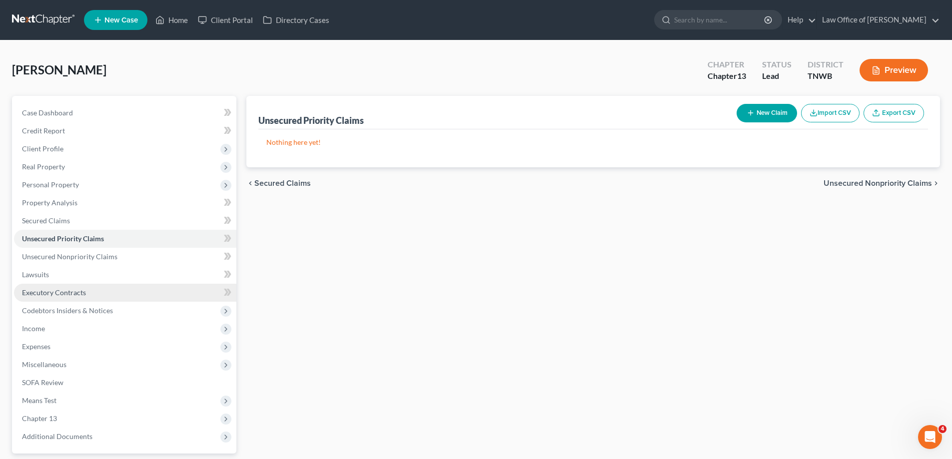
click at [70, 294] on span "Executory Contracts" at bounding box center [54, 292] width 64 height 8
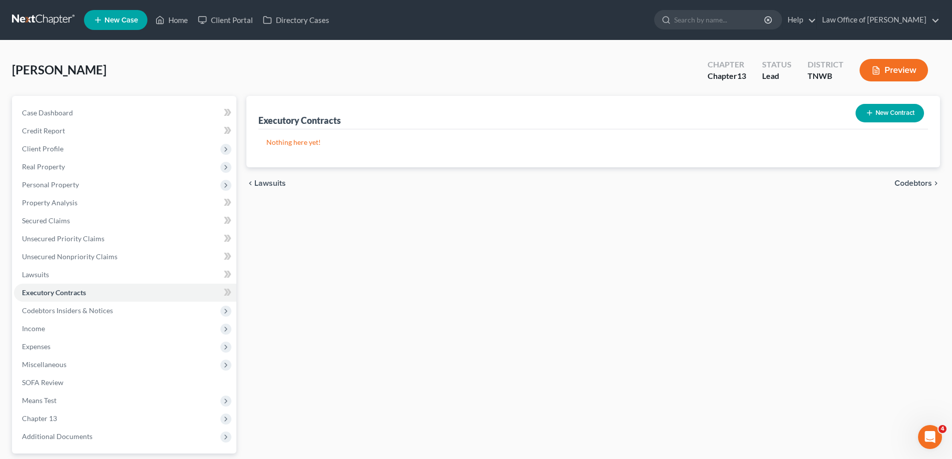
click at [909, 110] on button "New Contract" at bounding box center [890, 113] width 68 height 18
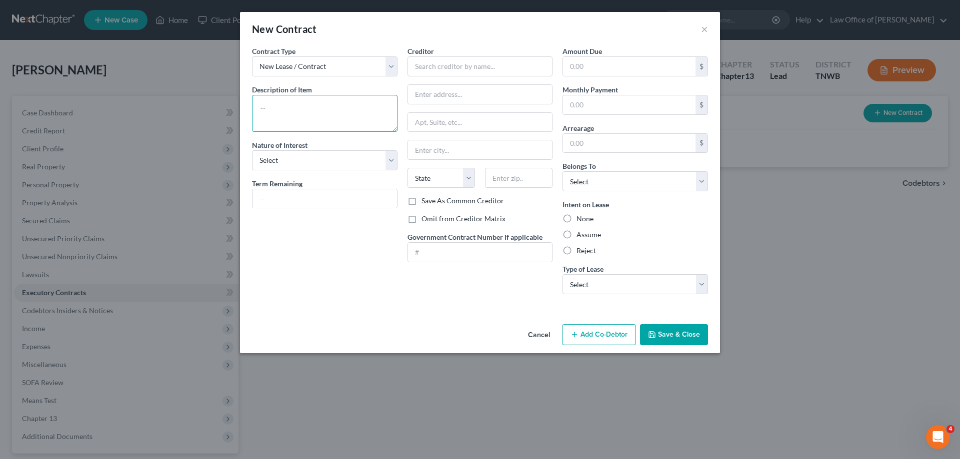
click at [309, 103] on textarea at bounding box center [324, 113] width 145 height 37
type textarea "Apartment"
click at [426, 66] on input "text" at bounding box center [479, 66] width 145 height 20
click at [480, 68] on input "[GEOGRAPHIC_DATA]" at bounding box center [479, 66] width 145 height 20
type input "University Garden s Apartments"
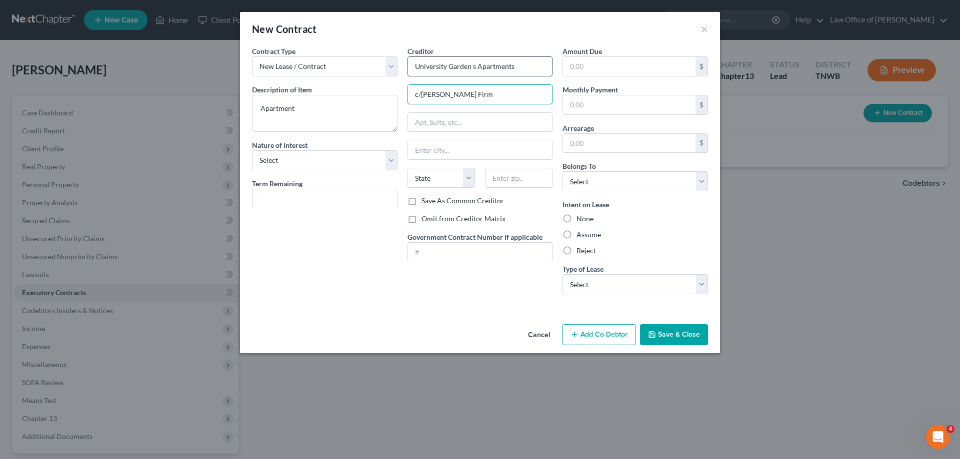
type input "c/[PERSON_NAME] Firm"
type input "[STREET_ADDRESS][PERSON_NAME][PERSON_NAME]"
type input "[GEOGRAPHIC_DATA]"
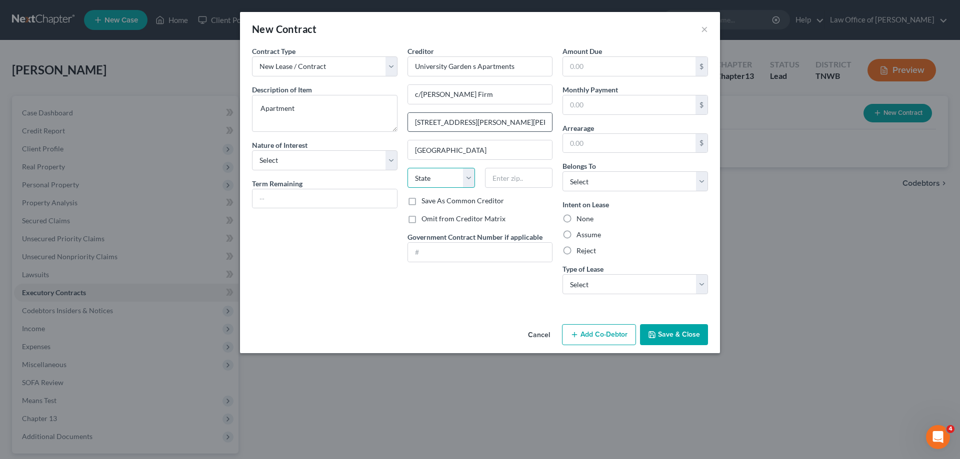
select select "44"
type input "38134"
click at [576, 235] on label "Assume" at bounding box center [588, 235] width 24 height 10
click at [580, 235] on input "Assume" at bounding box center [583, 233] width 6 height 6
radio input "true"
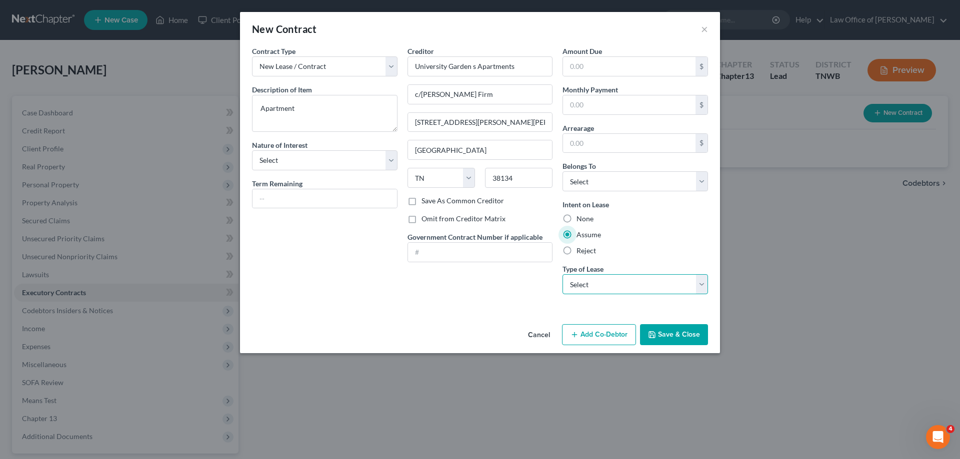
click at [701, 287] on select "Select Real Estate Car Other" at bounding box center [634, 284] width 145 height 20
select select "0"
click at [562, 274] on select "Select Real Estate Car Other" at bounding box center [634, 284] width 145 height 20
click at [597, 70] on input "text" at bounding box center [629, 66] width 132 height 19
type input "2,549.00"
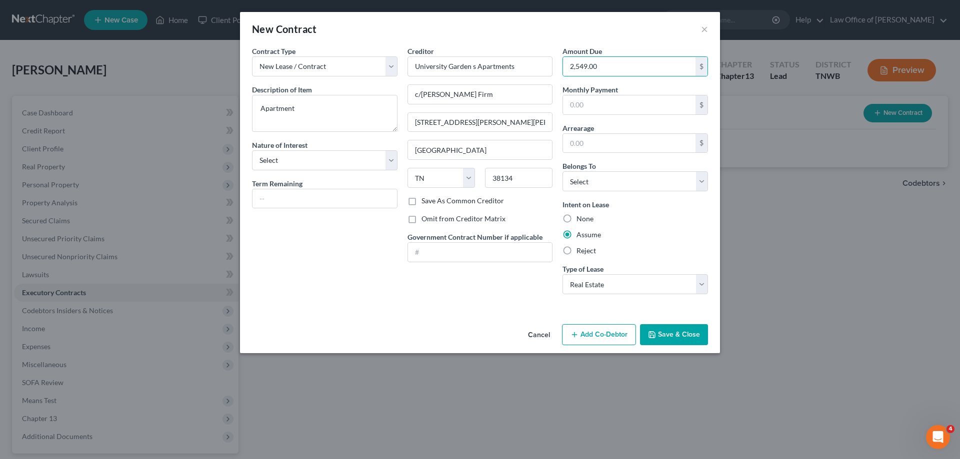
click at [661, 333] on button "Save & Close" at bounding box center [674, 334] width 68 height 21
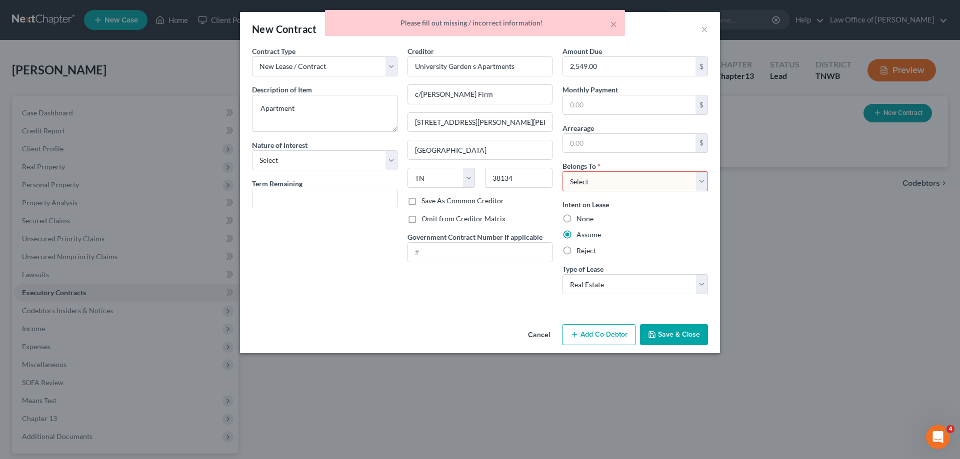
click at [701, 184] on select "Select Debtor 1 Only Debtor 2 Only Debtor 1 And Debtor 2 Only At Least One Of T…" at bounding box center [634, 181] width 145 height 20
select select "0"
click at [562, 171] on select "Select Debtor 1 Only Debtor 2 Only Debtor 1 And Debtor 2 Only At Least One Of T…" at bounding box center [634, 181] width 145 height 20
click at [672, 331] on button "Save & Close" at bounding box center [674, 334] width 68 height 21
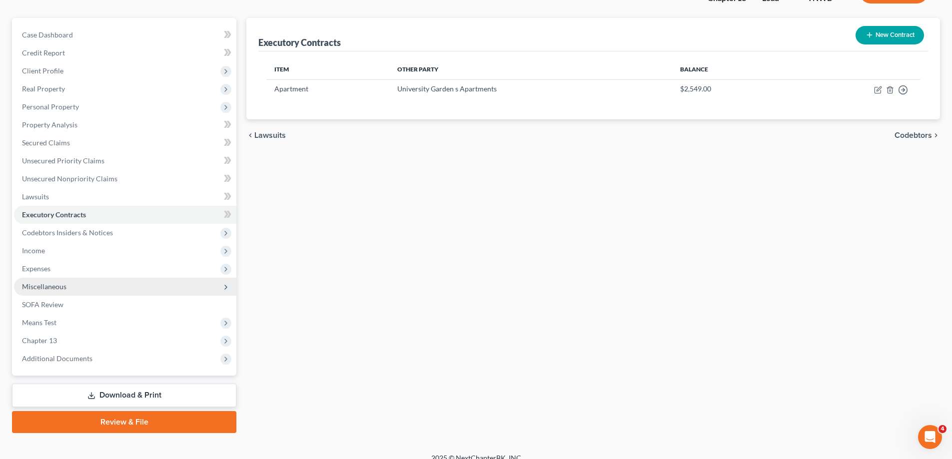
scroll to position [90, 0]
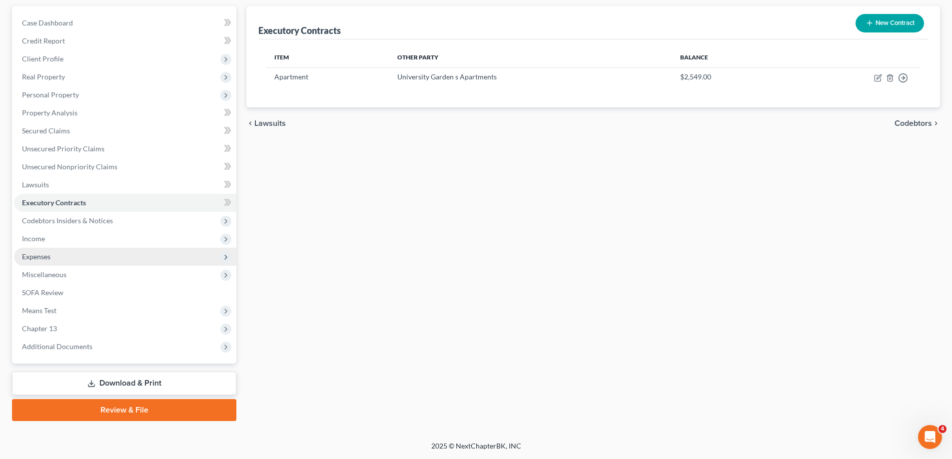
click at [40, 256] on span "Expenses" at bounding box center [36, 256] width 28 height 8
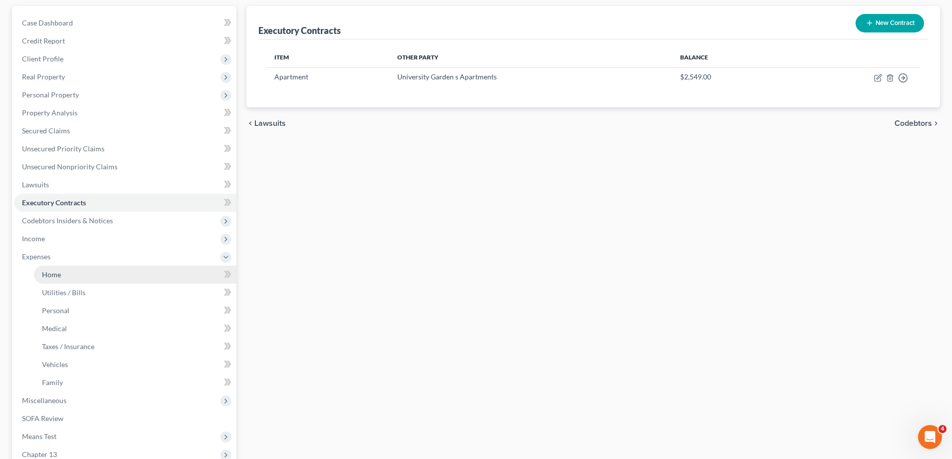
click at [58, 272] on span "Home" at bounding box center [51, 274] width 19 height 8
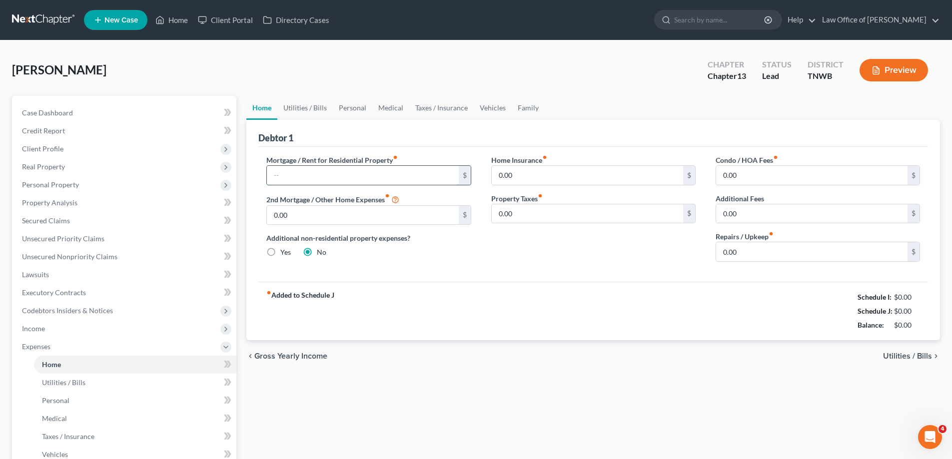
click at [318, 173] on input "text" at bounding box center [362, 175] width 191 height 19
type input "920.00"
click at [535, 172] on input "0.00" at bounding box center [587, 175] width 191 height 19
click at [307, 107] on link "Utilities / Bills" at bounding box center [304, 108] width 55 height 24
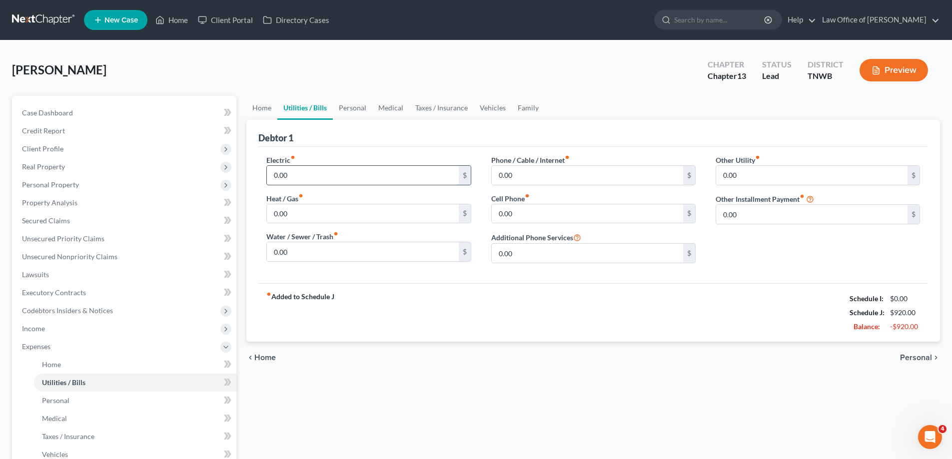
click at [308, 170] on input "0.00" at bounding box center [362, 175] width 191 height 19
type input "200.00"
click at [535, 174] on input "0.00" at bounding box center [587, 175] width 191 height 19
type input "5"
type input "100.00"
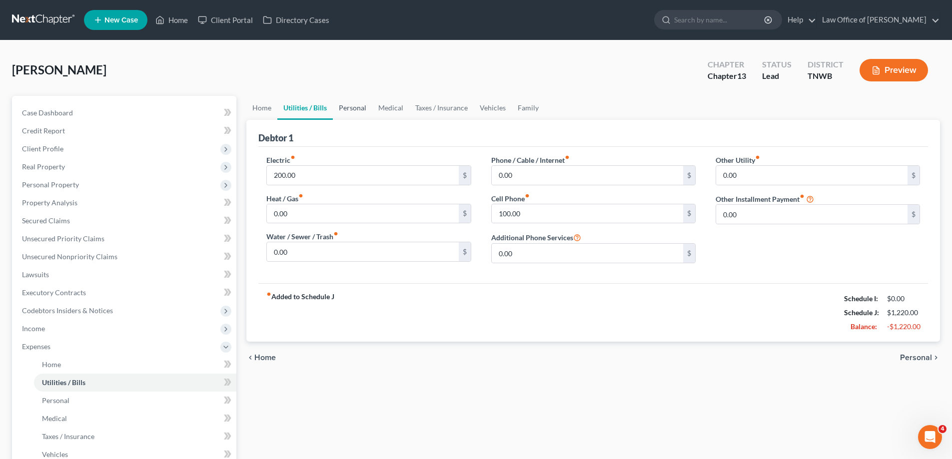
click at [351, 108] on link "Personal" at bounding box center [352, 108] width 39 height 24
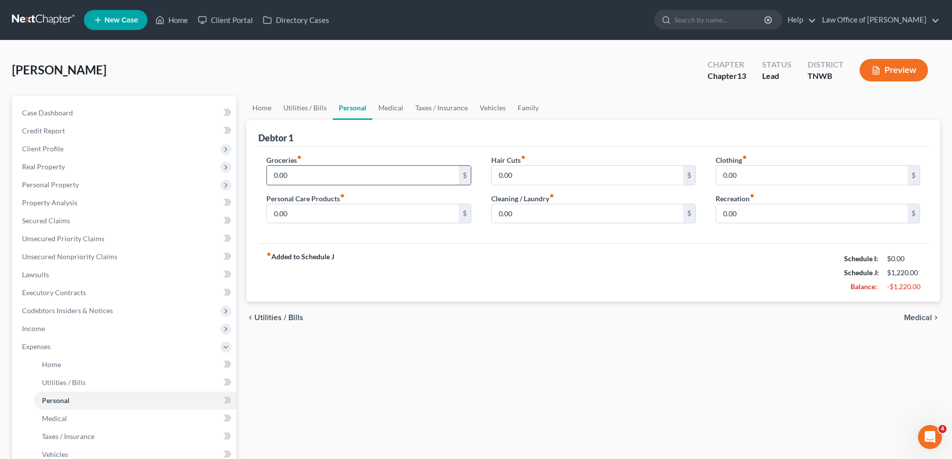
click at [304, 178] on input "0.00" at bounding box center [362, 175] width 191 height 19
type input "975.00"
click at [521, 174] on input "0.00" at bounding box center [587, 175] width 191 height 19
type input "30.00"
click at [307, 216] on input "0.00" at bounding box center [362, 213] width 191 height 19
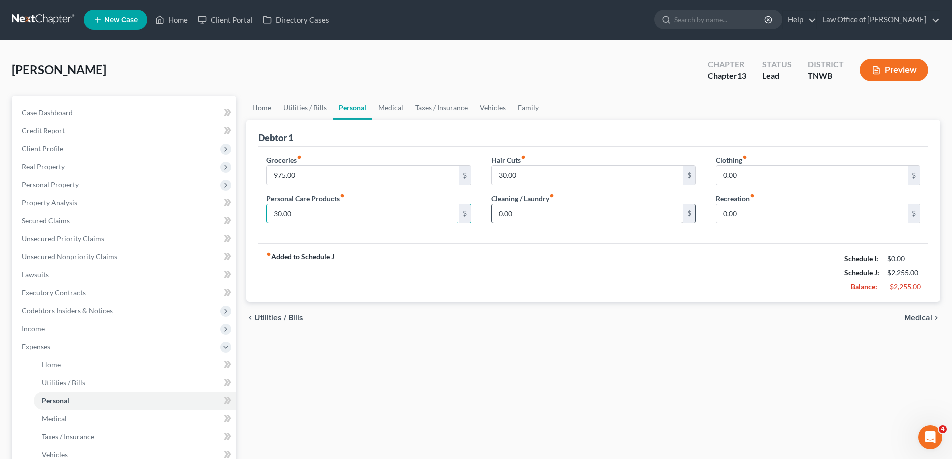
type input "30.00"
click at [533, 212] on input "0.00" at bounding box center [587, 213] width 191 height 19
type input "30.00"
click at [760, 213] on input "0.00" at bounding box center [811, 213] width 191 height 19
type input "50.00"
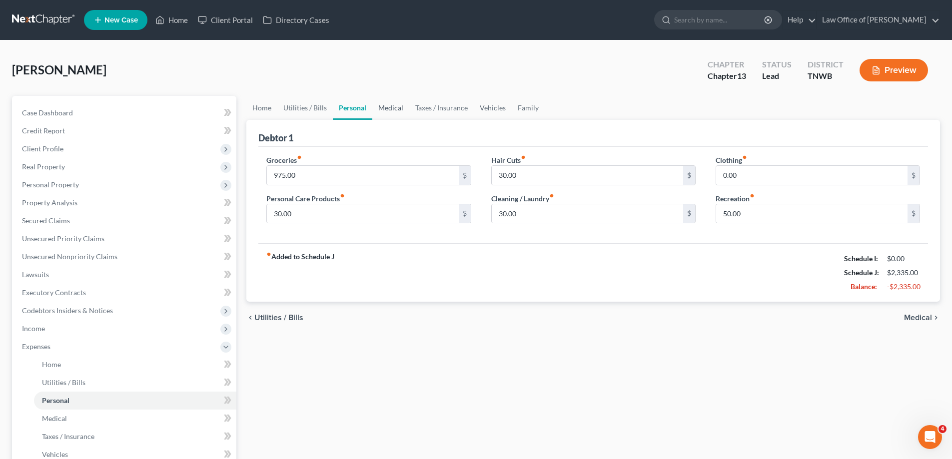
click at [393, 106] on link "Medical" at bounding box center [390, 108] width 37 height 24
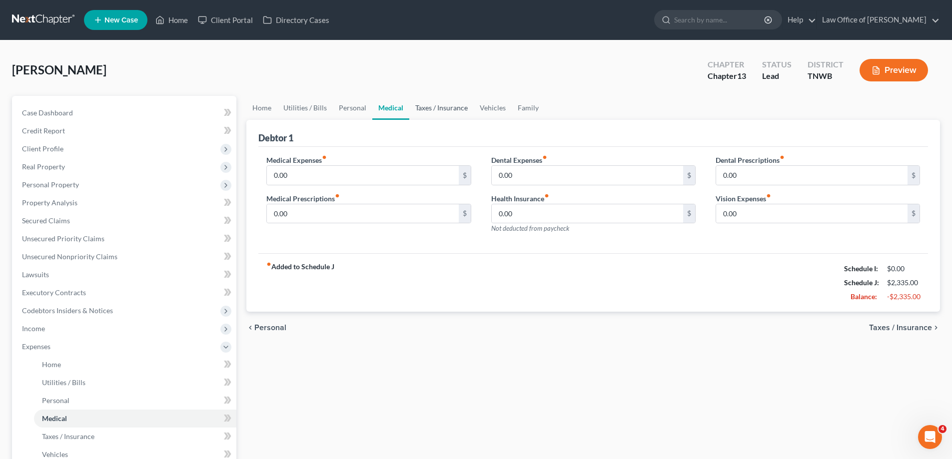
click at [450, 105] on link "Taxes / Insurance" at bounding box center [441, 108] width 64 height 24
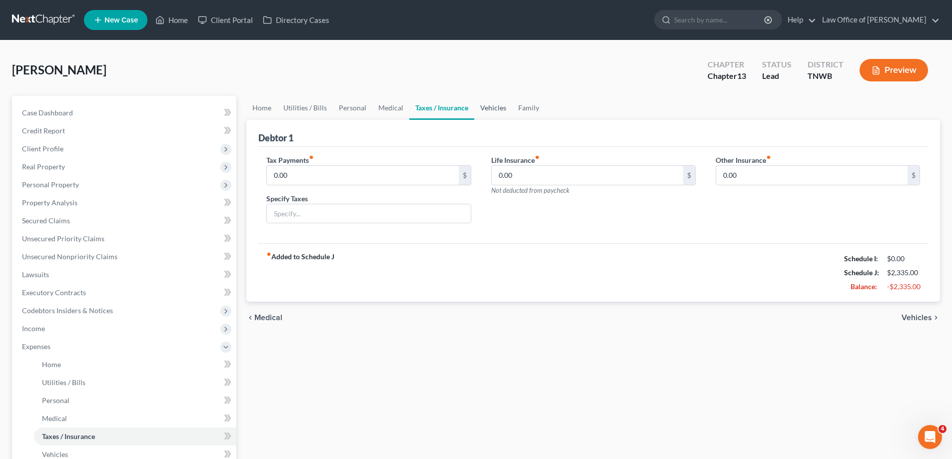
click at [491, 109] on link "Vehicles" at bounding box center [493, 108] width 38 height 24
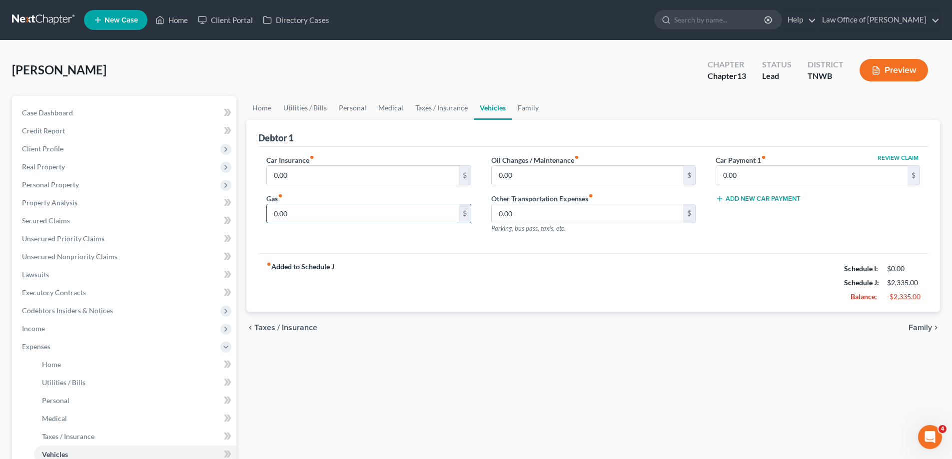
click at [323, 213] on input "0.00" at bounding box center [362, 213] width 191 height 19
type input "400.00"
click at [513, 176] on input "0.00" at bounding box center [587, 175] width 191 height 19
type input "89.00"
click at [527, 109] on link "Family" at bounding box center [528, 108] width 33 height 24
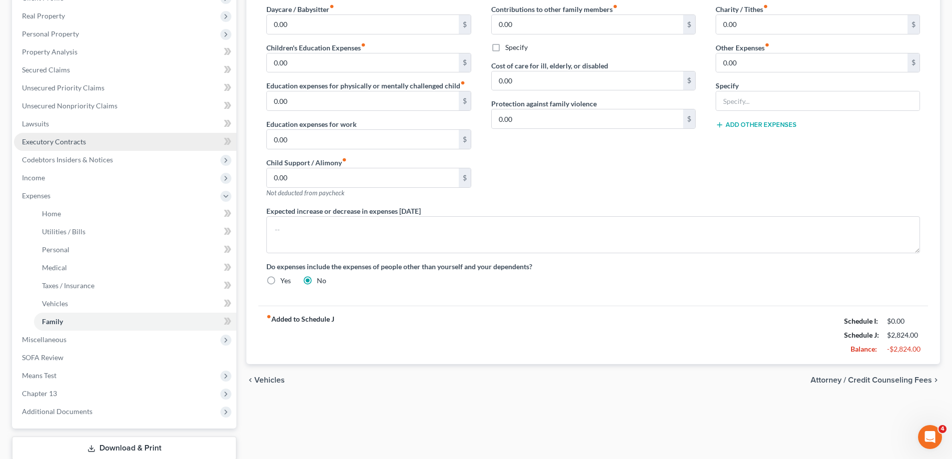
scroll to position [66, 0]
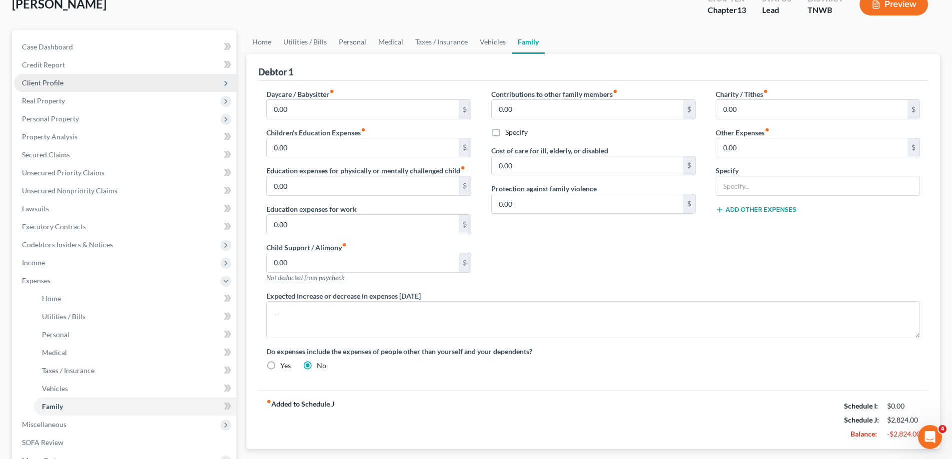
click at [58, 82] on span "Client Profile" at bounding box center [42, 82] width 41 height 8
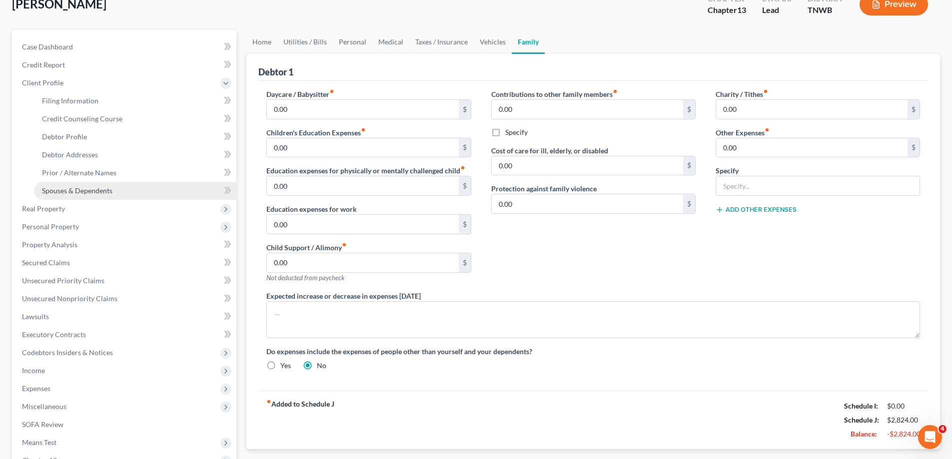
click at [71, 189] on span "Spouses & Dependents" at bounding box center [77, 190] width 70 height 8
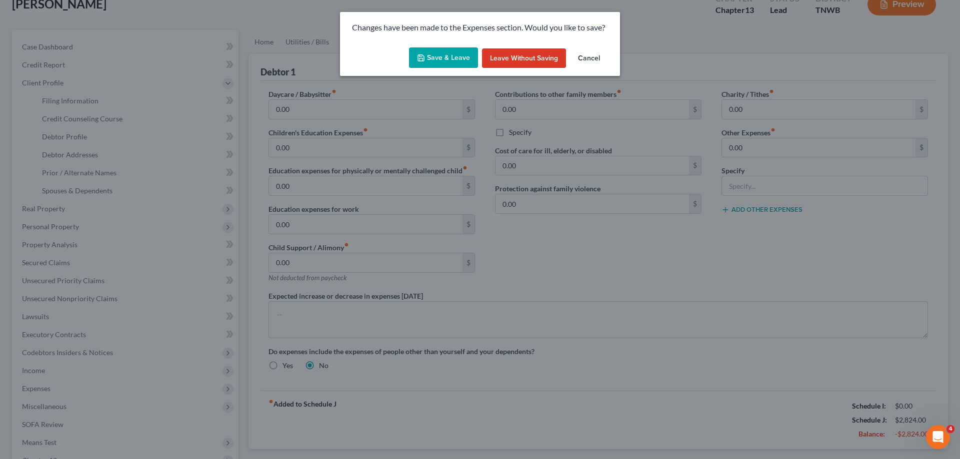
click at [461, 63] on button "Save & Leave" at bounding box center [443, 57] width 69 height 21
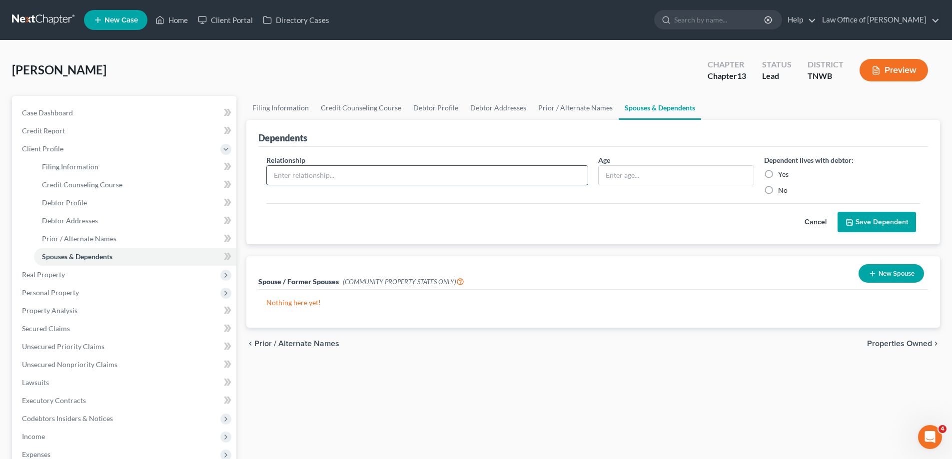
click at [364, 174] on input "text" at bounding box center [427, 175] width 321 height 19
type input "son"
click at [663, 175] on input "text" at bounding box center [676, 175] width 155 height 19
type input "10"
click at [778, 174] on label "Yes" at bounding box center [783, 174] width 10 height 10
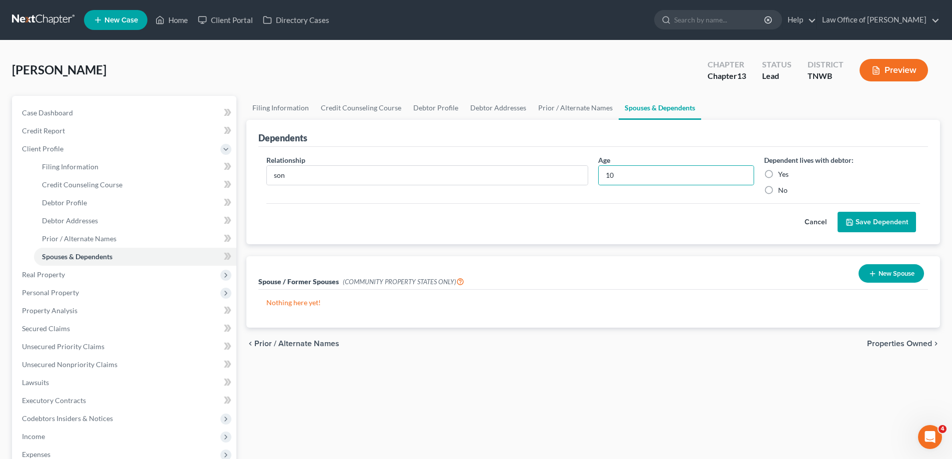
click at [782, 174] on input "Yes" at bounding box center [785, 172] width 6 height 6
radio input "true"
click at [869, 224] on button "Save Dependent" at bounding box center [877, 222] width 78 height 21
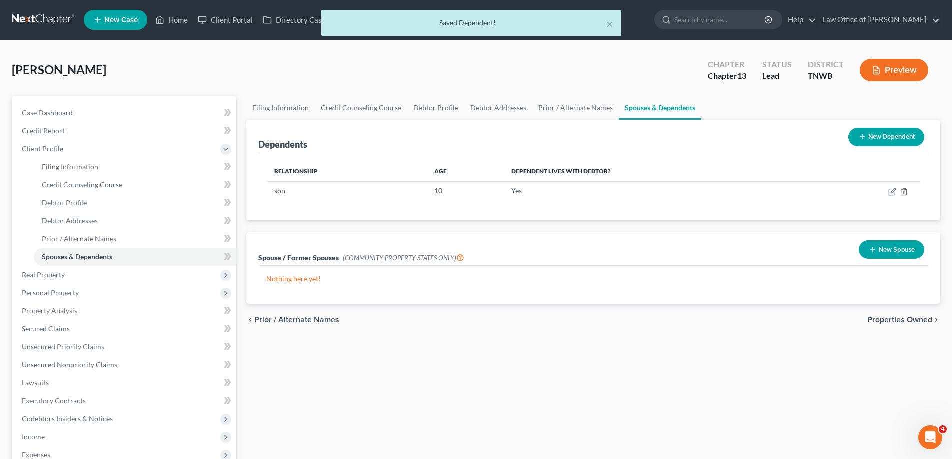
click at [881, 138] on button "New Dependent" at bounding box center [886, 137] width 76 height 18
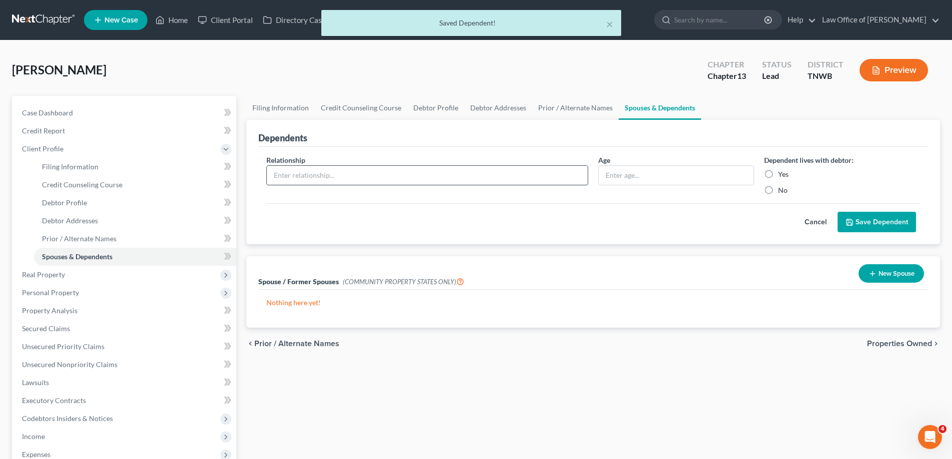
click at [337, 180] on input "text" at bounding box center [427, 175] width 321 height 19
type input "son"
click at [617, 177] on input "text" at bounding box center [676, 175] width 155 height 19
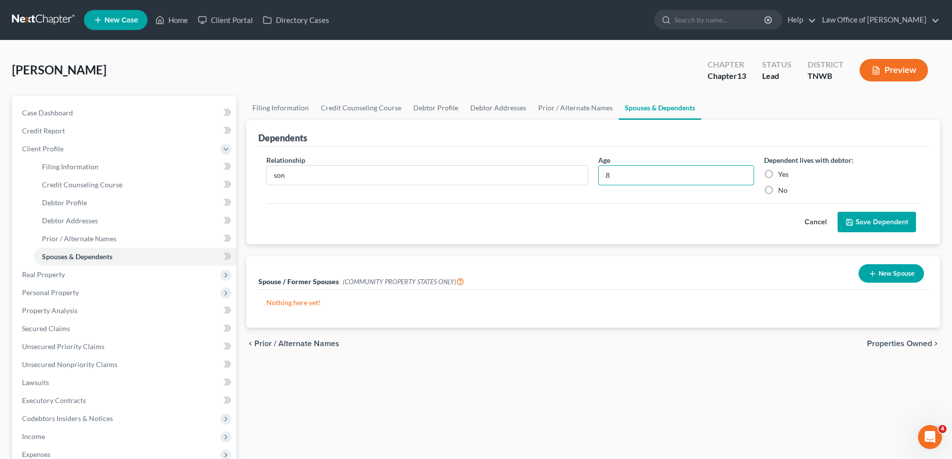
type input "8"
click at [778, 170] on label "Yes" at bounding box center [783, 174] width 10 height 10
click at [782, 170] on input "Yes" at bounding box center [785, 172] width 6 height 6
radio input "true"
click at [874, 219] on button "Save Dependent" at bounding box center [877, 222] width 78 height 21
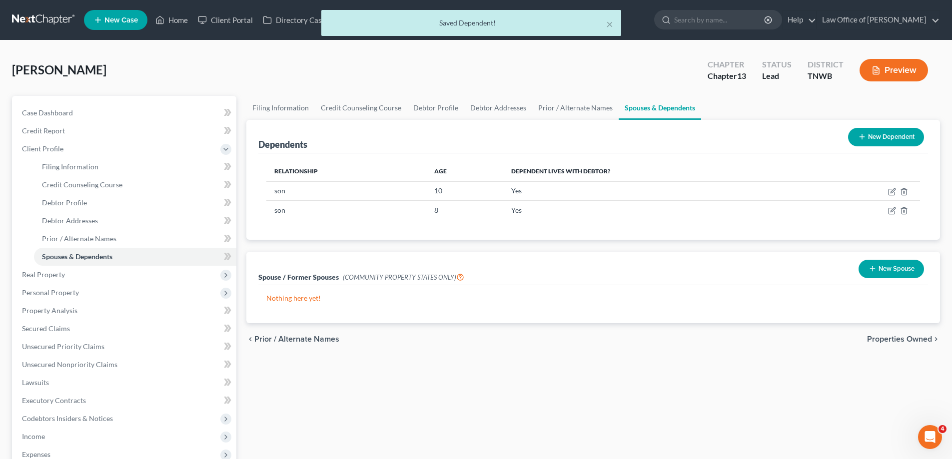
click at [886, 136] on button "New Dependent" at bounding box center [886, 137] width 76 height 18
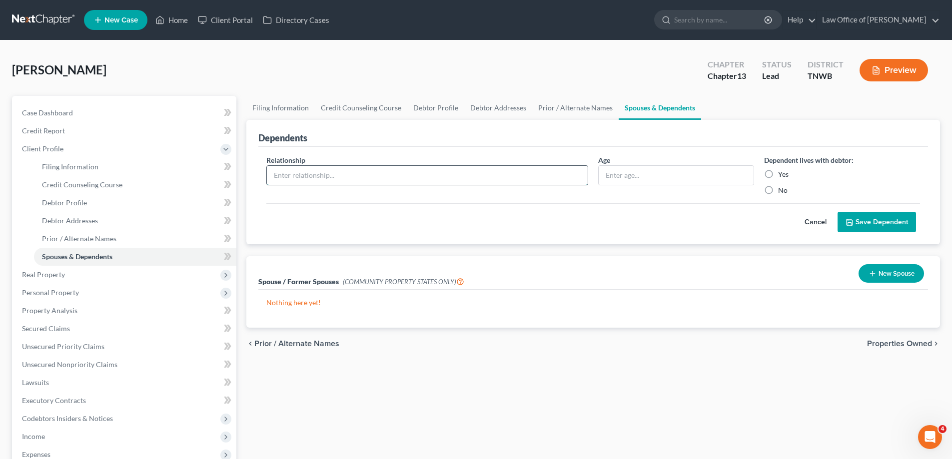
click at [356, 178] on input "text" at bounding box center [427, 175] width 321 height 19
type input "son"
click at [640, 175] on input "text" at bounding box center [676, 175] width 155 height 19
type input "6"
drag, startPoint x: 768, startPoint y: 174, endPoint x: 825, endPoint y: 209, distance: 66.6
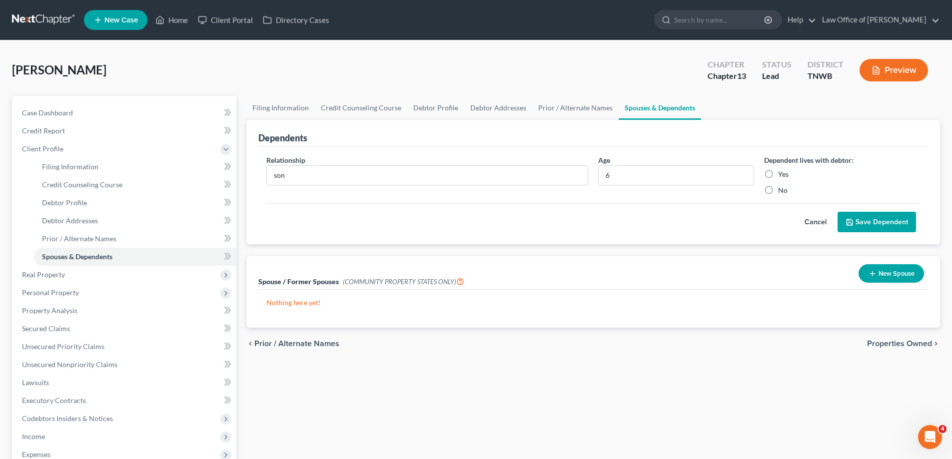
click at [778, 174] on label "Yes" at bounding box center [783, 174] width 10 height 10
click at [782, 174] on input "Yes" at bounding box center [785, 172] width 6 height 6
radio input "true"
click at [854, 217] on button "Save Dependent" at bounding box center [877, 222] width 78 height 21
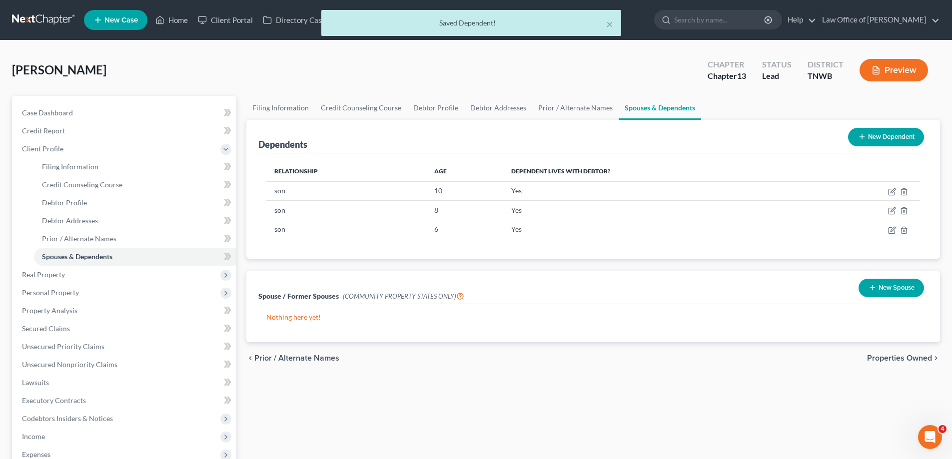
click at [900, 138] on button "New Dependent" at bounding box center [886, 137] width 76 height 18
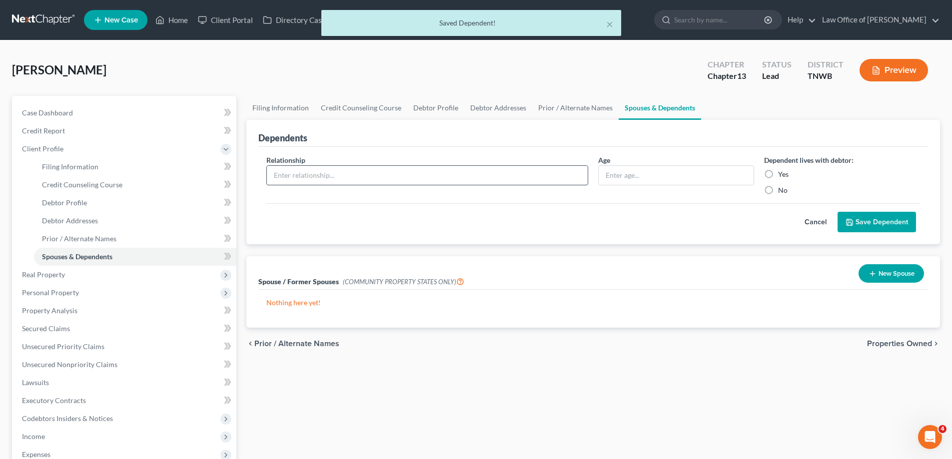
click at [370, 170] on input "text" at bounding box center [427, 175] width 321 height 19
type input "daughter"
click at [658, 175] on input "text" at bounding box center [676, 175] width 155 height 19
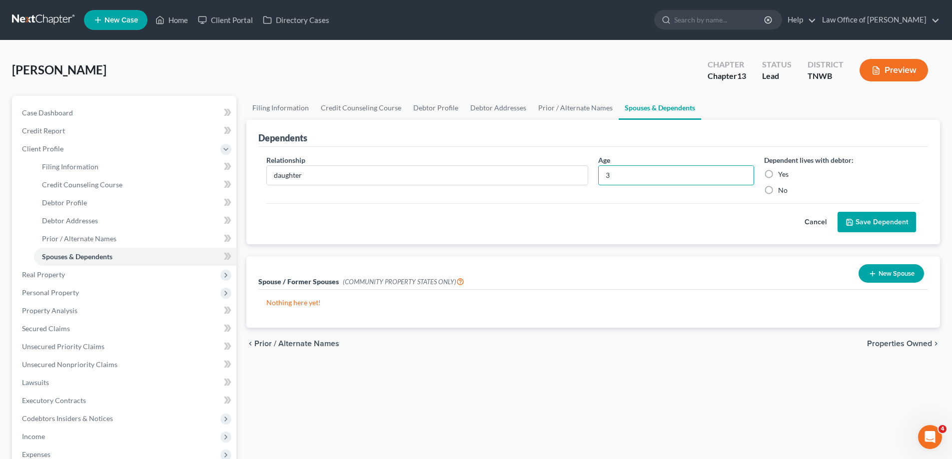
type input "3"
click at [778, 172] on label "Yes" at bounding box center [783, 174] width 10 height 10
click at [782, 172] on input "Yes" at bounding box center [785, 172] width 6 height 6
radio input "true"
click at [865, 222] on button "Save Dependent" at bounding box center [877, 222] width 78 height 21
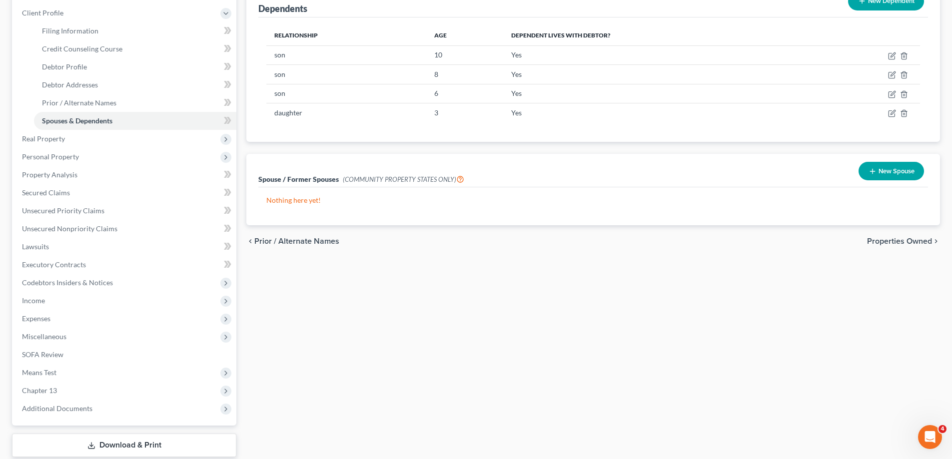
scroll to position [150, 0]
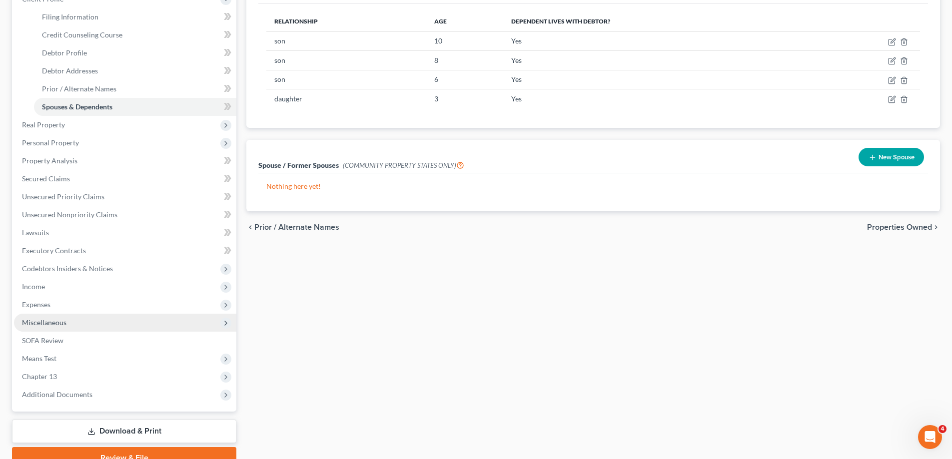
click at [63, 323] on span "Miscellaneous" at bounding box center [44, 322] width 44 height 8
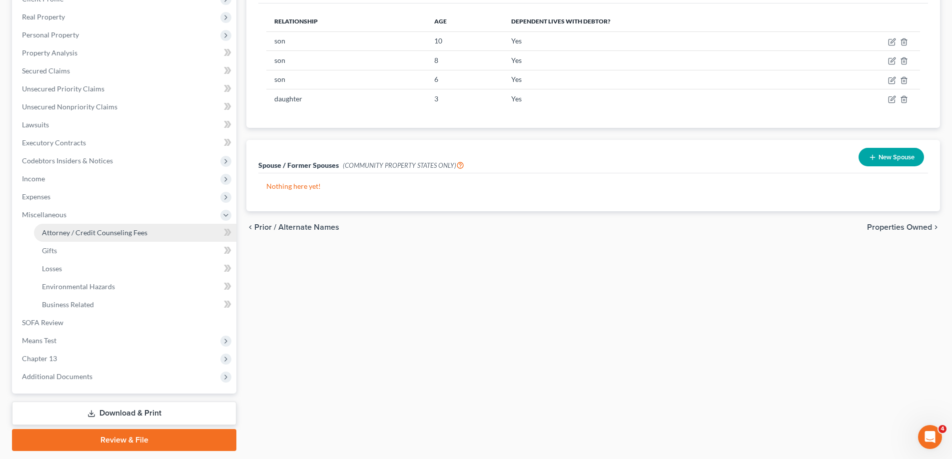
click at [116, 228] on span "Attorney / Credit Counseling Fees" at bounding box center [94, 232] width 105 height 8
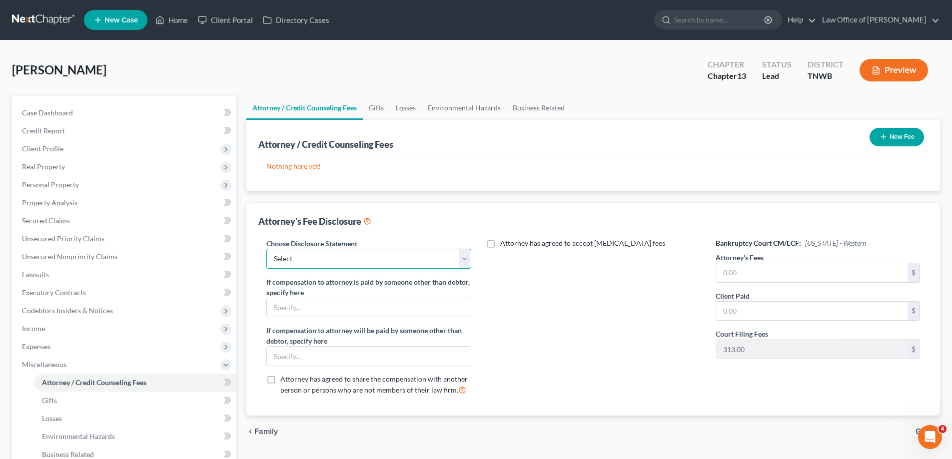
click at [465, 261] on select "Select [PERSON_NAME]" at bounding box center [368, 259] width 204 height 20
select select "0"
click at [266, 249] on select "Select [PERSON_NAME]" at bounding box center [368, 259] width 204 height 20
click at [746, 277] on input "text" at bounding box center [811, 272] width 191 height 19
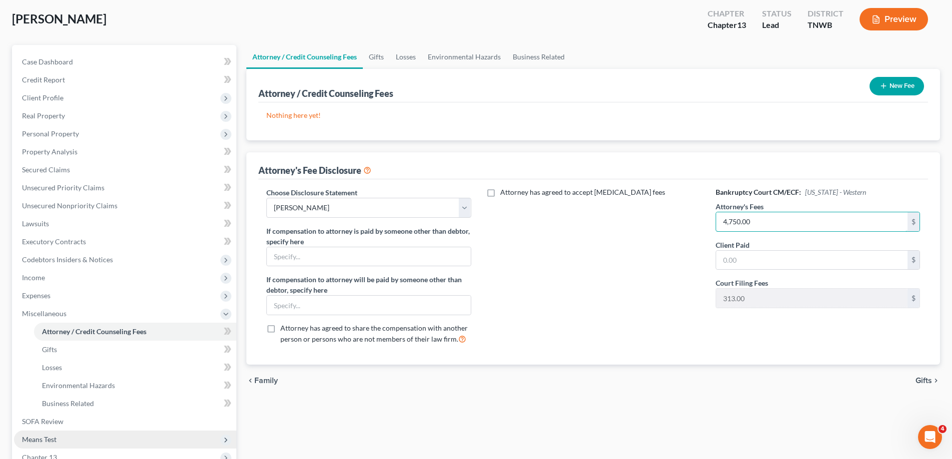
scroll to position [50, 0]
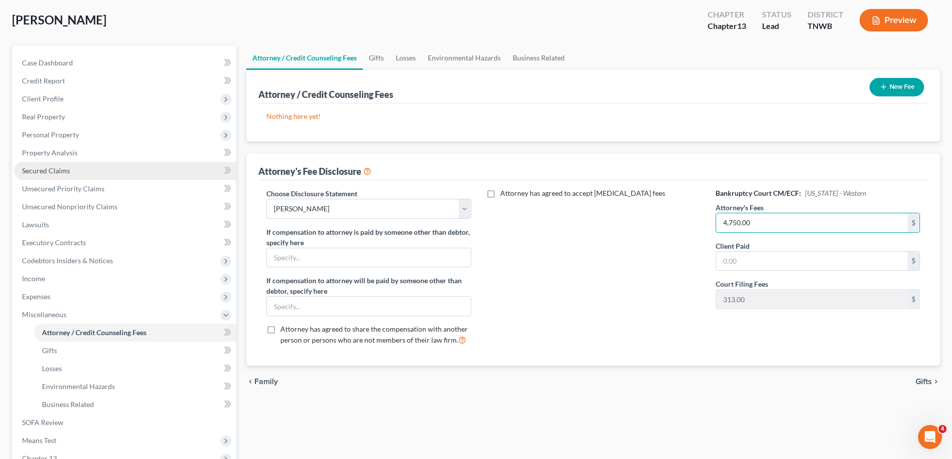
type input "4,750.00"
click at [63, 172] on span "Secured Claims" at bounding box center [46, 170] width 48 height 8
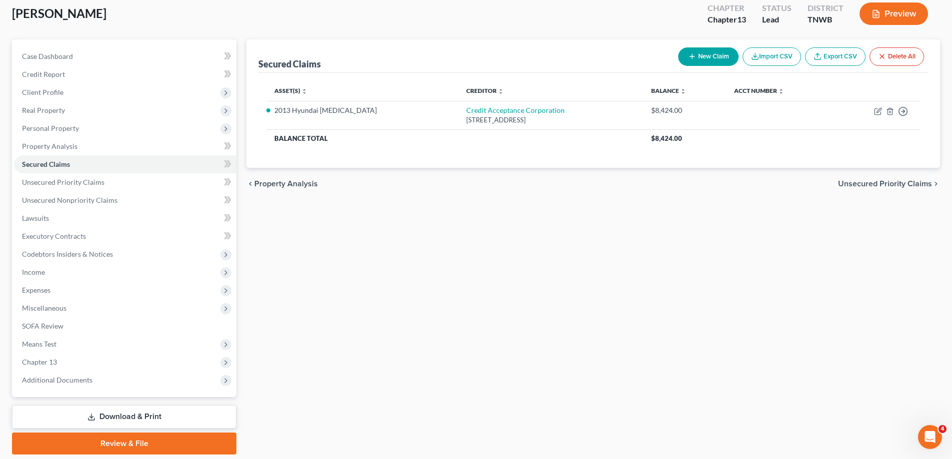
scroll to position [40, 0]
